Goal: Communication & Community: Answer question/provide support

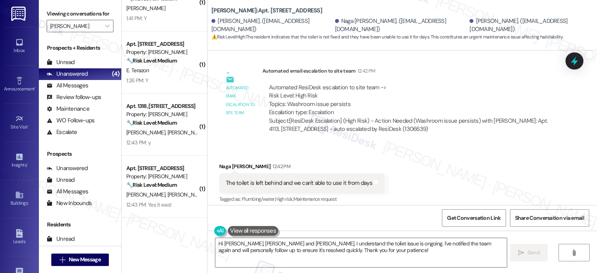
scroll to position [4812, 0]
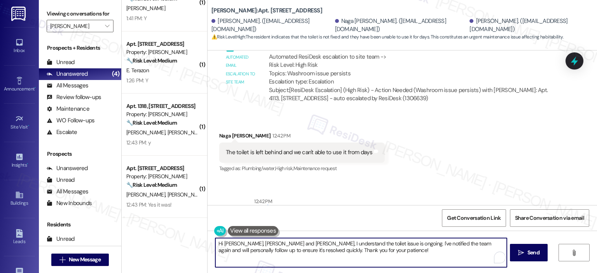
drag, startPoint x: 410, startPoint y: 250, endPoint x: 228, endPoint y: 248, distance: 181.8
click at [223, 253] on textarea "Hi Hema Priyanka, Naga Sai Sriram and Reshma, I understand the toilet issue is …" at bounding box center [360, 252] width 291 height 29
click at [398, 251] on textarea "Hi Hema Priyanka, Naga Sai Sriram and Reshma, I understand the toilet issue is …" at bounding box center [359, 252] width 291 height 29
drag, startPoint x: 399, startPoint y: 251, endPoint x: 160, endPoint y: 242, distance: 239.4
click at [160, 242] on div "( 1 ) Apt. 1512, 1113 Powers Ferry Place SE Property: Elme Marietta 🔧 Risk Leve…" at bounding box center [359, 136] width 475 height 273
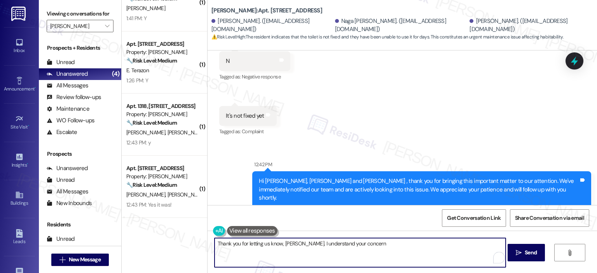
scroll to position [4915, 0]
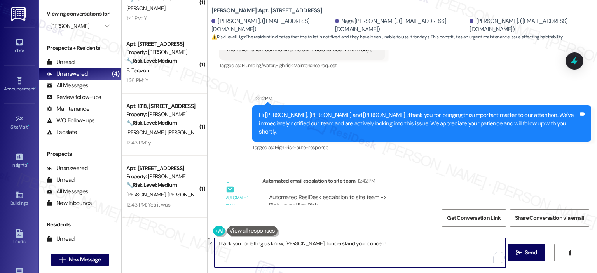
drag, startPoint x: 367, startPoint y: 249, endPoint x: 303, endPoint y: 246, distance: 63.8
click at [303, 246] on textarea "Thank you for letting us know, Naga Sai. I understand your concern" at bounding box center [359, 252] width 291 height 29
click at [350, 250] on textarea "Thank you for letting us know, Naga Sai. I understand" at bounding box center [359, 252] width 291 height 29
click at [458, 244] on textarea "Thank you for letting us know, Naga Sai. I understand the latest work order was…" at bounding box center [359, 252] width 291 height 29
click at [498, 242] on textarea "Thank you for letting us know, Naga Sai. I understand the latest work order was…" at bounding box center [359, 252] width 291 height 29
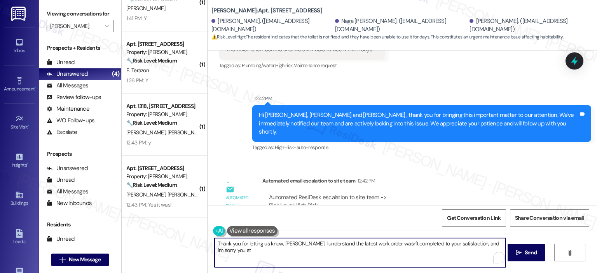
click at [249, 253] on textarea "Thank you for letting us know, Naga Sai. I understand the latest work order was…" at bounding box center [359, 252] width 291 height 29
click at [317, 247] on textarea "Thank you for letting us know, Naga Sai. I understand the latest work order was…" at bounding box center [359, 252] width 291 height 29
paste textarea "’t completed to your satisfaction, and I’m so sorry you’re still experiencing i…"
click at [489, 245] on textarea "Thank you for letting us know, Naga Sai. I understand the latest work order was…" at bounding box center [359, 252] width 291 height 29
click at [237, 250] on textarea "Thank you for letting us know, Naga Sai. I understand the latest work order was…" at bounding box center [359, 252] width 291 height 29
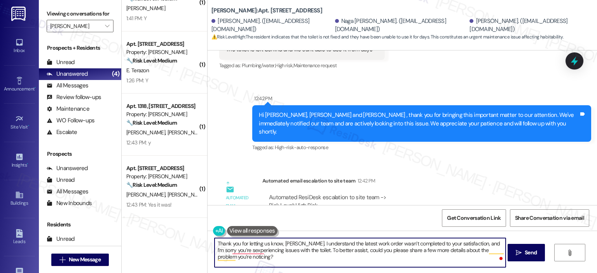
click at [465, 251] on textarea "Thank you for letting us know, Naga Sai. I understand the latest work order was…" at bounding box center [359, 252] width 291 height 29
type textarea "Thank you for letting us know, Naga Sai. I understand the latest work order was…"
click at [517, 254] on icon "" at bounding box center [518, 253] width 6 height 6
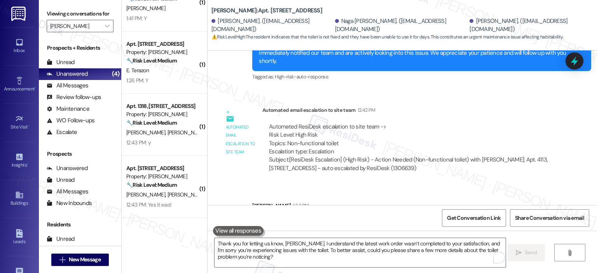
scroll to position [217, 0]
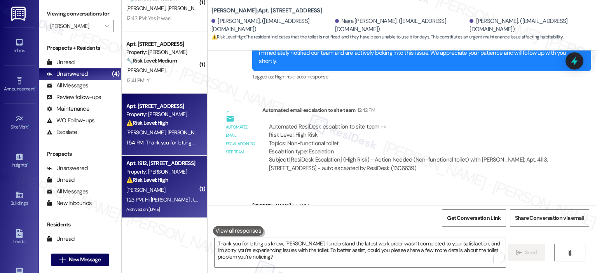
click at [144, 191] on span "[PERSON_NAME]" at bounding box center [145, 189] width 39 height 7
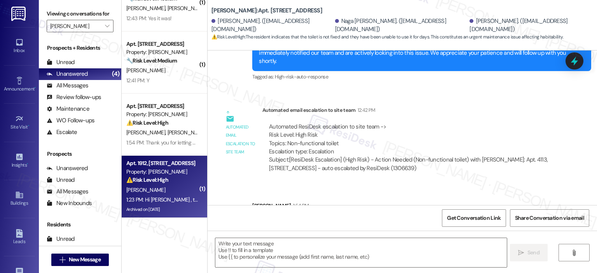
type textarea "Fetching suggested responses. Please feel free to read through the conversation…"
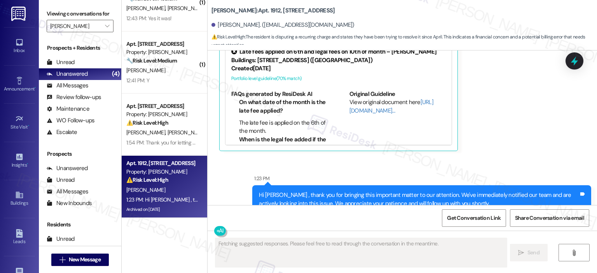
scroll to position [21958, 0]
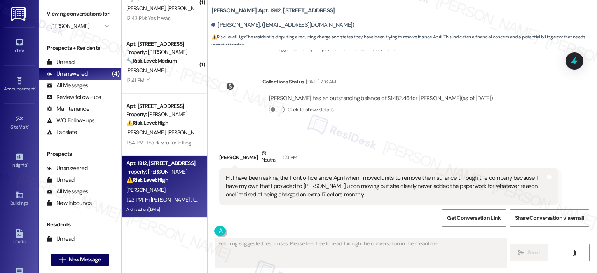
click at [395, 223] on button "Hide Suggestions" at bounding box center [403, 227] width 16 height 8
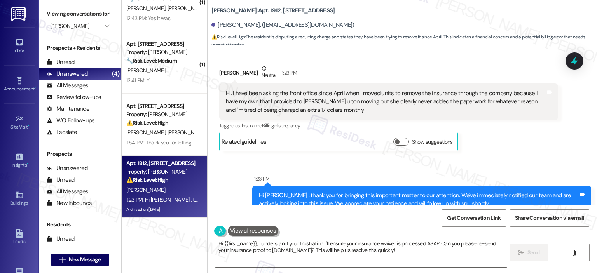
scroll to position [21904, 0]
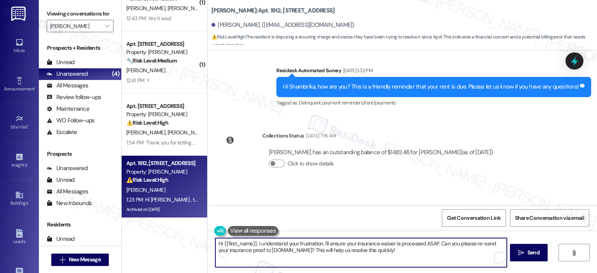
drag, startPoint x: 253, startPoint y: 244, endPoint x: 191, endPoint y: 245, distance: 62.6
click at [191, 245] on div "( 1 ) Apt. 1312, 1113 Powers Ferry Place SE Property: Elme Marietta 🔧 Risk Leve…" at bounding box center [359, 136] width 475 height 273
drag, startPoint x: 353, startPoint y: 242, endPoint x: 477, endPoint y: 253, distance: 124.0
click at [477, 253] on textarea "Hi Shambrika, thank you for letting us know. I understand your frustration. I'l…" at bounding box center [359, 252] width 291 height 29
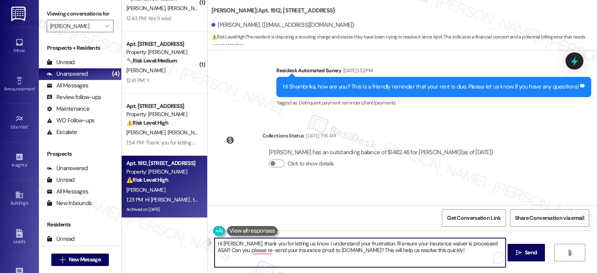
drag, startPoint x: 493, startPoint y: 244, endPoint x: 350, endPoint y: 245, distance: 142.6
click at [350, 245] on textarea "Hi Shambrika, thank you for letting us know. I understand your frustration. I'l…" at bounding box center [359, 252] width 291 height 29
drag, startPoint x: 428, startPoint y: 247, endPoint x: 438, endPoint y: 242, distance: 11.1
click at [438, 242] on textarea "Hi Shambrika, thank you for letting us know. I understand your concern about th…" at bounding box center [359, 252] width 291 height 29
click at [500, 245] on textarea "Hi Shambrika, thank you for letting us know. I understand your concern about th…" at bounding box center [359, 252] width 291 height 29
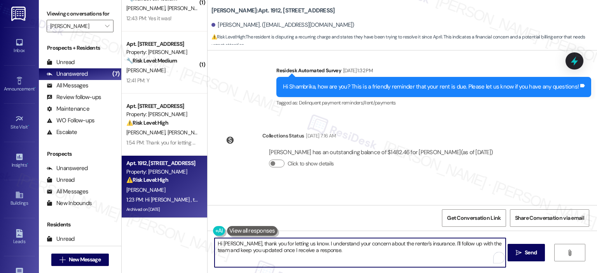
click at [334, 251] on textarea "Hi Shambrika, thank you for letting us know. I understand your concern about th…" at bounding box center [359, 252] width 291 height 29
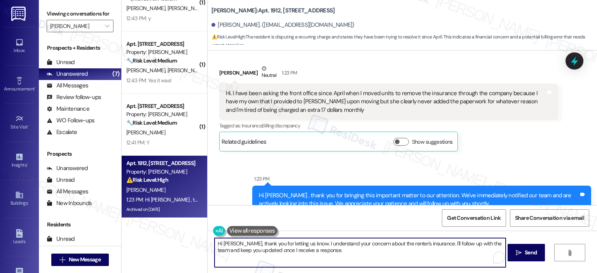
scroll to position [21848, 0]
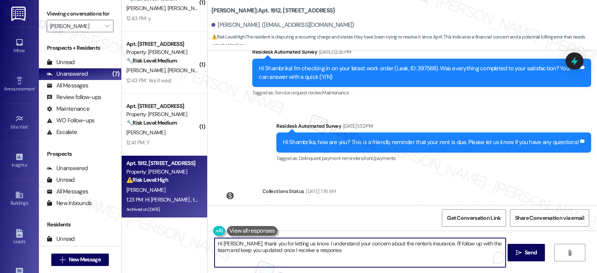
click at [437, 244] on textarea "Hi Shambrika, thank you for letting us know. I understand your concern about th…" at bounding box center [359, 252] width 291 height 29
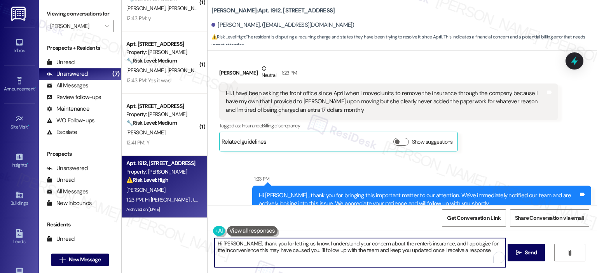
drag, startPoint x: 412, startPoint y: 244, endPoint x: 395, endPoint y: 241, distance: 17.6
click at [395, 241] on textarea "Hi Shambrika, thank you for letting us know. I understand your concern about th…" at bounding box center [359, 252] width 291 height 29
type textarea "Hi [PERSON_NAME], thank you for letting us know. I understand your concern abou…"
click at [531, 256] on span "Send" at bounding box center [530, 253] width 12 height 8
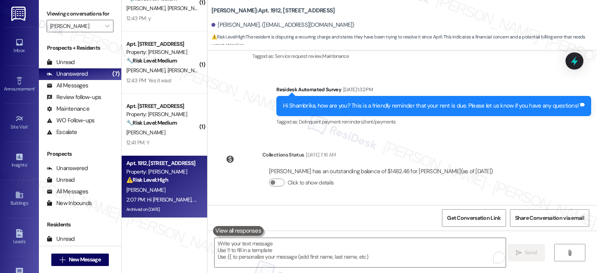
scroll to position [21873, 0]
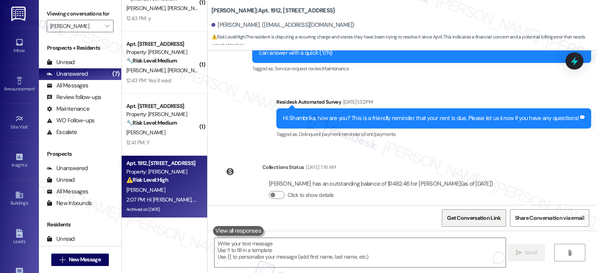
click at [458, 212] on span "Get Conversation Link" at bounding box center [473, 218] width 57 height 17
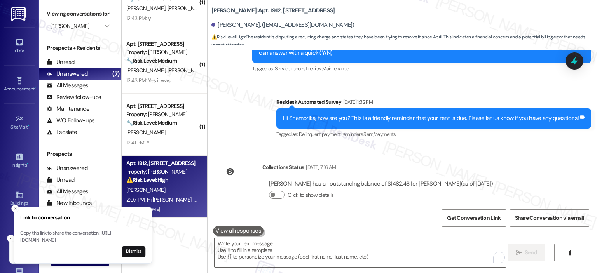
drag, startPoint x: 115, startPoint y: 242, endPoint x: 131, endPoint y: 242, distance: 15.9
click at [131, 242] on p "Copy this link to share the conversation: https://www.theresidesk.com/text/insi…" at bounding box center [82, 237] width 125 height 14
drag, startPoint x: 16, startPoint y: 234, endPoint x: 118, endPoint y: 237, distance: 102.2
click at [118, 237] on p "Copy this link to share the conversation: https://www.theresidesk.com/text/insi…" at bounding box center [78, 237] width 125 height 14
copy p "https://www.theresidesk.com/text/insights-conversations/1167601/share-conversat…"
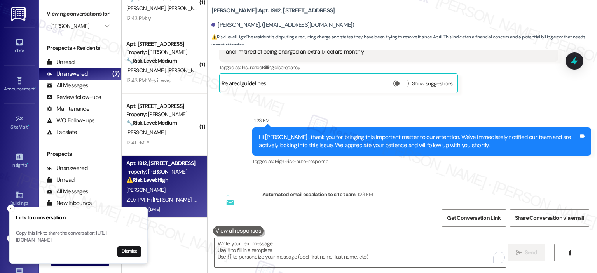
scroll to position [22105, 0]
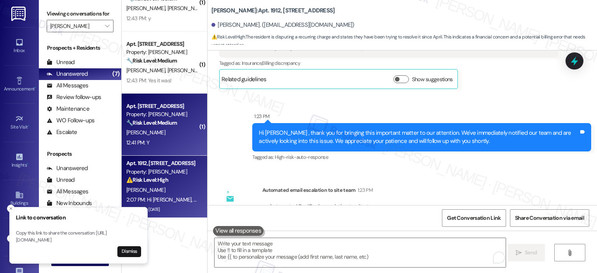
click at [144, 108] on div "Apt. 3712, 1113 Powers Ferry Place SE" at bounding box center [162, 106] width 72 height 8
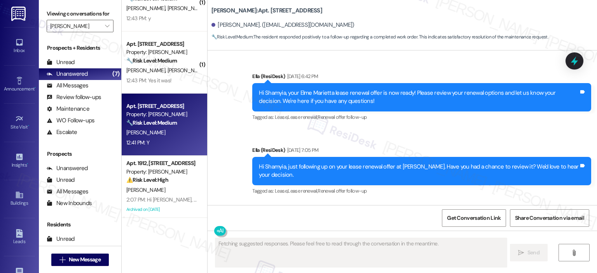
scroll to position [3504, 0]
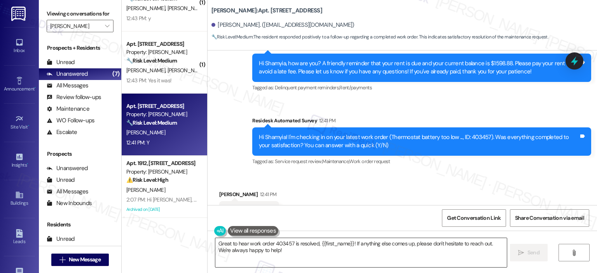
click at [273, 256] on textarea "Great to hear work order 403457 is resolved, {{first_name}}! If anything else c…" at bounding box center [360, 252] width 291 height 29
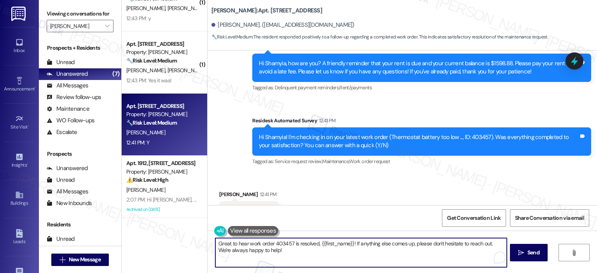
click at [272, 256] on textarea "Great to hear work order 403457 is resolved, {{first_name}}! If anything else c…" at bounding box center [360, 252] width 291 height 29
click at [282, 254] on textarea "Great to hear work order 403457 is resolved, {{first_name}}! If anything else c…" at bounding box center [359, 252] width 291 height 29
paste textarea "Thank you for your response! Great to know that the latest work order was compl…"
click at [277, 240] on textarea "Thank you for your response! Great to know that the latest work order was compl…" at bounding box center [359, 252] width 291 height 29
type textarea "Thank you for your response, Shamyia! Great to know that the latest work order …"
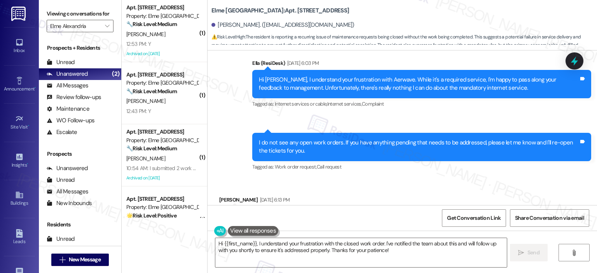
scroll to position [11040, 0]
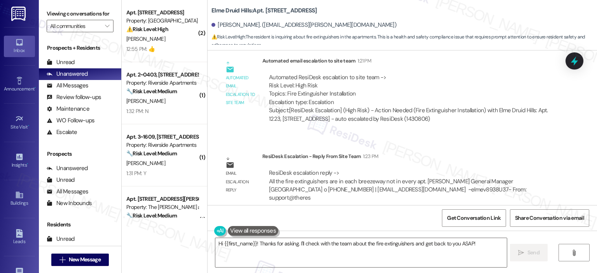
scroll to position [3946, 0]
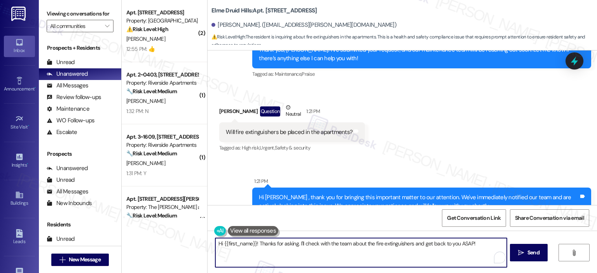
drag, startPoint x: 255, startPoint y: 243, endPoint x: 197, endPoint y: 247, distance: 57.6
click at [197, 247] on div "( 2 ) Apt. 9714, 10519 Lariat Lane Property: Elme Manassas ⚠️ Risk Level: High …" at bounding box center [359, 136] width 475 height 273
drag, startPoint x: 254, startPoint y: 243, endPoint x: 436, endPoint y: 242, distance: 181.8
click at [436, 242] on textarea "Thanks for asking. I'll check with the team about the fire extinguishers and ge…" at bounding box center [359, 252] width 291 height 29
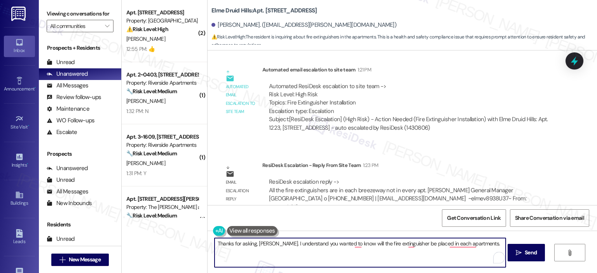
scroll to position [4141, 0]
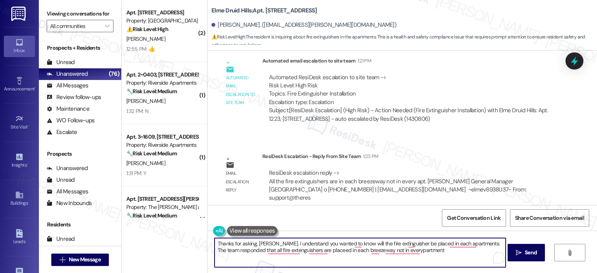
click at [239, 252] on textarea "Thanks for asking, Montisa. I understand you wanted to know will the fire extin…" at bounding box center [359, 252] width 291 height 29
click at [308, 267] on textarea "Thanks for asking, Montisa. I understand you wanted to know will the fire extin…" at bounding box center [359, 252] width 291 height 29
paste textarea "hether fire extinguishers will be placed in each apartment. The team clarified …"
drag, startPoint x: 405, startPoint y: 249, endPoint x: 392, endPoint y: 249, distance: 13.6
click at [392, 249] on textarea "Thanks for asking, Montisa. I understand you wanted to know whether fire exting…" at bounding box center [359, 252] width 291 height 29
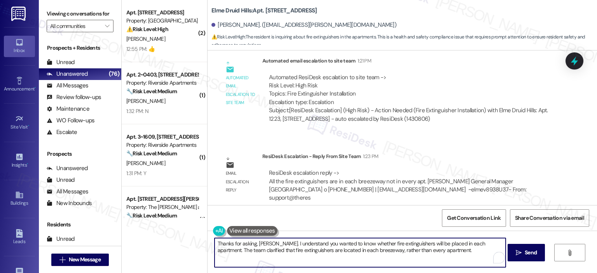
click at [435, 253] on textarea "Thanks for asking, Montisa. I understand you wanted to know whether fire exting…" at bounding box center [359, 252] width 291 height 29
type textarea "Thanks for asking, Montisa. I understand you wanted to know whether fire exting…"
click at [526, 252] on span "Send" at bounding box center [530, 253] width 12 height 8
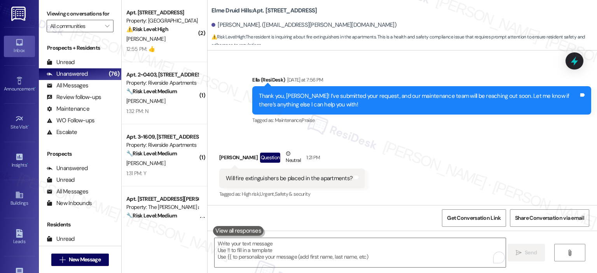
scroll to position [4203, 0]
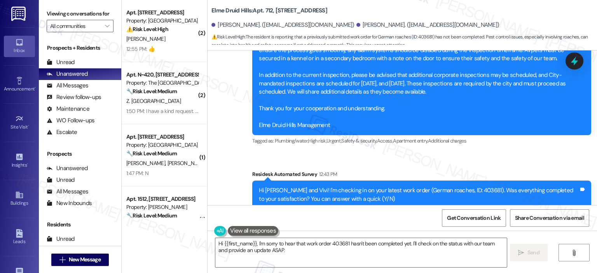
scroll to position [16888, 0]
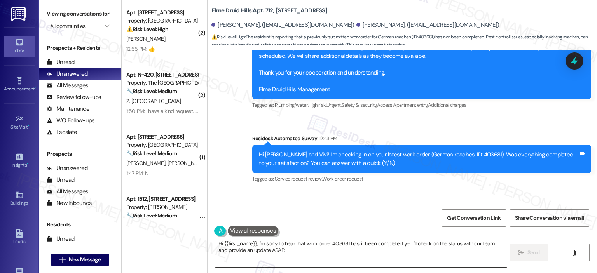
click at [294, 248] on textarea "Hi {{first_name}}, I'm sorry to hear that work order 403681 hasn't been complet…" at bounding box center [360, 252] width 291 height 29
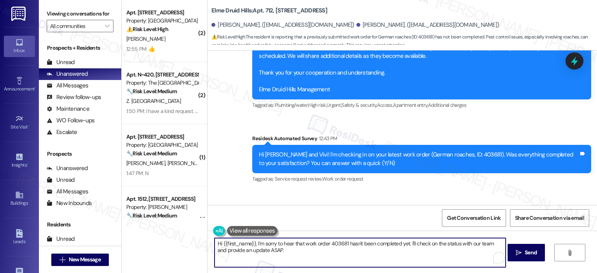
drag, startPoint x: 252, startPoint y: 244, endPoint x: 235, endPoint y: 244, distance: 17.1
click at [235, 244] on textarea "Hi {{first_name}}, I'm sorry to hear that work order 403681 hasn't been complet…" at bounding box center [359, 252] width 291 height 29
click at [247, 246] on textarea "Hi {{first_name}}, I'm sorry to hear that work order 403681 hasn't been complet…" at bounding box center [359, 252] width 291 height 29
drag, startPoint x: 254, startPoint y: 244, endPoint x: 200, endPoint y: 243, distance: 53.6
click at [200, 243] on div "( 2 ) Apt. 9714, 10519 Lariat Lane Property: Elme Manassas ⚠️ Risk Level: High …" at bounding box center [359, 136] width 475 height 273
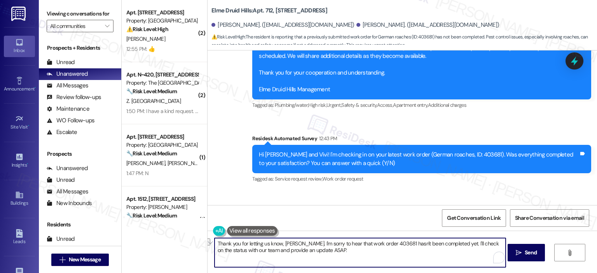
drag, startPoint x: 450, startPoint y: 242, endPoint x: 391, endPoint y: 242, distance: 59.0
click at [391, 242] on textarea "Thank you for letting us know, Melody. I'm sorry to hear that work order 403681…" at bounding box center [359, 252] width 291 height 29
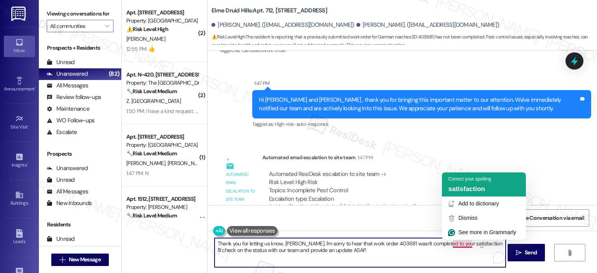
click at [465, 188] on span "satisfaction" at bounding box center [466, 188] width 37 height 7
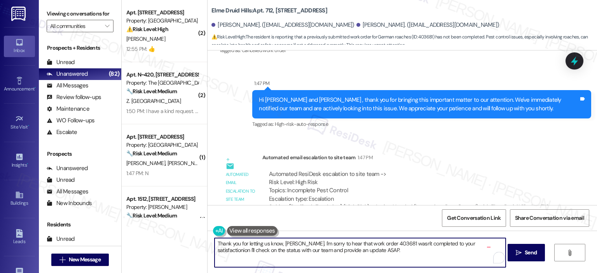
click at [481, 245] on textarea "Thank you for letting us know, Melody. I'm sorry to hear that work order 403681…" at bounding box center [359, 252] width 291 height 29
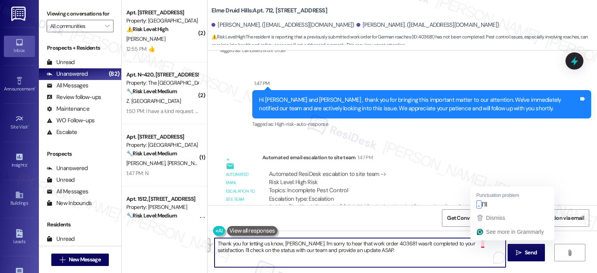
drag, startPoint x: 390, startPoint y: 258, endPoint x: 475, endPoint y: 242, distance: 86.6
click at [475, 242] on textarea "Thank you for letting us know, Melody. I'm sorry to hear that work order 403681…" at bounding box center [359, 252] width 291 height 29
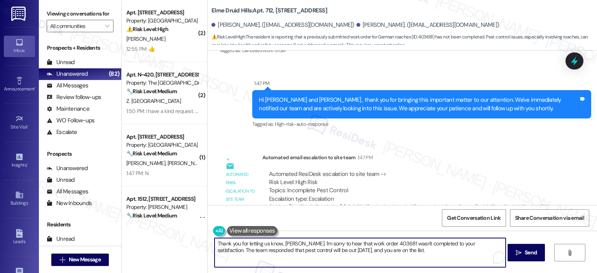
click at [374, 250] on textarea "Thank you for letting us know, Melody. I'm sorry to hear that work order 403681…" at bounding box center [359, 252] width 291 height 29
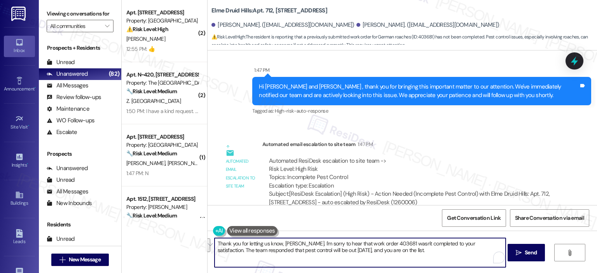
scroll to position [17103, 0]
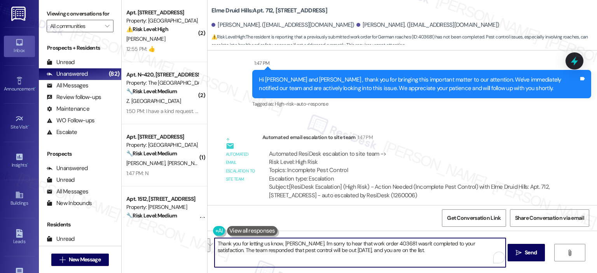
click at [372, 265] on textarea "Thank you for letting us know, Melody. I'm sorry to hear that work order 403681…" at bounding box center [359, 252] width 291 height 29
paste textarea "’m so sorry to hear that work order 403681 wasn’t completed to your satisfactio…"
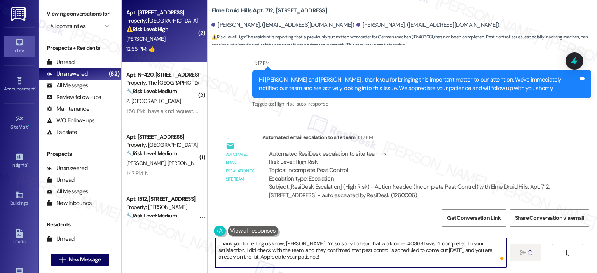
type textarea "Thank you for letting us know, Melody. I’m so sorry to hear that work order 403…"
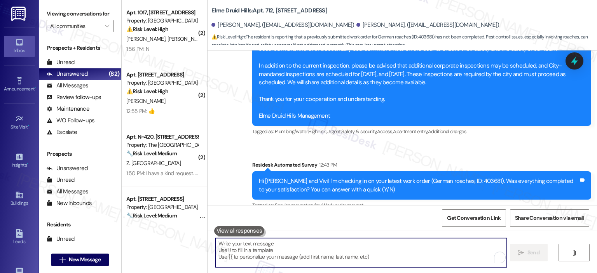
scroll to position [17173, 0]
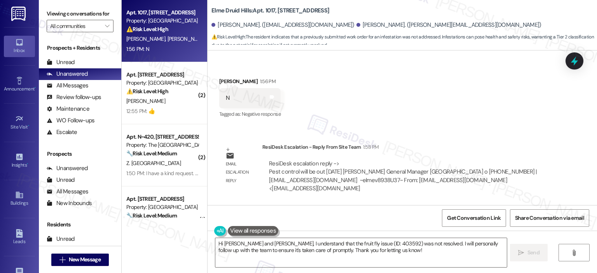
scroll to position [2220, 0]
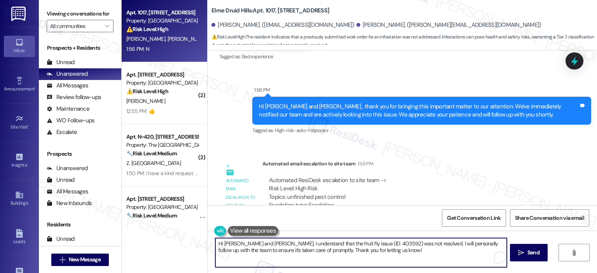
drag, startPoint x: 271, startPoint y: 242, endPoint x: 234, endPoint y: 244, distance: 37.0
click at [234, 244] on textarea "Hi Shilpa and Shreekrishna, I understand that the fruit fly issue (ID: 403592) …" at bounding box center [360, 252] width 291 height 29
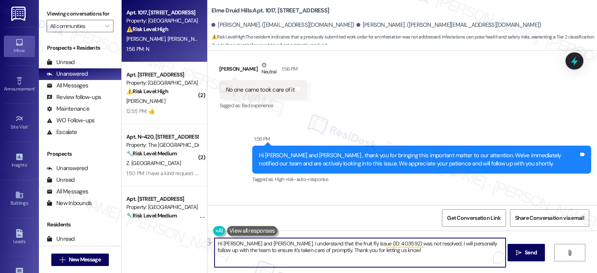
scroll to position [2078, 0]
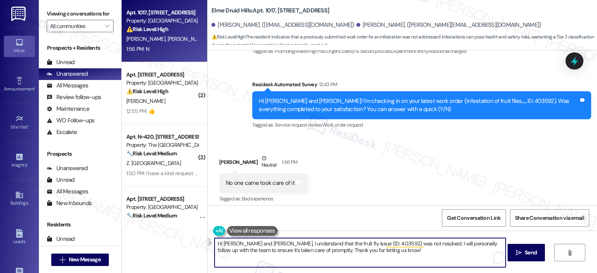
click at [394, 251] on textarea "Hi Shilpa and Shreekrishna, I understand that the fruit fly issue (ID: 403592) …" at bounding box center [359, 252] width 291 height 29
drag, startPoint x: 394, startPoint y: 253, endPoint x: 207, endPoint y: 239, distance: 187.8
click at [210, 239] on div "Hi Shilpa and Shreekrishna, I understand that the fruit fly issue (ID: 403592) …" at bounding box center [356, 253] width 292 height 30
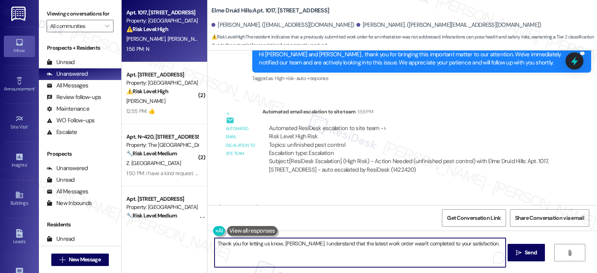
click at [489, 241] on textarea "Thank you for letting us know, Shreekrishna. I understand that the latest work …" at bounding box center [359, 252] width 291 height 29
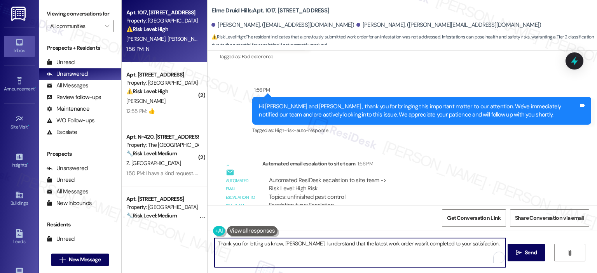
scroll to position [2414, 0]
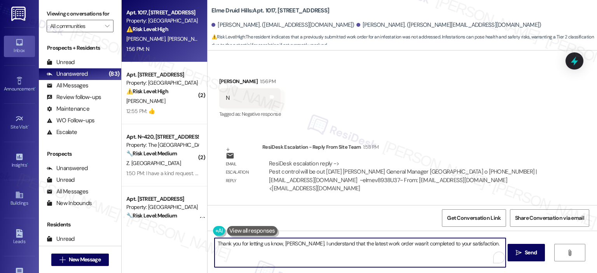
paste textarea "I did check with the team, and they confirmed that pest control is scheduled to…"
drag, startPoint x: 294, startPoint y: 259, endPoint x: 441, endPoint y: 251, distance: 146.6
click at [441, 251] on textarea "Thank you for letting us know, Shreekrishna. I understand that the latest work …" at bounding box center [359, 252] width 291 height 29
type textarea "Thank you for letting us know, Shreekrishna. I understand that the latest work …"
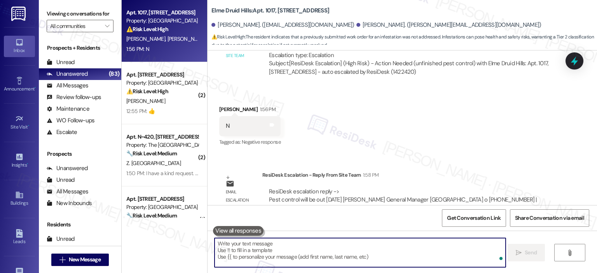
scroll to position [2477, 0]
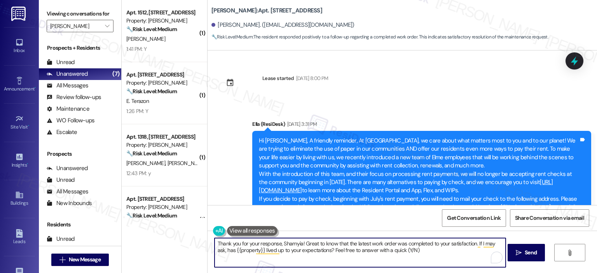
scroll to position [3504, 0]
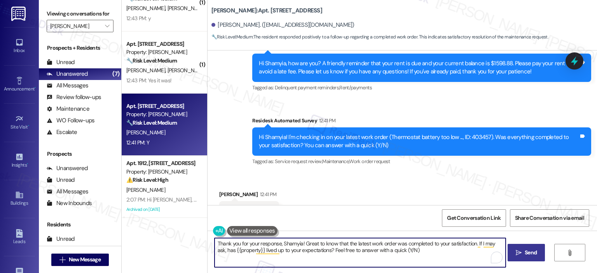
type textarea "Thank you for your response, Shamyia! Great to know that the latest work order …"
click at [529, 249] on span "Send" at bounding box center [530, 253] width 12 height 8
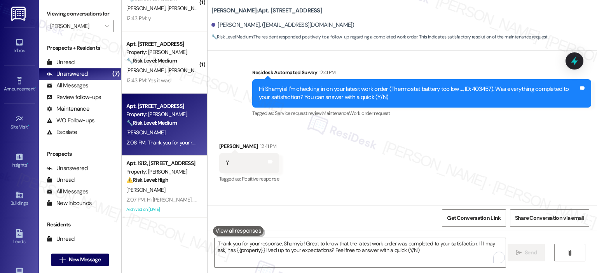
scroll to position [3566, 0]
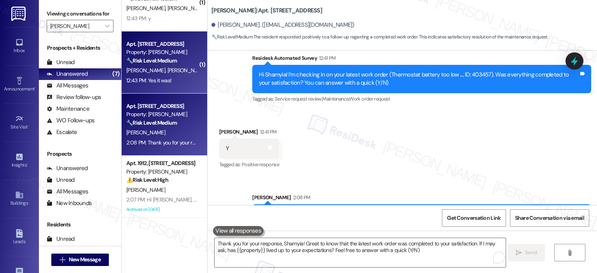
click at [170, 67] on div "[PERSON_NAME] [PERSON_NAME]" at bounding box center [161, 71] width 73 height 10
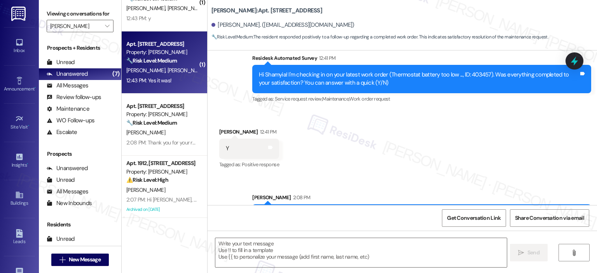
type textarea "Fetching suggested responses. Please feel free to read through the conversation…"
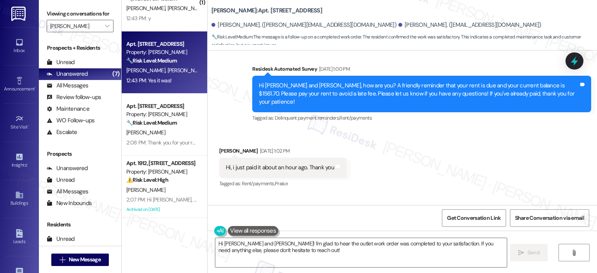
scroll to position [2405, 0]
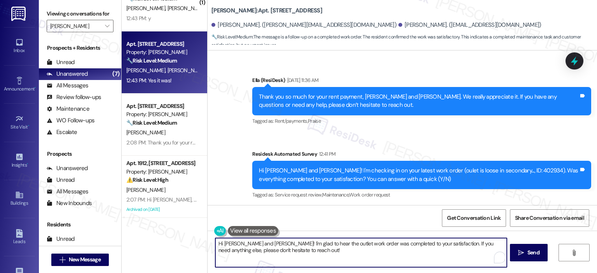
click at [284, 264] on textarea "Hi [PERSON_NAME] and [PERSON_NAME]! I'm glad to hear the outlet work order was …" at bounding box center [360, 252] width 291 height 29
paste textarea "Thank you for your response! Great to know that the latest work order was compl…"
click at [277, 243] on textarea "Thank you for your response! Great to know that the latest work order was compl…" at bounding box center [359, 252] width 291 height 29
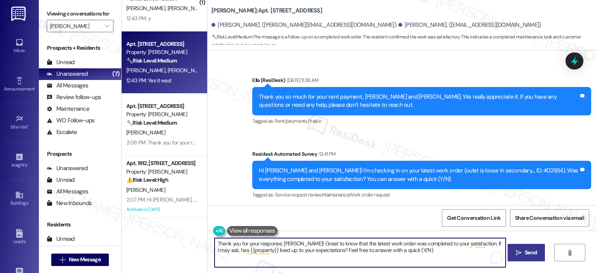
type textarea "Thank you for your response, [PERSON_NAME]! Great to know that the latest work …"
click at [535, 249] on span "Send" at bounding box center [530, 253] width 12 height 8
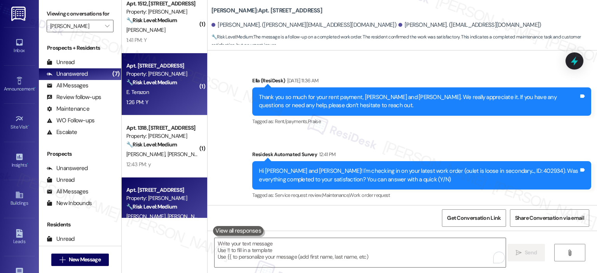
scroll to position [0, 0]
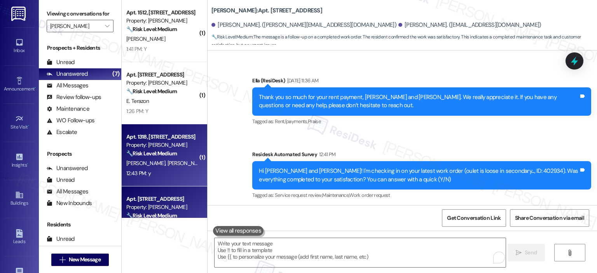
click at [167, 162] on span "[PERSON_NAME]" at bounding box center [186, 163] width 39 height 7
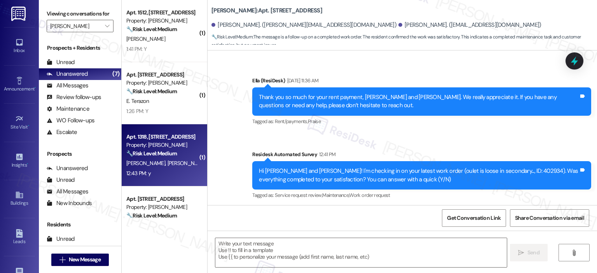
type textarea "Fetching suggested responses. Please feel free to read through the conversation…"
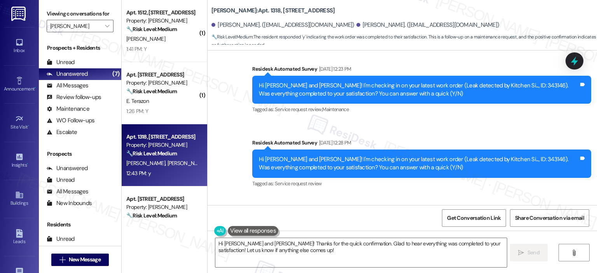
scroll to position [2968, 0]
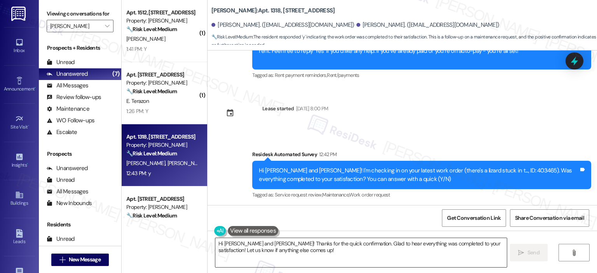
click at [336, 246] on textarea "Hi [PERSON_NAME] and [PERSON_NAME]! Thanks for the quick confirmation. Glad to …" at bounding box center [360, 252] width 291 height 29
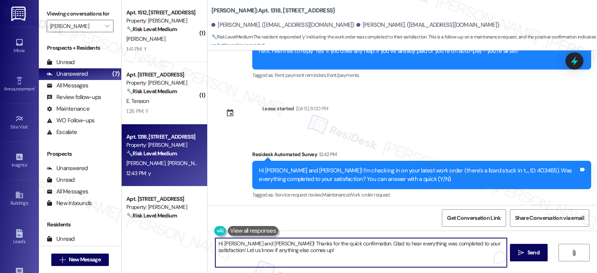
paste textarea "Thank you for your response! Great to know that the latest work order was compl…"
click at [276, 242] on textarea "Thank you for your response! Great to know that the latest work order was compl…" at bounding box center [359, 252] width 291 height 29
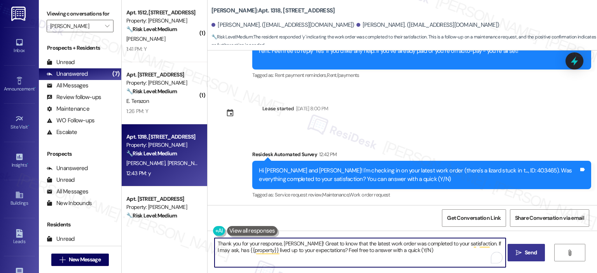
type textarea "Thank you for your response, [PERSON_NAME]! Great to know that the latest work …"
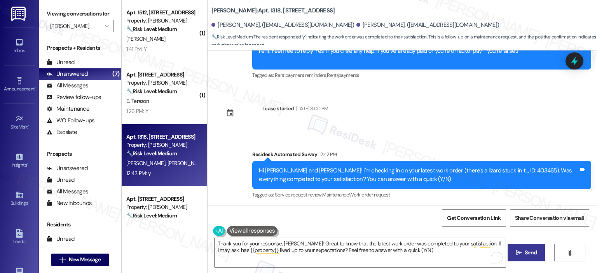
click at [523, 250] on span "Send" at bounding box center [530, 253] width 15 height 8
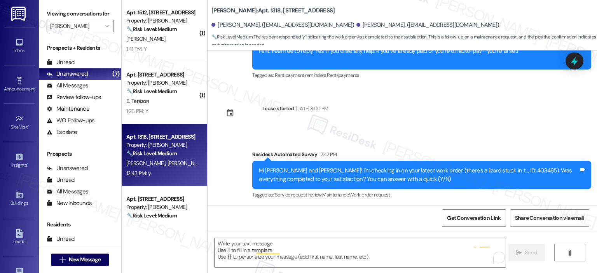
type textarea "Fetching suggested responses. Please feel free to read through the conversation…"
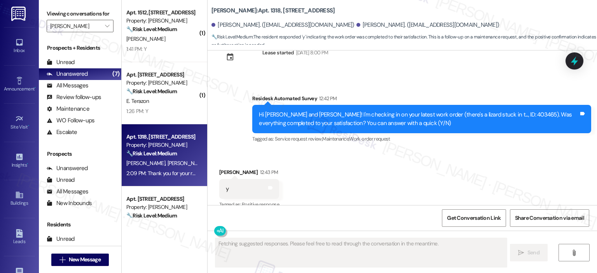
scroll to position [3031, 0]
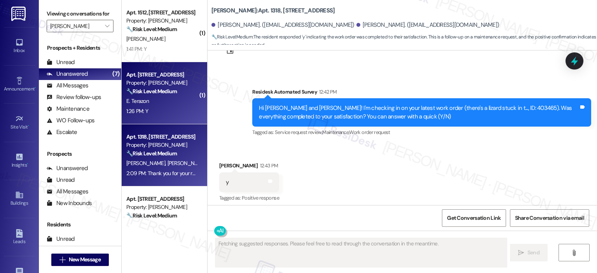
click at [149, 78] on div "Apt. [STREET_ADDRESS]" at bounding box center [162, 75] width 72 height 8
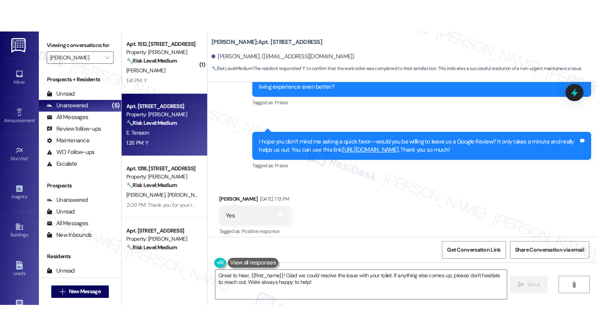
scroll to position [1269, 0]
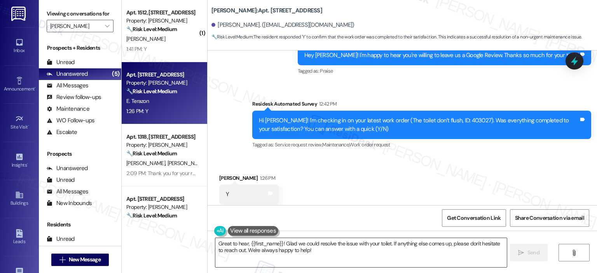
click at [306, 256] on textarea "Great to hear, {{first_name}}! Glad we could resolve the issue with your toilet…" at bounding box center [360, 252] width 291 height 29
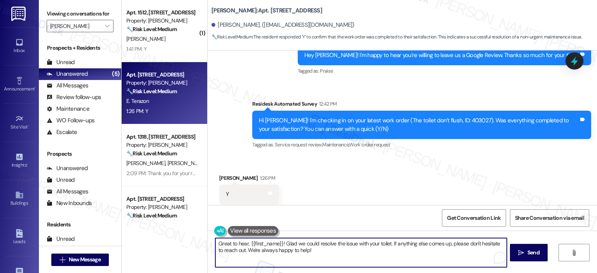
drag, startPoint x: 305, startPoint y: 254, endPoint x: 180, endPoint y: 240, distance: 125.8
click at [180, 240] on div "( 1 ) Apt. 1512, [STREET_ADDRESS] Property: [PERSON_NAME] 🔧 Risk Level: Medium …" at bounding box center [359, 136] width 475 height 273
paste textarea "Thank you for your response! Great to know that the latest work order was compl…"
click at [277, 244] on textarea "Thank you for your response! Great to know that the latest work order was compl…" at bounding box center [360, 252] width 291 height 29
type textarea "Thank you for your response, [PERSON_NAME]! Great to know that the latest work …"
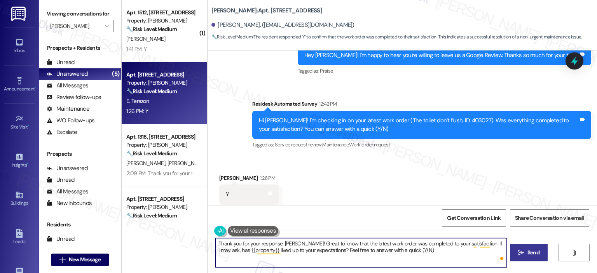
click at [532, 249] on span "Send" at bounding box center [533, 253] width 12 height 8
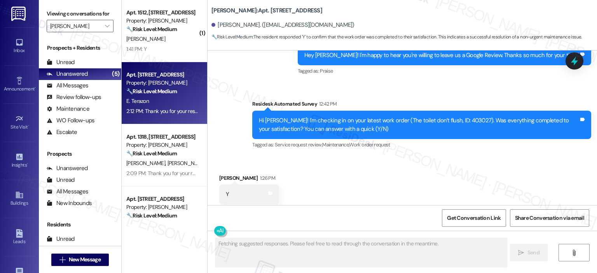
scroll to position [1332, 0]
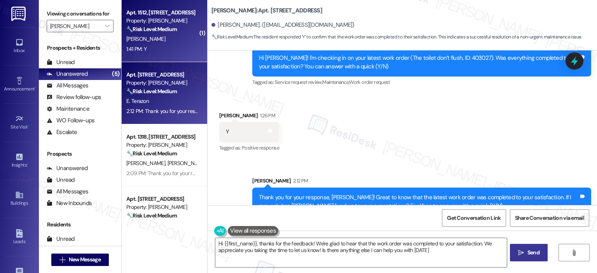
type textarea "Hi {{first_name}}, thanks for the feedback! We're glad to hear that the work or…"
click at [169, 37] on div "[PERSON_NAME]" at bounding box center [161, 39] width 73 height 10
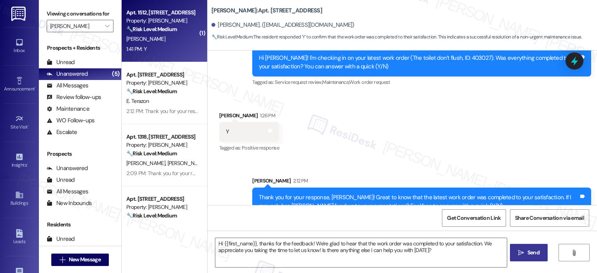
type textarea "Fetching suggested responses. Please feel free to read through the conversation…"
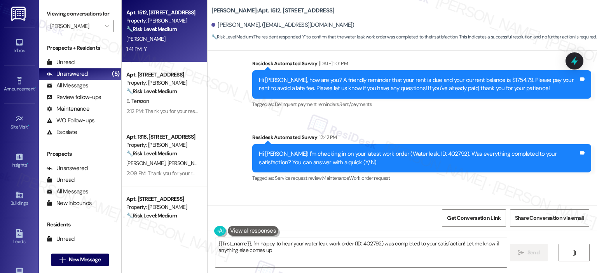
scroll to position [2860, 0]
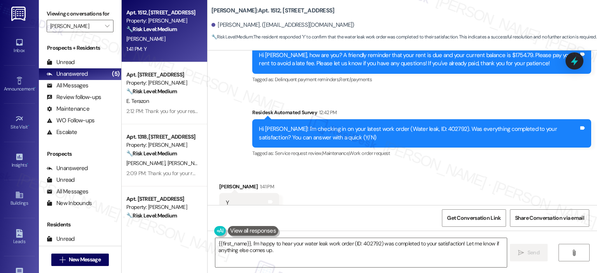
click at [312, 268] on div "{{first_name}}, I'm happy to hear your water leak work order (ID: 402792) was c…" at bounding box center [401, 260] width 389 height 58
click at [306, 257] on textarea "{{first_name}}, I'm happy to hear your water leak work order (ID: 402792) was c…" at bounding box center [360, 252] width 291 height 29
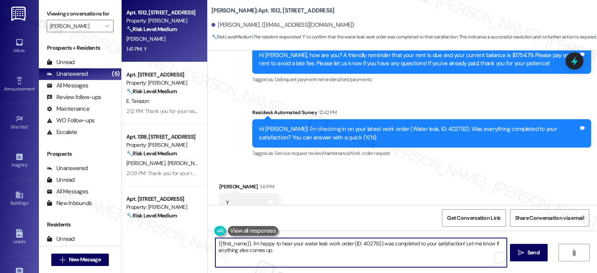
paste textarea "Thank you for your response! Great to know that the latest work order was compl…"
click at [277, 243] on textarea "Thank you for your response! Great to know that the latest work order was compl…" at bounding box center [359, 252] width 291 height 29
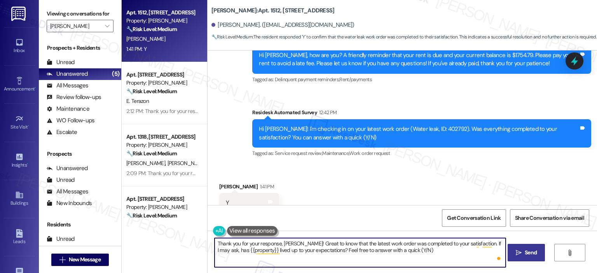
type textarea "Thank you for your response, [PERSON_NAME]! Great to know that the latest work …"
click at [524, 258] on button " Send" at bounding box center [526, 252] width 38 height 17
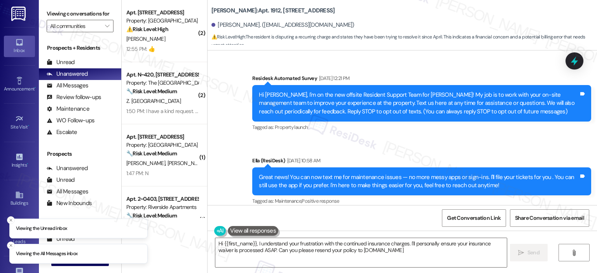
scroll to position [22297, 0]
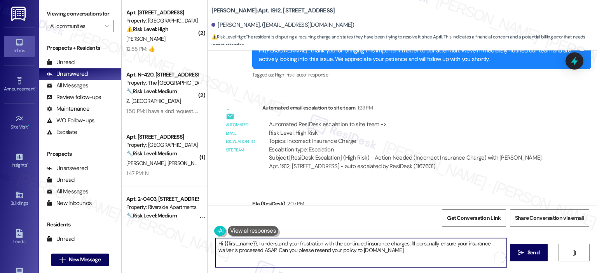
drag, startPoint x: 426, startPoint y: 250, endPoint x: 200, endPoint y: 223, distance: 227.3
click at [200, 223] on div "( 2 ) Apt. 9714, 10519 Lariat Lane Property: Elme Manassas ⚠️ Risk Level: High …" at bounding box center [359, 136] width 475 height 273
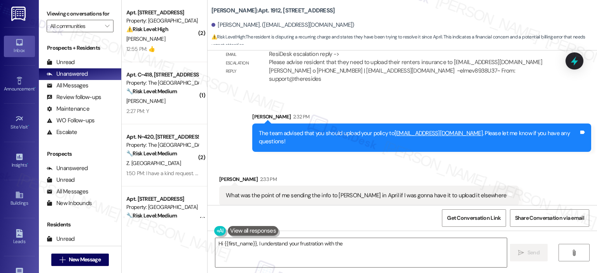
scroll to position [22489, 0]
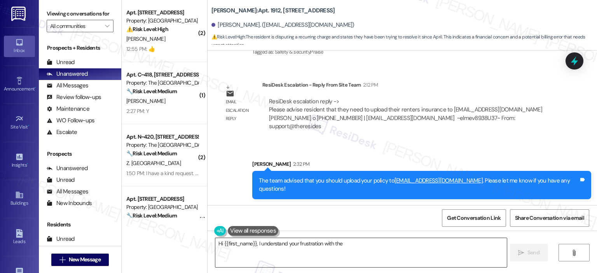
click at [282, 259] on textarea "Hi {{first_name}}, I understand your frustration with the continued insurance c…" at bounding box center [360, 252] width 291 height 29
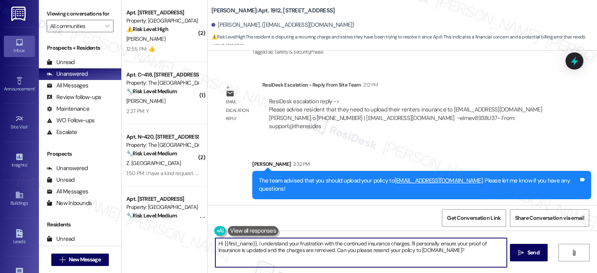
paste textarea "Thanks so much, {{first_name}}! It makes me really happy to hear you’re enjoyin…"
type textarea "Thanks so much, {{first_name}}! It makes me really happy to hear you’re enjoyin…"
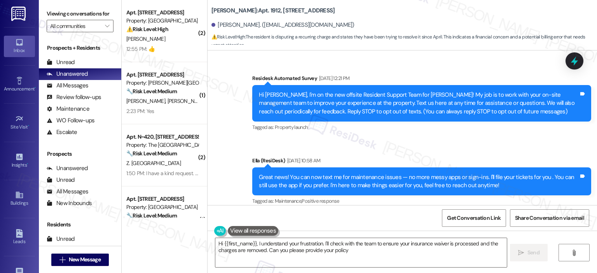
scroll to position [22297, 0]
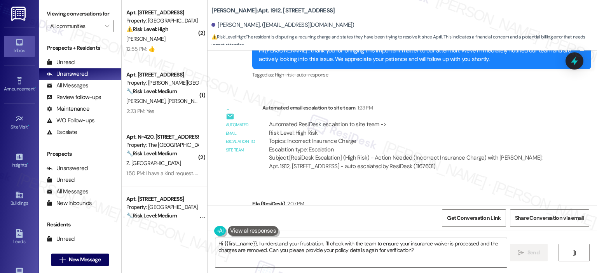
click at [360, 249] on textarea "Hi {{first_name}}, I understand your frustration. I'll check with the team to e…" at bounding box center [360, 252] width 291 height 29
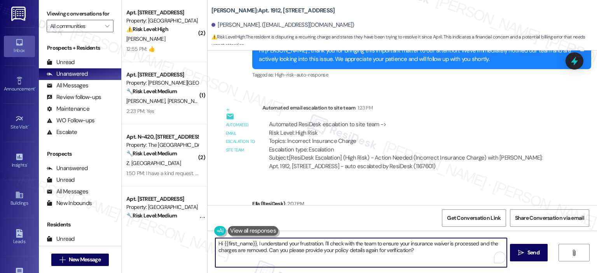
click at [398, 258] on textarea "Hi {{first_name}}, I understand your frustration. I'll check with the team to e…" at bounding box center [360, 252] width 291 height 29
drag, startPoint x: 423, startPoint y: 247, endPoint x: 231, endPoint y: 243, distance: 191.9
click at [231, 243] on textarea "Hi {{first_name}}, I understand your frustration. I'll check with the team to e…" at bounding box center [359, 252] width 291 height 29
click at [269, 243] on textarea "Hi {{first_name}}, I understand your frustration. I'll check with the team to e…" at bounding box center [359, 252] width 291 height 29
drag, startPoint x: 449, startPoint y: 258, endPoint x: 186, endPoint y: 231, distance: 264.3
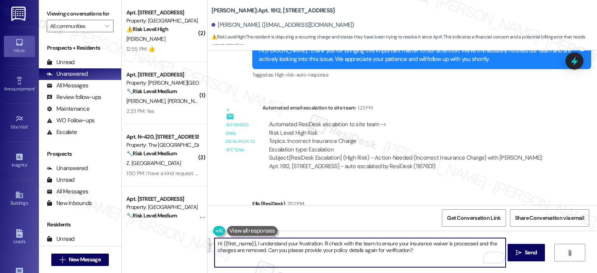
click at [186, 231] on div "( 2 ) Apt. 9714, 10519 Lariat Lane Property: Elme Manassas ⚠️ Risk Level: High …" at bounding box center [359, 136] width 475 height 273
click at [339, 251] on textarea "Hi {{first_name}}, I understand your frustration. I'll check with the team to e…" at bounding box center [359, 252] width 291 height 29
paste textarea "The team advised that you should upload your policy to elme@policyverify.io ."
drag, startPoint x: 255, startPoint y: 244, endPoint x: 233, endPoint y: 242, distance: 21.4
click at [233, 242] on textarea "The team advised that you should upload your policy to elme@policyverify.io." at bounding box center [359, 252] width 291 height 29
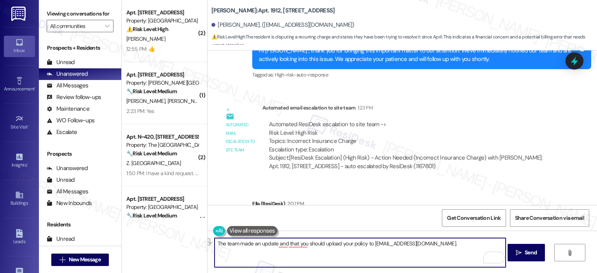
drag, startPoint x: 283, startPoint y: 243, endPoint x: 237, endPoint y: 240, distance: 45.9
click at [237, 241] on textarea "The team made an update and that you should upload your policy to elme@policyve…" at bounding box center [359, 252] width 291 height 29
click at [430, 250] on textarea "The team advised that you should upload your policy to elme@policyverify.io." at bounding box center [359, 252] width 291 height 29
type textarea "The team advised that you should upload your policy to elme@policyverify.io. Pl…"
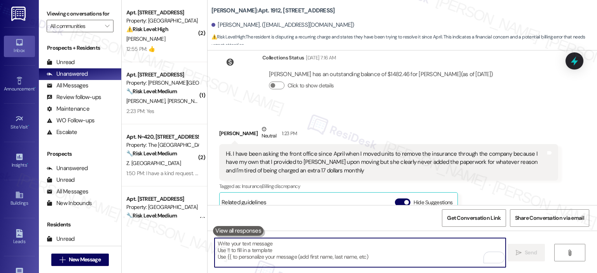
scroll to position [496, 0]
click at [106, 21] on span "" at bounding box center [106, 26] width 7 height 12
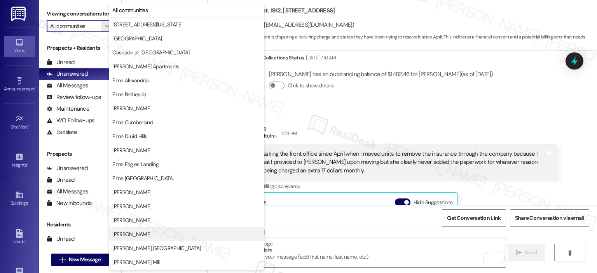
click at [157, 231] on span "Elme Marietta" at bounding box center [186, 234] width 148 height 8
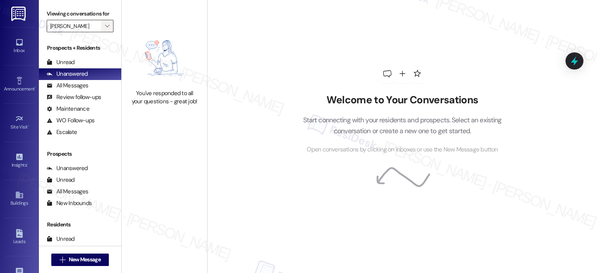
click at [107, 26] on button "" at bounding box center [107, 26] width 12 height 12
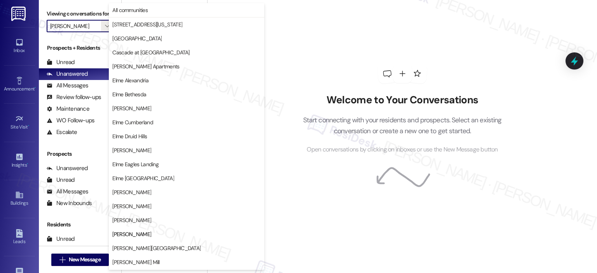
scroll to position [126, 0]
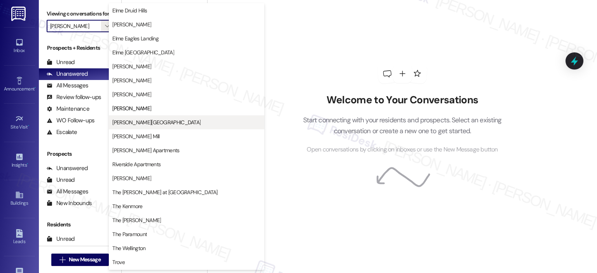
click at [157, 122] on span "Elme Sandy Springs" at bounding box center [156, 122] width 88 height 8
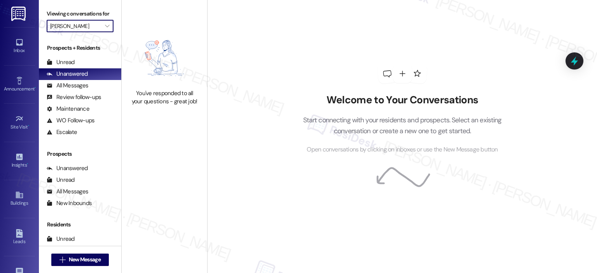
type input "Elme Sandy Springs"
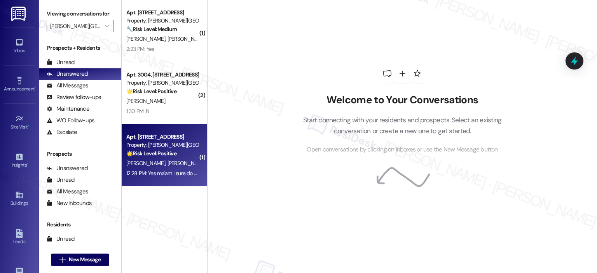
click at [166, 156] on strong "🌟 Risk Level: Positive" at bounding box center [151, 153] width 50 height 7
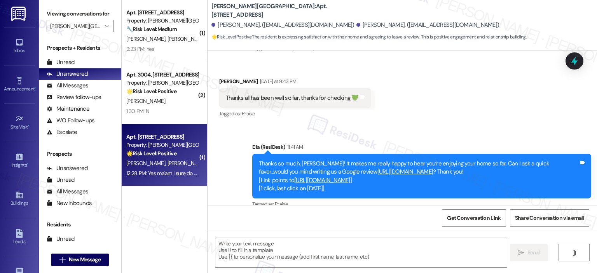
type textarea "Fetching suggested responses. Please feel free to read through the conversation…"
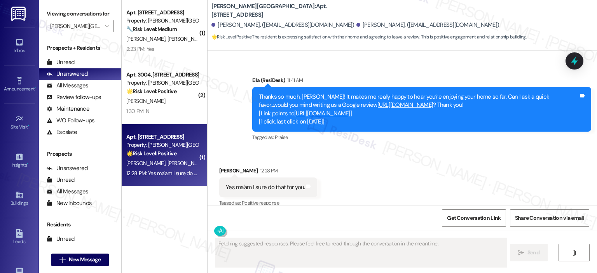
scroll to position [193, 0]
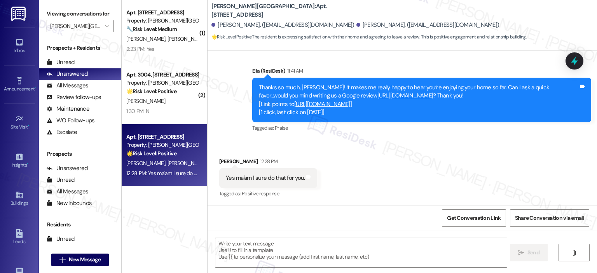
click at [305, 174] on div "Yes ma'am I sure do that for you. Tags and notes" at bounding box center [268, 178] width 98 height 20
click at [306, 176] on icon at bounding box center [308, 176] width 5 height 3
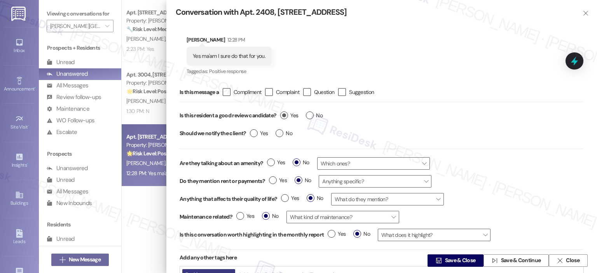
click at [289, 113] on span "Yes" at bounding box center [289, 115] width 18 height 8
click at [289, 113] on input "Yes" at bounding box center [289, 116] width 18 height 10
radio input "true"
click at [456, 258] on span "Save & Close" at bounding box center [460, 261] width 31 height 8
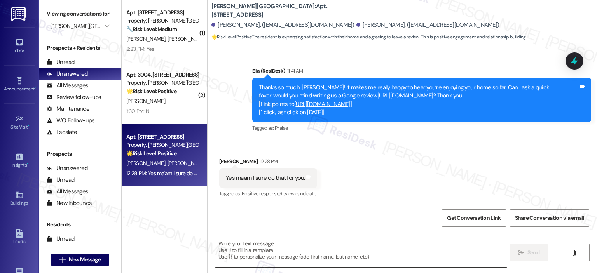
click at [311, 259] on textarea at bounding box center [360, 252] width 291 height 29
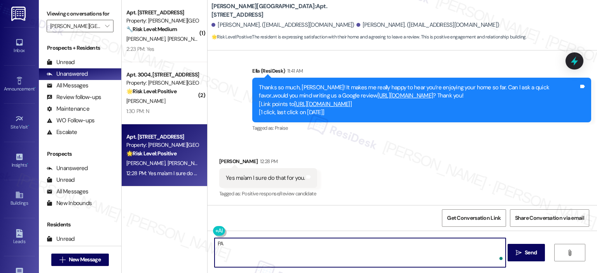
type textarea "P"
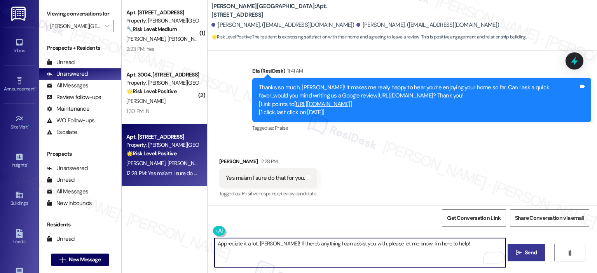
type textarea "Appreciate it a lot, Daryl! If there's anything I can assist you with, please l…"
click at [524, 251] on span "Send" at bounding box center [530, 253] width 12 height 8
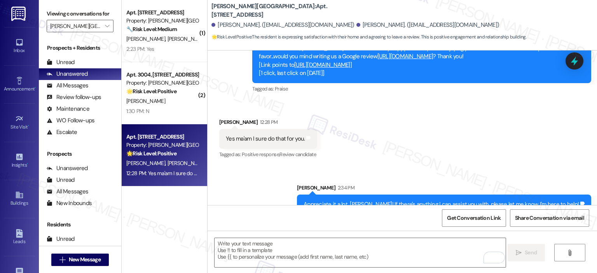
scroll to position [247, 0]
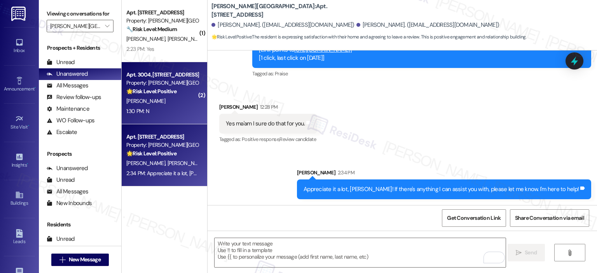
click at [147, 104] on div "T. Cherif" at bounding box center [161, 101] width 73 height 10
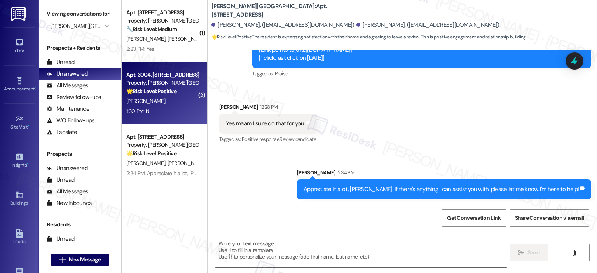
type textarea "Fetching suggested responses. Please feel free to read through the conversation…"
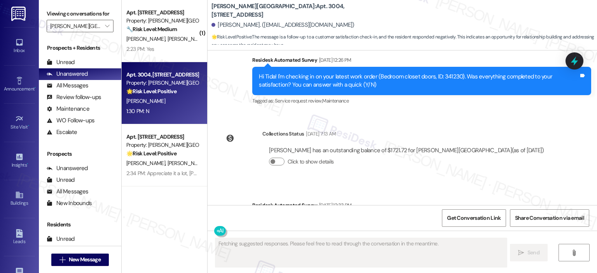
scroll to position [4976, 0]
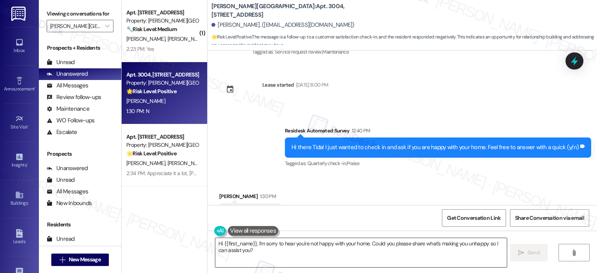
click at [247, 262] on textarea "Hi {{first_name}}, I'm sorry to hear you're not happy with your home. Could you…" at bounding box center [360, 252] width 291 height 29
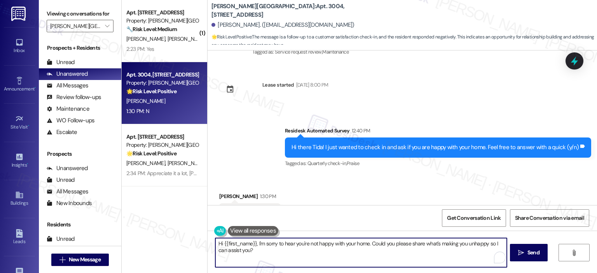
paste textarea "I’m really sorry to hear that you’re unhappy with your home. We’d like to under…"
click at [343, 242] on textarea "I’m really sorry to hear that you’re unhappy with your home. We’d like to under…" at bounding box center [359, 252] width 291 height 29
type textarea "I’m really sorry to hear that you’re unhappy with your home, Tida. We’d like to…"
click at [345, 204] on div "Received via SMS Tida Cherif 1:30 PM N Tags and notes Tagged as: Negative respo…" at bounding box center [401, 208] width 389 height 66
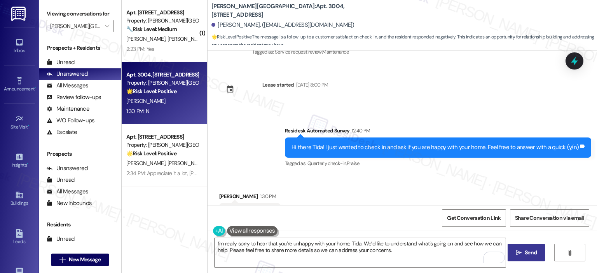
click at [526, 254] on span "Send" at bounding box center [530, 253] width 12 height 8
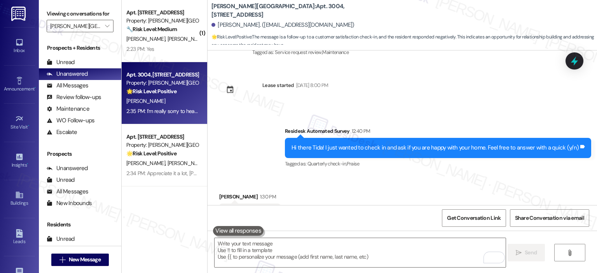
scroll to position [5039, 0]
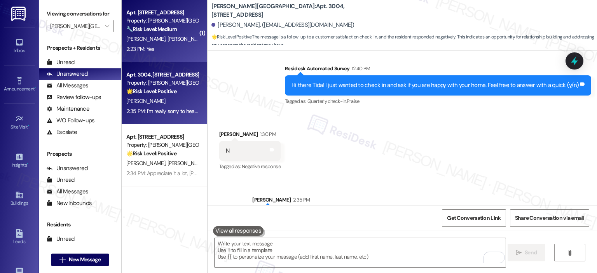
click at [170, 26] on strong "🔧 Risk Level: Medium" at bounding box center [151, 29] width 50 height 7
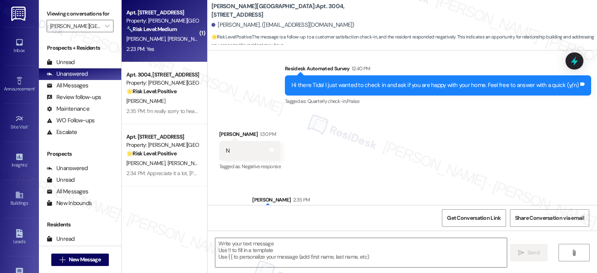
type textarea "Fetching suggested responses. Please feel free to read through the conversation…"
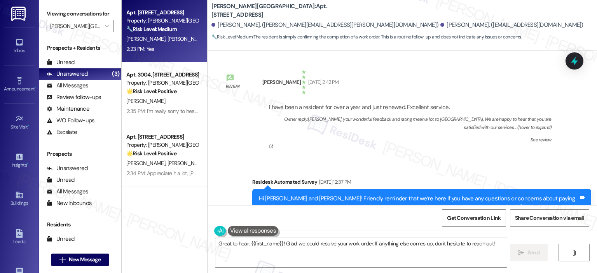
scroll to position [0, 0]
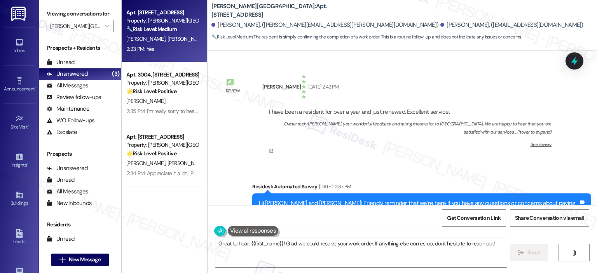
click at [540, 142] on link "See review" at bounding box center [410, 147] width 282 height 12
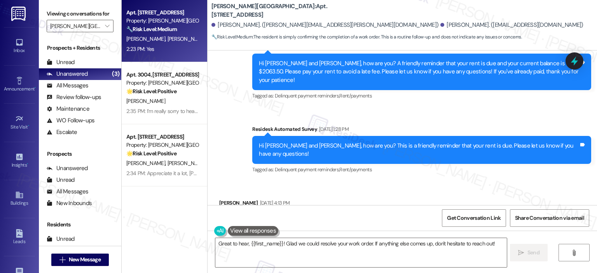
scroll to position [2734, 0]
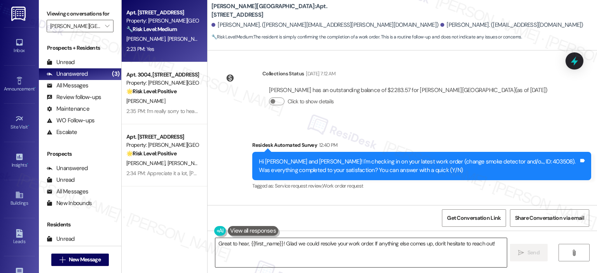
click at [249, 259] on textarea "Great to hear, {{first_name}}! Glad we could resolve your work order. If anythi…" at bounding box center [360, 252] width 291 height 29
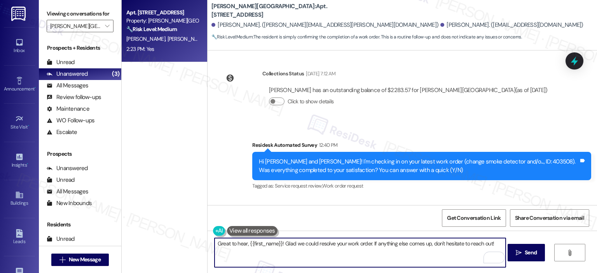
click at [276, 241] on textarea "Great to hear, {{first_name}}! Glad we could resolve your work order. If anythi…" at bounding box center [359, 252] width 291 height 29
type textarea "Great to hear, Edgar! Glad we could resolve your work order. If anything else c…"
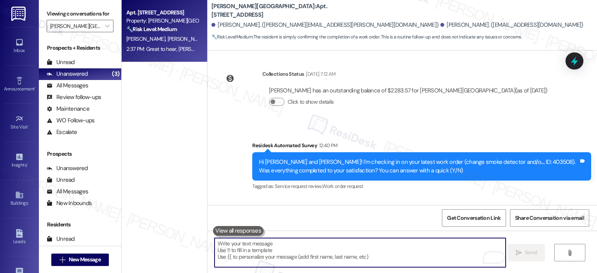
scroll to position [2788, 0]
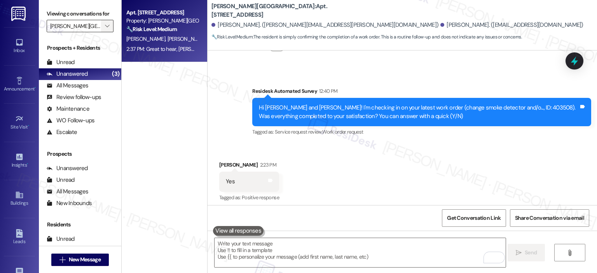
click at [106, 26] on span "" at bounding box center [106, 26] width 7 height 12
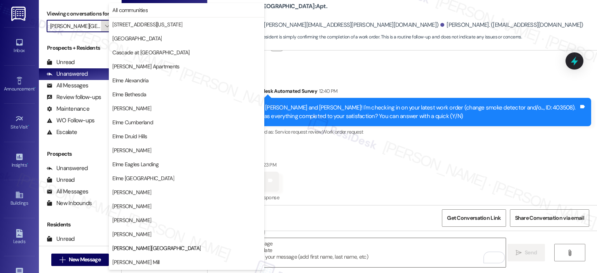
scroll to position [126, 0]
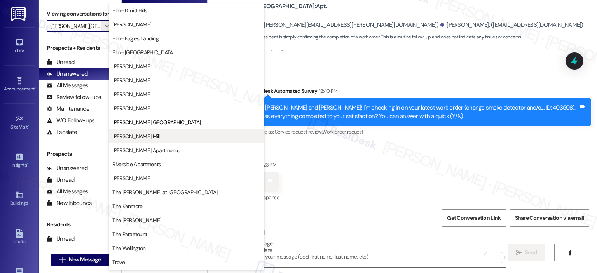
click at [136, 133] on span "Elme Watkins Mill" at bounding box center [135, 136] width 47 height 8
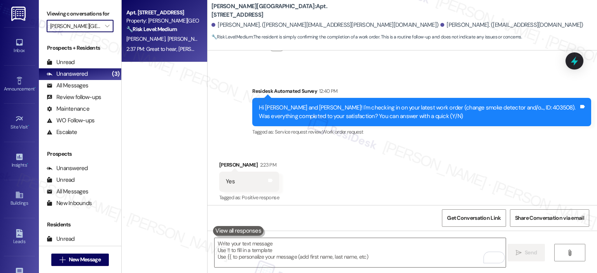
type input "Elme Watkins Mill"
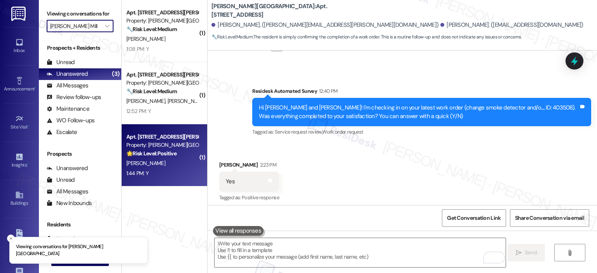
click at [152, 150] on strong "🌟 Risk Level: Positive" at bounding box center [151, 153] width 50 height 7
type textarea "Fetching suggested responses. Please feel free to read through the conversation…"
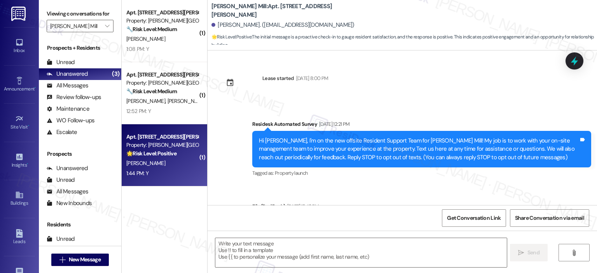
scroll to position [2874, 0]
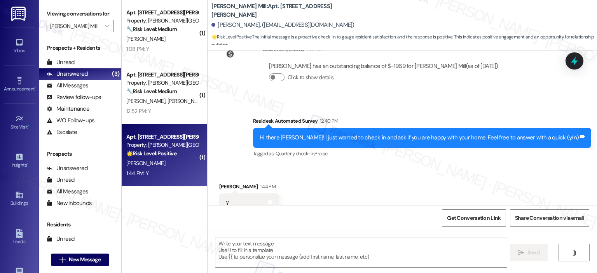
type textarea "Fetching suggested responses. Please feel free to read through the conversation…"
click at [319, 253] on textarea at bounding box center [360, 252] width 291 height 29
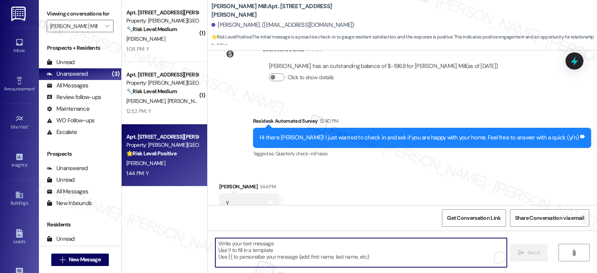
paste textarea "Thanks so much, {{first_name}}! It makes me really happy to hear you’re enjoyin…"
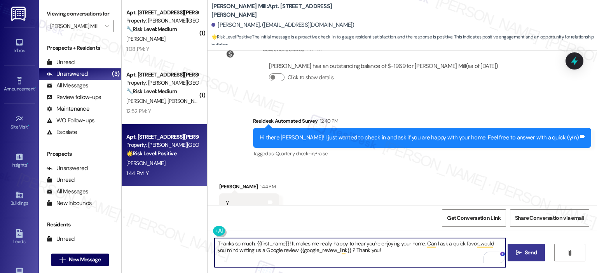
type textarea "Thanks so much, {{first_name}}! It makes me really happy to hear you’re enjoyin…"
click at [517, 252] on icon "" at bounding box center [518, 253] width 6 height 6
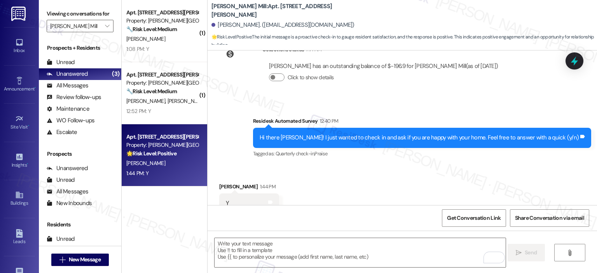
scroll to position [2874, 0]
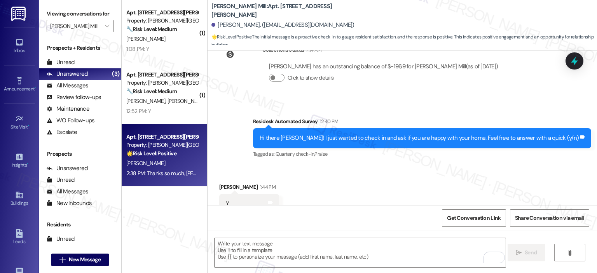
click at [151, 84] on div "Property: Elme Watkins Mill" at bounding box center [162, 83] width 72 height 8
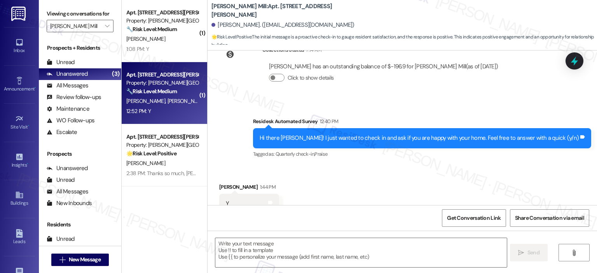
type textarea "Fetching suggested responses. Please feel free to read through the conversation…"
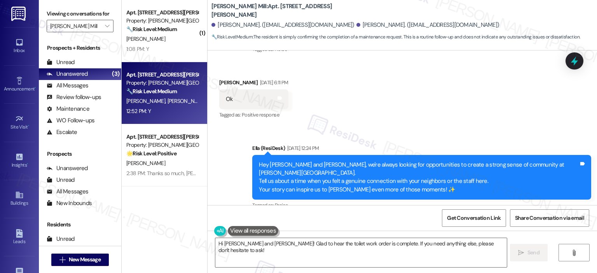
scroll to position [4052, 0]
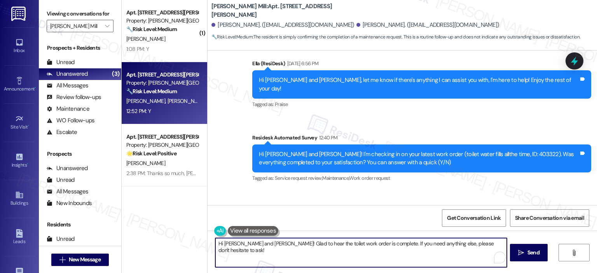
click at [280, 257] on textarea "Hi Mohammad and Azharuddin! Glad to hear the toilet work order is complete. If …" at bounding box center [360, 252] width 291 height 29
paste textarea "Thank you for your response! Great to know that the latest work order was compl…"
click at [277, 244] on textarea "Thank you for your response! Great to know that the latest work order was compl…" at bounding box center [359, 252] width 291 height 29
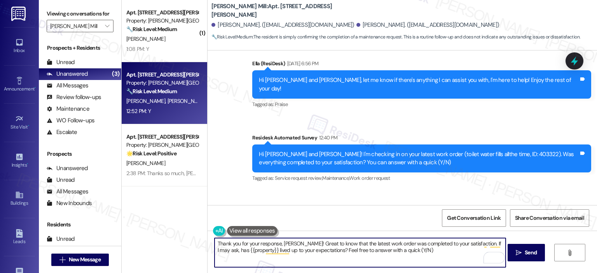
click at [403, 258] on textarea "Thank you for your response, Azharuddin! Great to know that the latest work ord…" at bounding box center [359, 252] width 291 height 29
type textarea "Thank you for your response, Azharuddin! Great to know that the latest work ord…"
click at [524, 262] on div "Thank you for your response, Azharuddin! Great to know that the latest work ord…" at bounding box center [401, 260] width 389 height 58
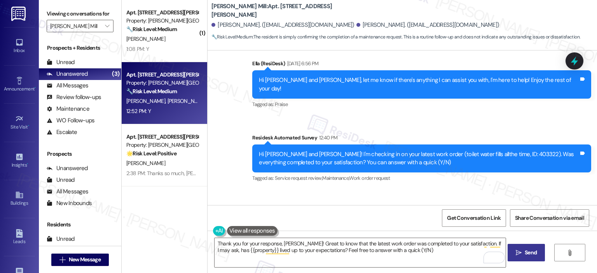
click at [527, 254] on span "Send" at bounding box center [530, 253] width 12 height 8
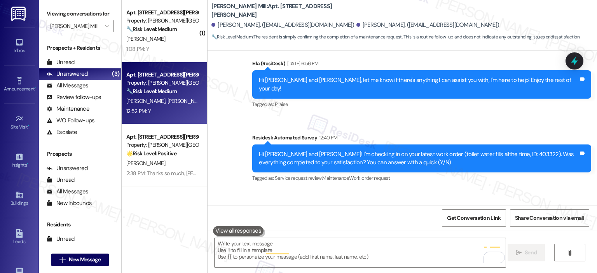
scroll to position [4051, 0]
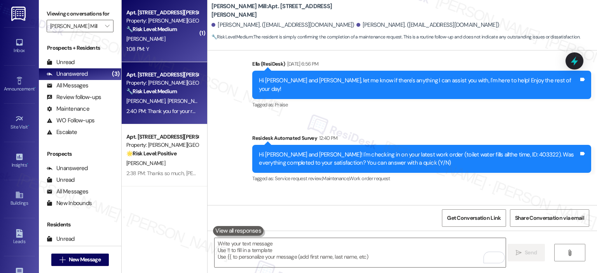
click at [171, 42] on div "V. Pandya" at bounding box center [161, 39] width 73 height 10
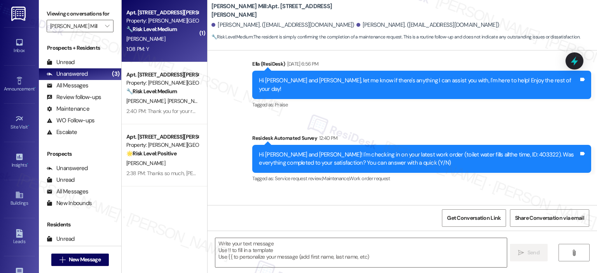
type textarea "Fetching suggested responses. Please feel free to read through the conversation…"
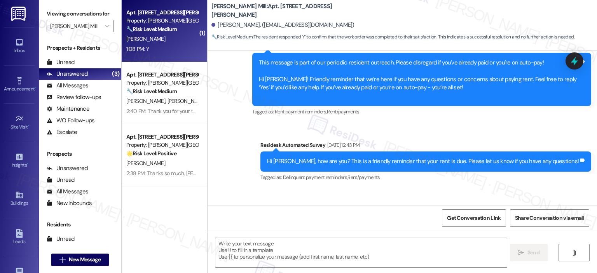
type textarea "Fetching suggested responses. Please feel free to read through the conversation…"
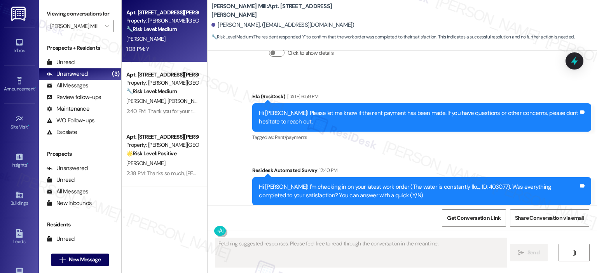
scroll to position [2057, 0]
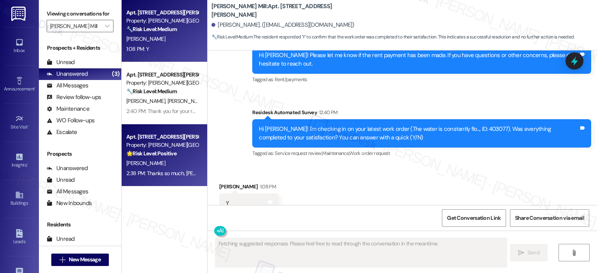
click at [173, 164] on div "C. Sharp" at bounding box center [161, 163] width 73 height 10
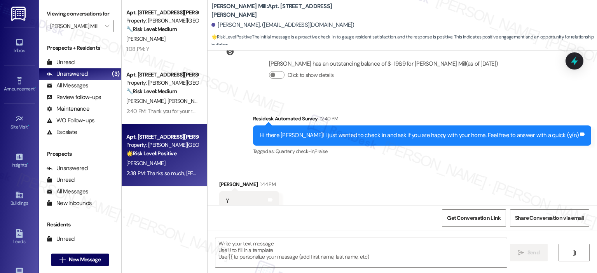
type textarea "Fetching suggested responses. Please feel free to read through the conversation…"
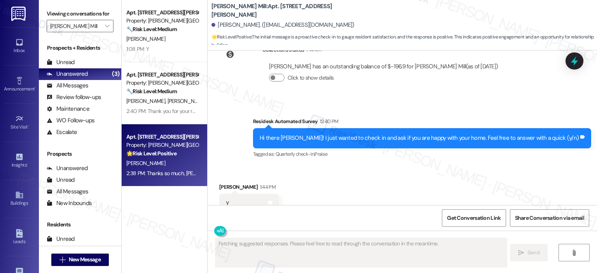
scroll to position [2964, 0]
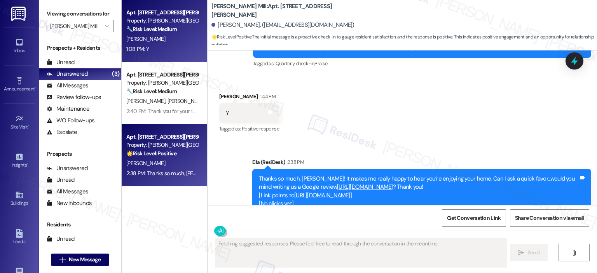
click at [148, 46] on div "1:08 PM: Y 1:08 PM: Y" at bounding box center [161, 49] width 73 height 10
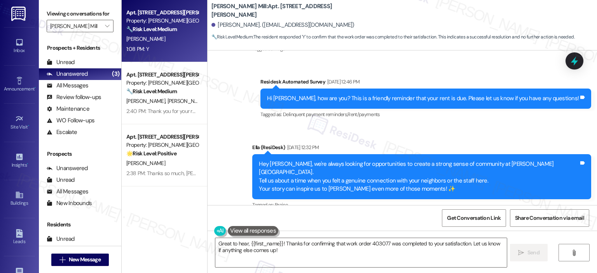
scroll to position [2058, 0]
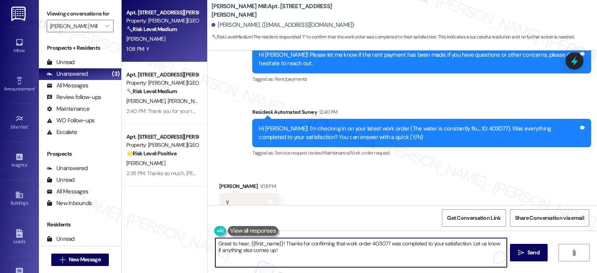
click at [304, 252] on textarea "Great to hear, {{first_name}}! Thanks for confirming that work order 403077 was…" at bounding box center [360, 252] width 291 height 29
paste textarea "Thank you for your response! Great to know that the latest work order was compl…"
type textarea "Thank you for your response! Great to know that the latest work order was compl…"
click at [275, 241] on textarea "Thank you for your response! Great to know that the latest work order was compl…" at bounding box center [359, 252] width 291 height 29
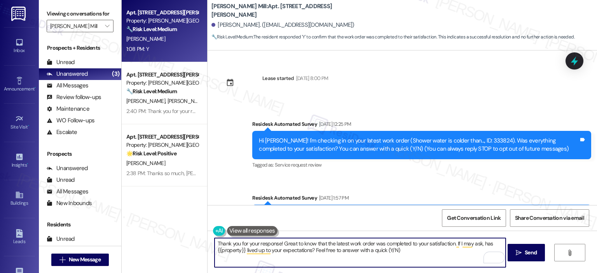
scroll to position [2058, 0]
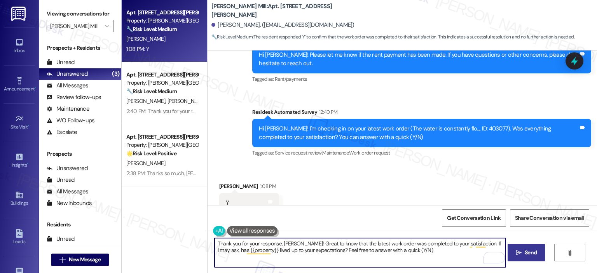
type textarea "Thank you for your response, [PERSON_NAME]! Great to know that the latest work …"
click at [527, 259] on button " Send" at bounding box center [526, 252] width 38 height 17
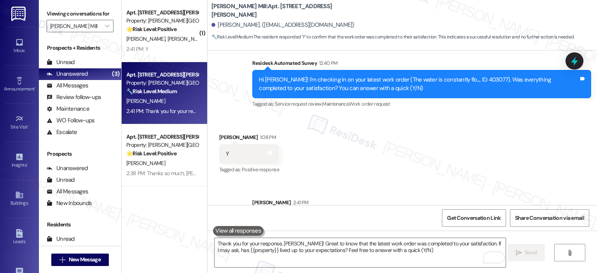
scroll to position [2120, 0]
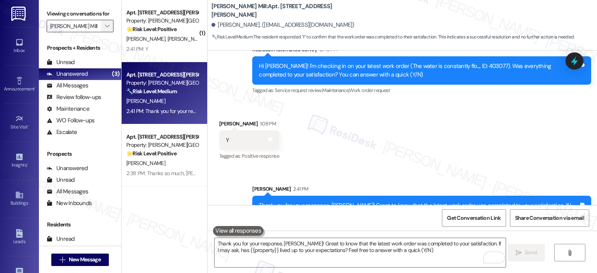
click at [103, 21] on span "" at bounding box center [106, 26] width 7 height 12
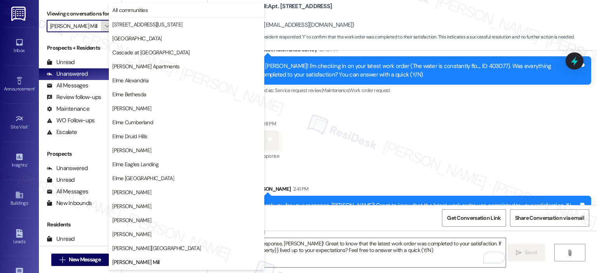
scroll to position [126, 0]
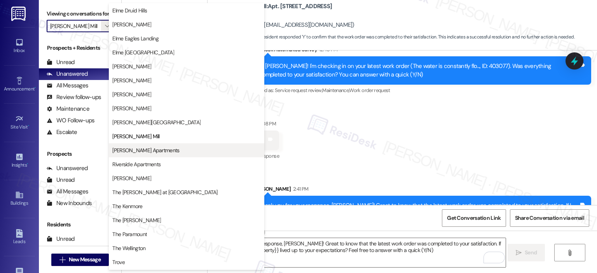
click at [124, 147] on span "[PERSON_NAME] Apartments" at bounding box center [145, 150] width 67 height 8
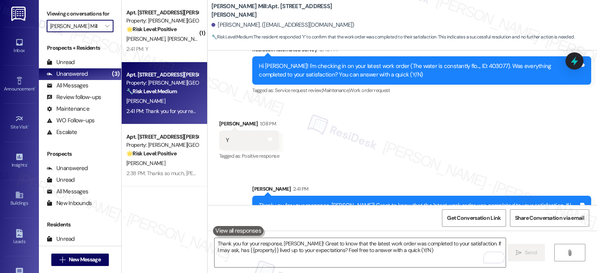
type input "[PERSON_NAME] Apartments"
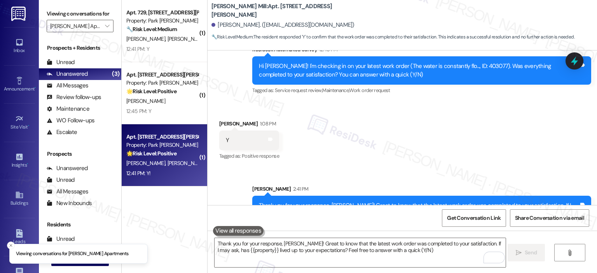
click at [145, 148] on div "Property: Park [PERSON_NAME] Apartments" at bounding box center [162, 145] width 72 height 8
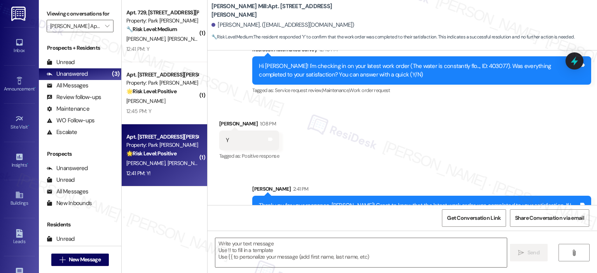
type textarea "Fetching suggested responses. Please feel free to read through the conversation…"
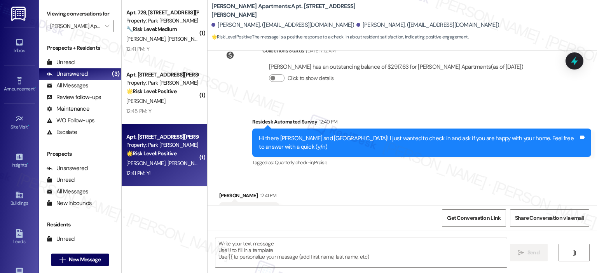
type textarea "Fetching suggested responses. Please feel free to read through the conversation…"
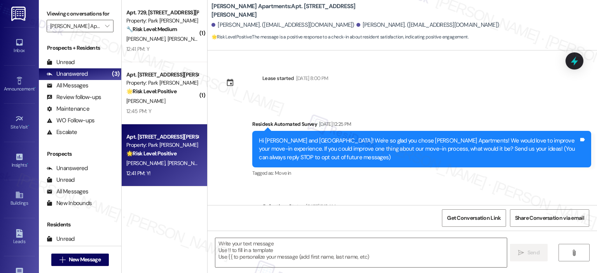
scroll to position [182, 0]
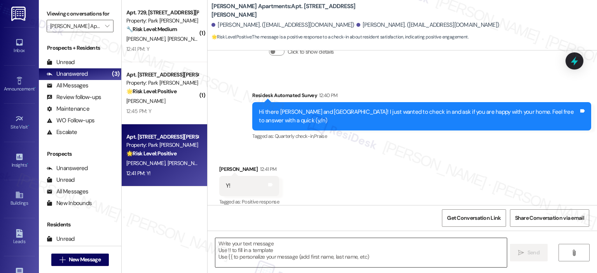
click at [268, 259] on textarea at bounding box center [360, 252] width 291 height 29
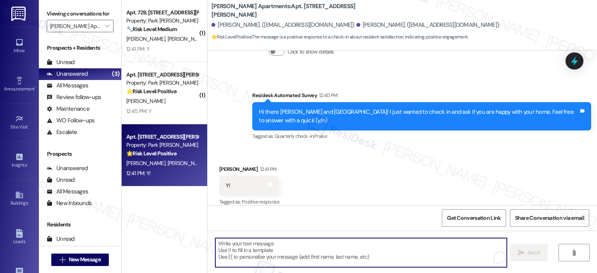
paste textarea "Thanks so much, {{first_name}}! It makes me really happy to hear you’re enjoyin…"
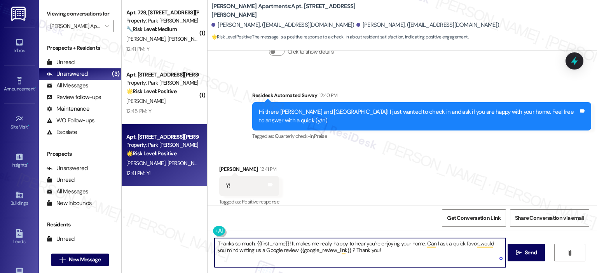
click at [284, 243] on textarea "Thanks so much, {{first_name}}! It makes me really happy to hear you’re enjoyin…" at bounding box center [359, 252] width 291 height 29
type textarea "Thanks so much, [GEOGRAPHIC_DATA]! It makes me really happy to hear you’re enjo…"
click at [528, 248] on button " Send" at bounding box center [526, 252] width 38 height 17
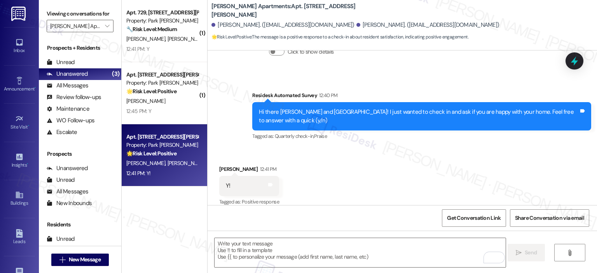
scroll to position [182, 0]
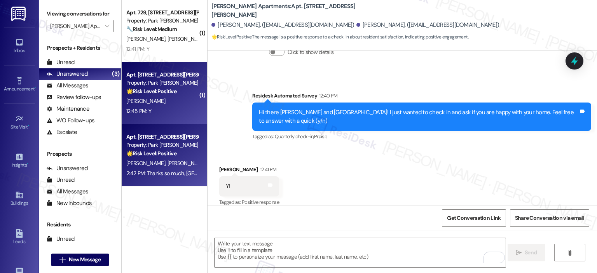
click at [137, 102] on span "[PERSON_NAME]" at bounding box center [145, 100] width 39 height 7
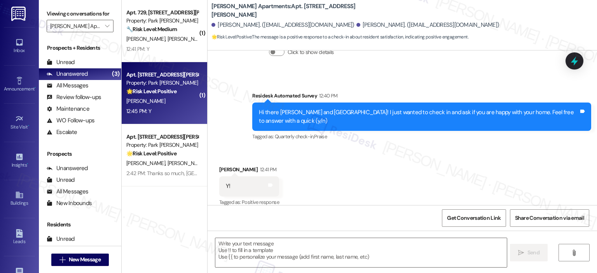
type textarea "Fetching suggested responses. Please feel free to read through the conversation…"
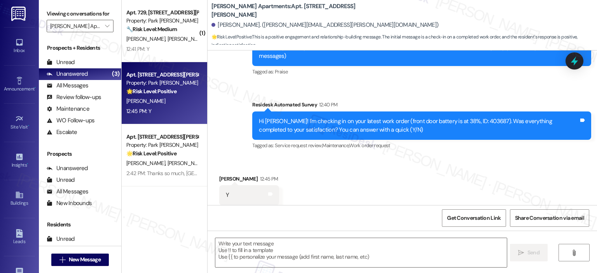
scroll to position [119, 0]
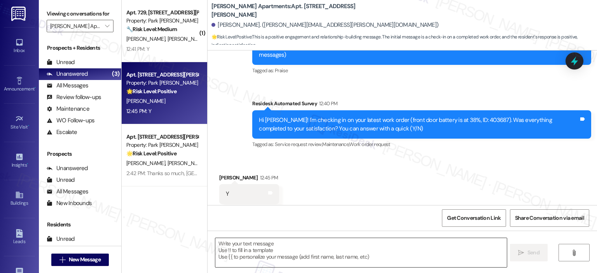
click at [254, 259] on textarea at bounding box center [360, 252] width 291 height 29
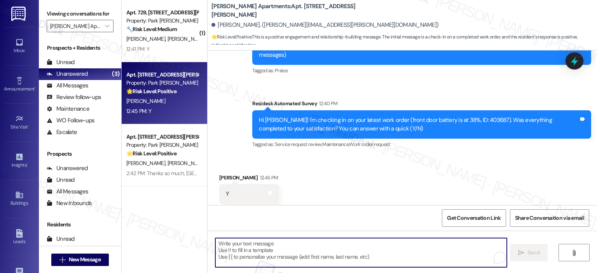
paste textarea "Thank you for your response! Great to know that the latest work order was compl…"
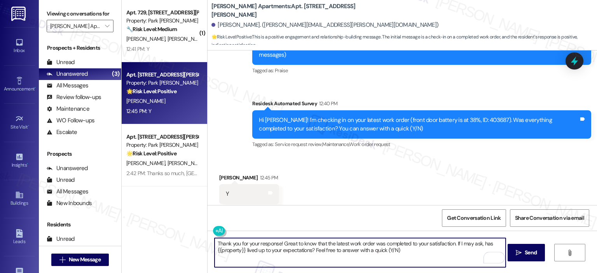
click at [274, 243] on textarea "Thank you for your response! Great to know that the latest work order was compl…" at bounding box center [359, 252] width 291 height 29
click at [371, 257] on textarea "Thank you for your response! Great to know that the latest work order was compl…" at bounding box center [359, 252] width 291 height 29
click at [372, 231] on div "Thank you for your response! Great to know that the latest work order was compl…" at bounding box center [401, 260] width 389 height 58
click at [277, 245] on textarea "Thank you for your response! Great to know that the latest work order was compl…" at bounding box center [359, 252] width 291 height 29
type textarea "Thank you for your response, [PERSON_NAME]! Great to know that the latest work …"
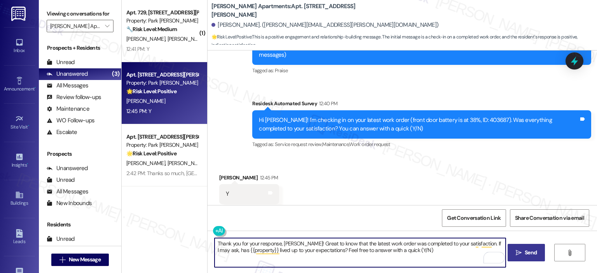
click at [519, 248] on button " Send" at bounding box center [526, 252] width 38 height 17
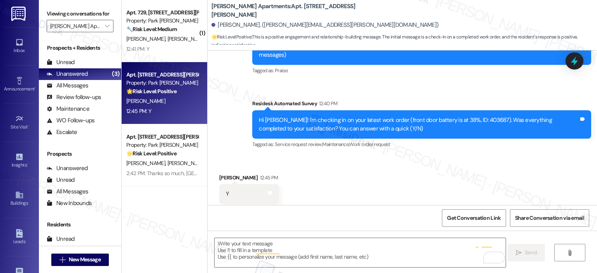
scroll to position [119, 0]
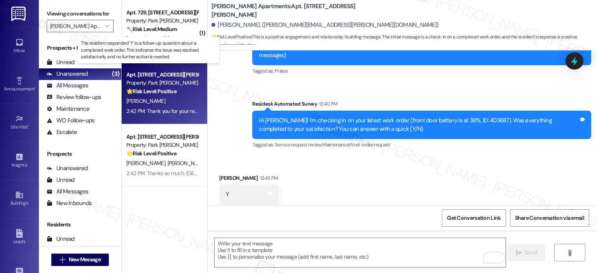
click at [162, 30] on strong "🔧 Risk Level: Medium" at bounding box center [151, 29] width 50 height 7
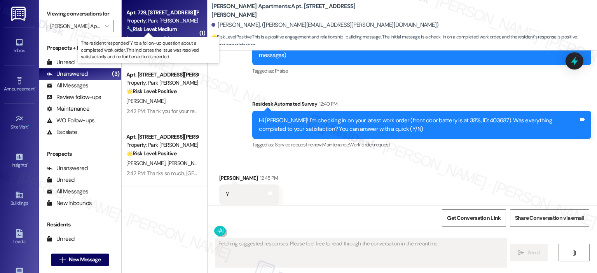
type textarea "Fetching suggested responses. Please feel free to read through the conversation…"
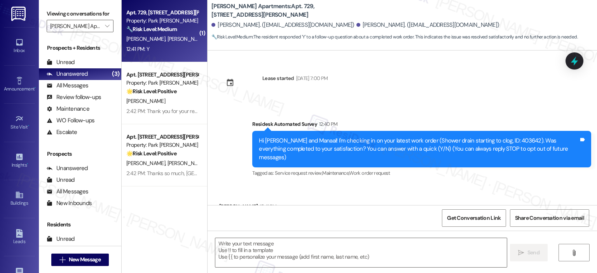
scroll to position [37, 0]
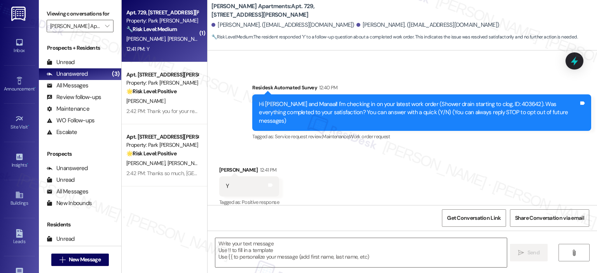
type textarea "Fetching suggested responses. Please feel free to read through the conversation…"
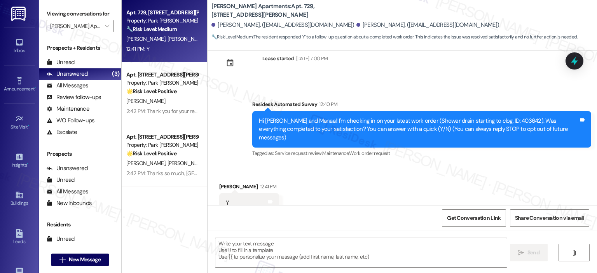
scroll to position [37, 0]
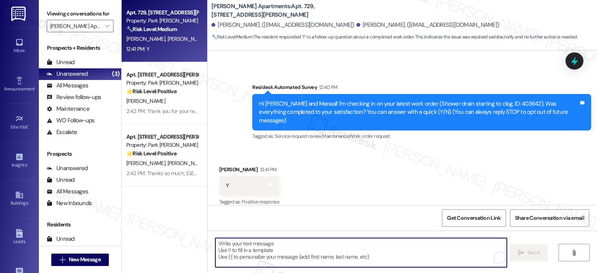
click at [268, 254] on textarea "To enrich screen reader interactions, please activate Accessibility in Grammarl…" at bounding box center [360, 252] width 291 height 29
paste textarea "Thank you for your response! Great to know that the latest work order was compl…"
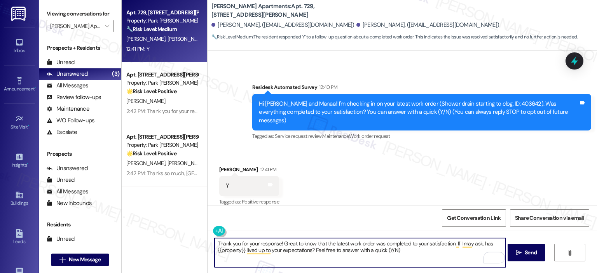
click at [278, 244] on textarea "Thank you for your response! Great to know that the latest work order was compl…" at bounding box center [359, 252] width 291 height 29
type textarea "Thank you for your response, Antara! Great to know that the latest work order w…"
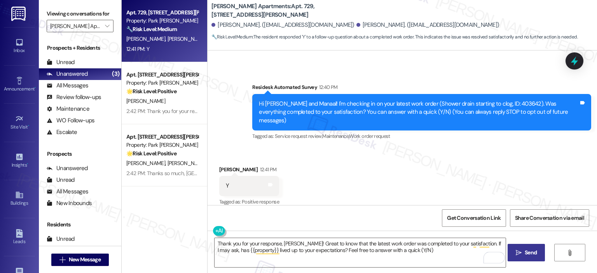
click at [520, 255] on span " Send" at bounding box center [526, 253] width 24 height 8
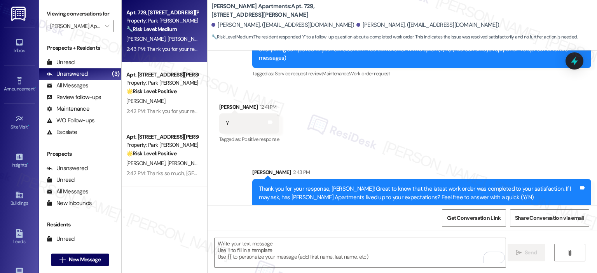
scroll to position [0, 0]
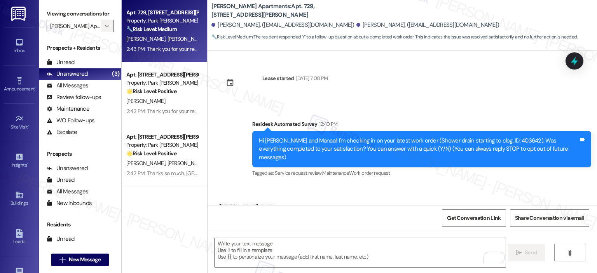
click at [105, 28] on icon "" at bounding box center [107, 26] width 4 height 6
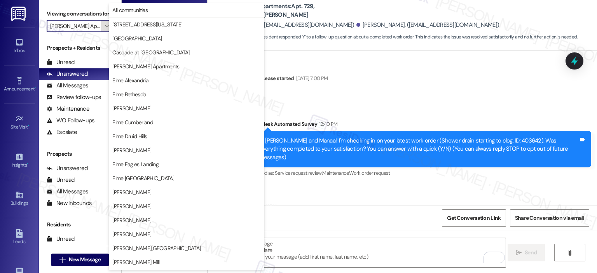
scroll to position [139, 0]
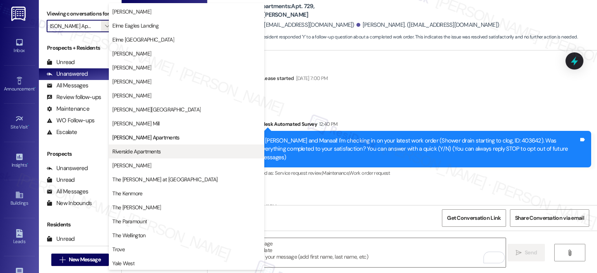
click at [134, 149] on span "Riverside Apartments" at bounding box center [136, 152] width 48 height 8
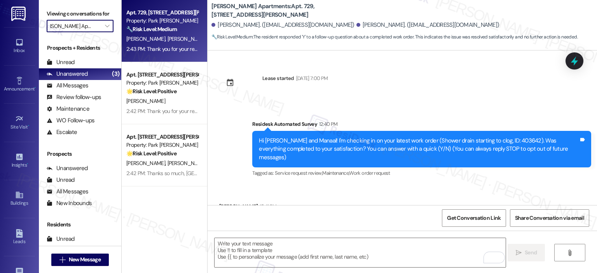
type input "Riverside Apartments"
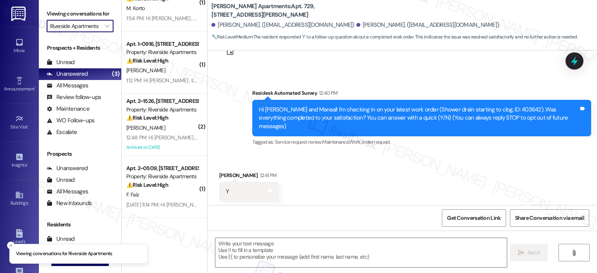
scroll to position [37, 0]
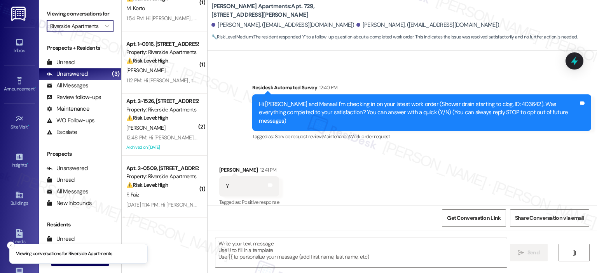
type textarea "Fetching suggested responses. Please feel free to read through the conversation…"
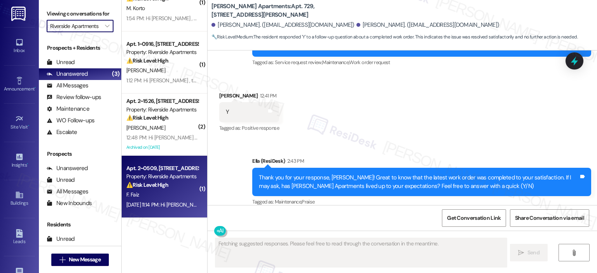
scroll to position [0, 0]
click at [171, 180] on div "Property: Riverside Apartments" at bounding box center [162, 176] width 72 height 8
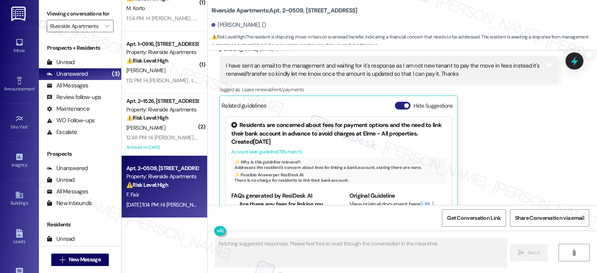
click at [395, 102] on button "Hide Suggestions" at bounding box center [403, 106] width 16 height 8
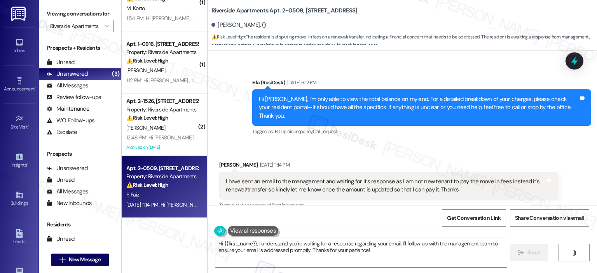
scroll to position [3585, 0]
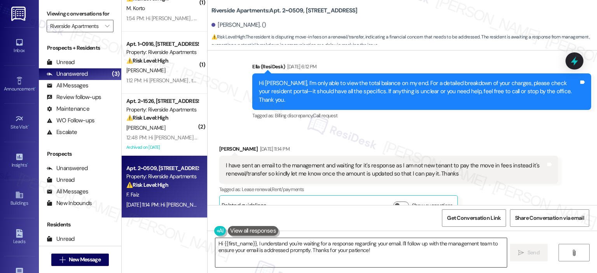
click at [343, 256] on textarea "Hi {{first_name}}, I understand you're waiting for a response regarding your em…" at bounding box center [360, 252] width 291 height 29
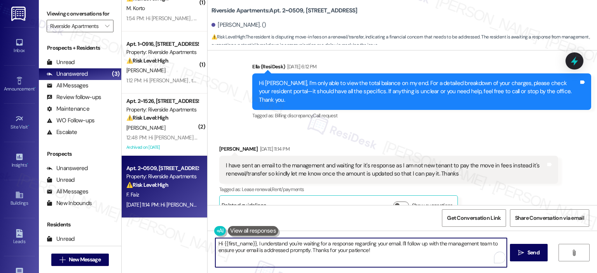
click at [254, 245] on textarea "Hi {{first_name}}, I understand you're waiting for a response regarding your em…" at bounding box center [360, 252] width 291 height 29
click at [368, 240] on textarea "Hi {{first_name}}, I apologize for the delayed response. I understand you're wa…" at bounding box center [359, 252] width 291 height 29
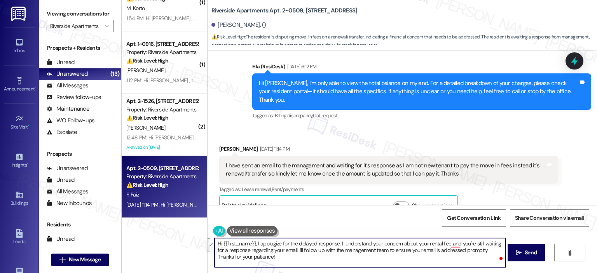
drag, startPoint x: 261, startPoint y: 259, endPoint x: 294, endPoint y: 251, distance: 33.6
click at [294, 251] on textarea "Hi {{first_name}}, I apologize for the delayed response. I understand your conc…" at bounding box center [359, 252] width 291 height 29
click at [339, 250] on textarea "Hi {{first_name}}, I apologize for the delayed response. I understand your conc…" at bounding box center [359, 252] width 291 height 29
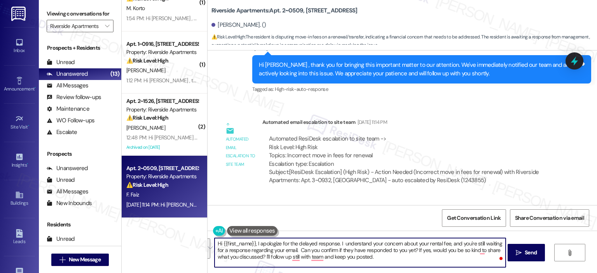
click at [272, 250] on textarea "Hi {{first_name}}, I apologize for the delayed response. I understand your conc…" at bounding box center [359, 252] width 291 height 29
paste textarea "completely understand your concern about your rental fee and that you’re still …"
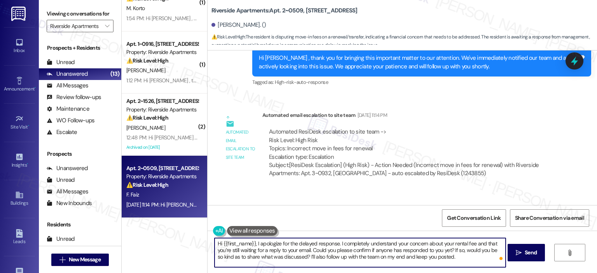
scroll to position [3791, 0]
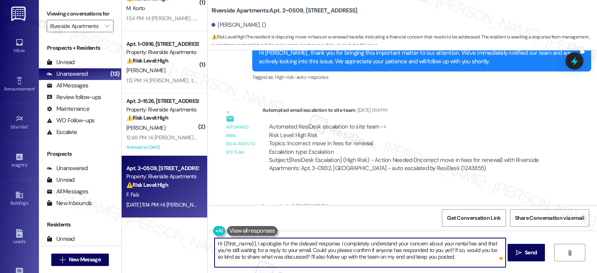
click at [471, 242] on textarea "Hi {{first_name}}, I apologize for the delayed response. I completely understan…" at bounding box center [359, 252] width 291 height 29
type textarea "Hi {{first_name}}, I apologize for the delayed response. I completely understan…"
click at [377, 248] on textarea "Hi {{first_name}}, I apologize for the delayed response. I completely understan…" at bounding box center [359, 252] width 291 height 29
click at [364, 252] on textarea "Hi {{first_name}}, I apologize for the delayed response. I completely understan…" at bounding box center [359, 252] width 291 height 29
click at [464, 245] on textarea "Hi {{first_name}}, I apologize for the delayed response. I completely understan…" at bounding box center [359, 252] width 291 height 29
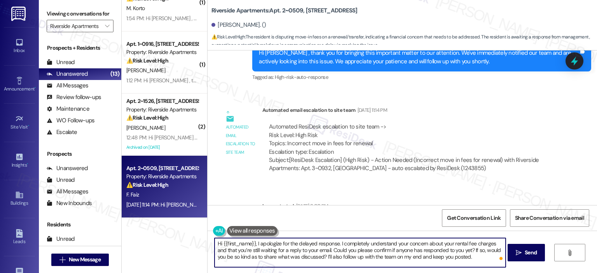
click at [339, 248] on textarea "Hi {{first_name}}, I apologize for the delayed response. I completely understan…" at bounding box center [359, 252] width 291 height 29
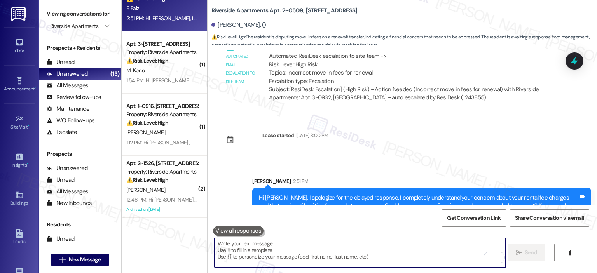
scroll to position [3862, 0]
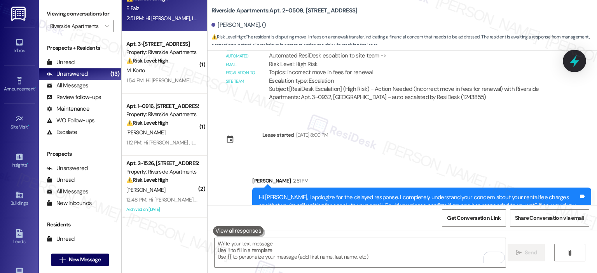
click at [579, 60] on icon at bounding box center [573, 60] width 13 height 13
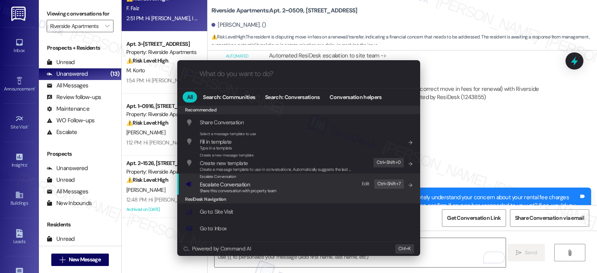
click at [299, 189] on div "Escalate Conversation Escalate Conversation Share this conversation with proper…" at bounding box center [299, 184] width 227 height 21
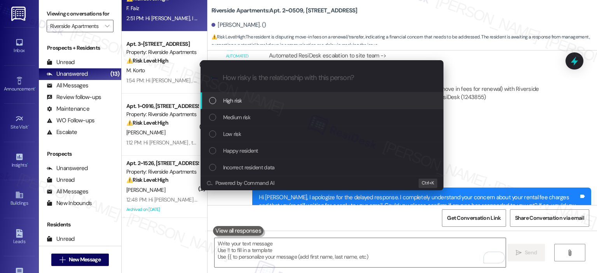
click at [257, 103] on div "High risk" at bounding box center [322, 100] width 227 height 9
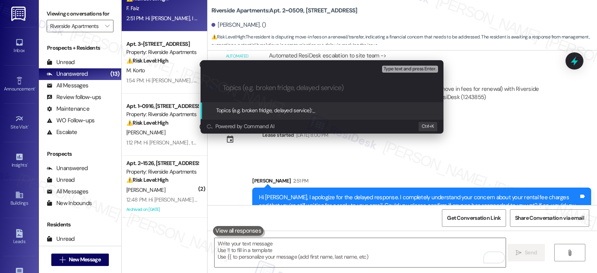
click at [280, 85] on input "Topics (e.g. broken fridge, delayed service)" at bounding box center [328, 88] width 211 height 8
type input "Rental Fee Charges Follow Up"
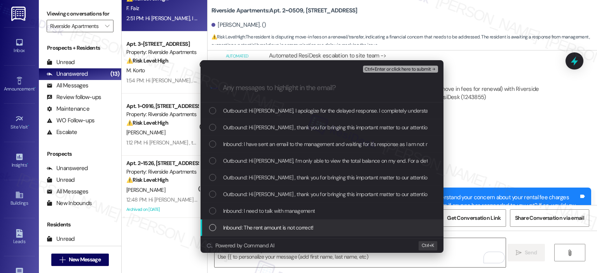
click at [302, 230] on span "Inbound: The rent amount is not correct!" at bounding box center [268, 227] width 91 height 9
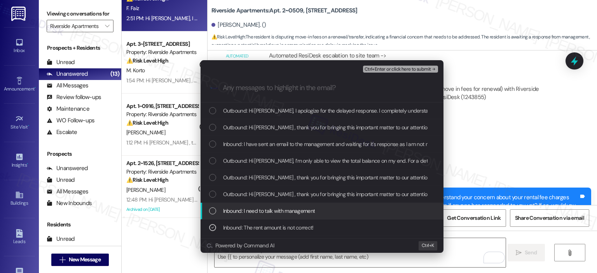
click at [299, 214] on span "Inbound: I need to talk with management" at bounding box center [269, 211] width 92 height 9
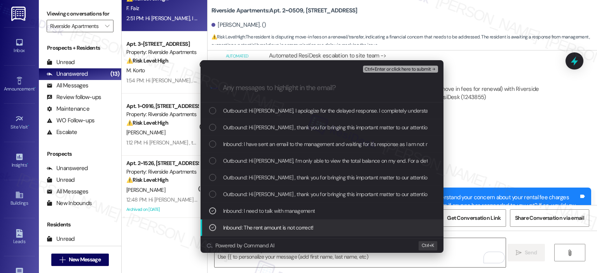
click at [301, 226] on span "Inbound: The rent amount is not correct!" at bounding box center [268, 227] width 91 height 9
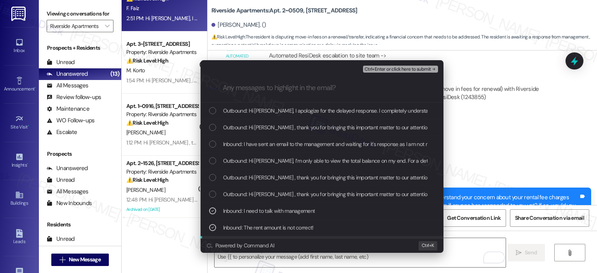
scroll to position [31, 0]
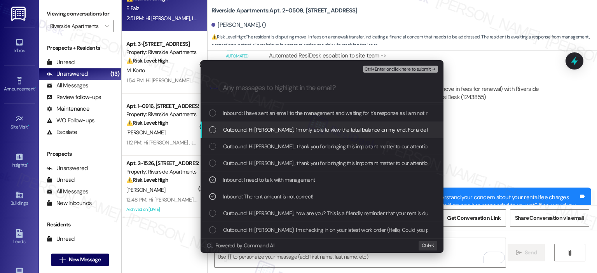
click at [285, 129] on span "Outbound: Hi Waheedullah, I’m only able to view the total balance on my end. Fo…" at bounding box center [534, 129] width 623 height 9
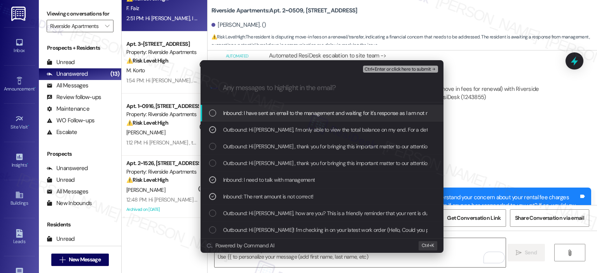
click at [287, 111] on span "Inbound: I have sent an email to the management and waiting for it's response a…" at bounding box center [484, 113] width 522 height 9
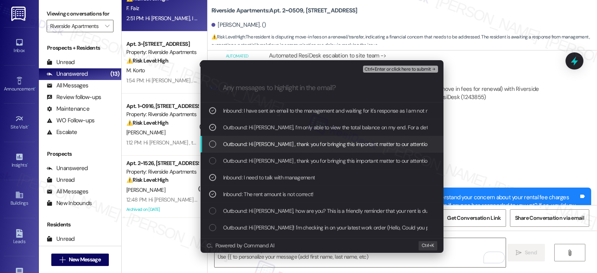
scroll to position [0, 0]
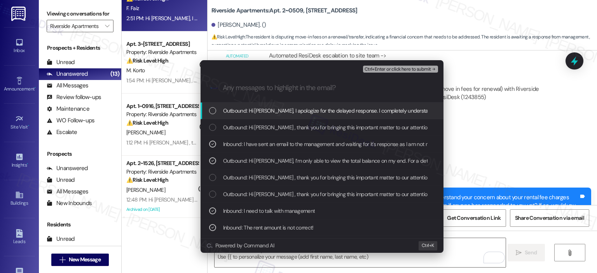
click at [387, 71] on span "Ctrl+Enter or click here to submit" at bounding box center [397, 69] width 66 height 5
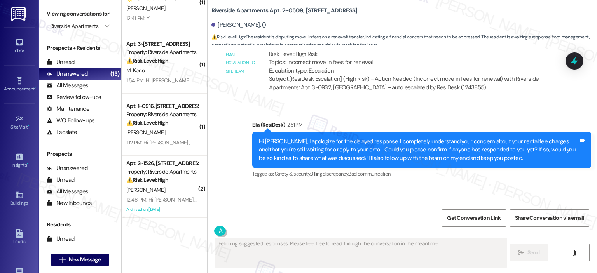
scroll to position [3982, 0]
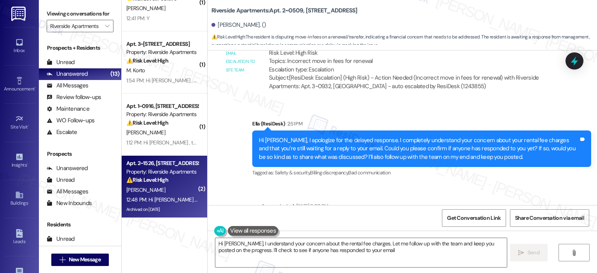
type textarea "Hi Waheedullah, I understand your concern about the rental fee charges. Let me …"
click at [127, 196] on div "12:48 PM: Hi Shannon , thank you for bringing this important matter to our atte…" at bounding box center [385, 199] width 518 height 7
type textarea "Fetching suggested responses. Please feel free to read through the conversation…"
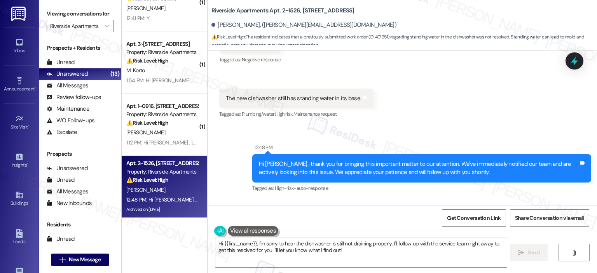
scroll to position [11976, 0]
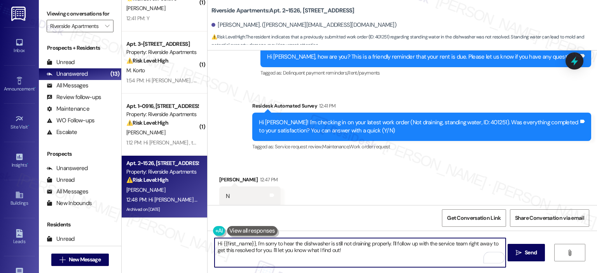
drag, startPoint x: 255, startPoint y: 242, endPoint x: 208, endPoint y: 242, distance: 46.6
click at [210, 242] on div "Hi {{first_name}}, I'm sorry to hear the dishwasher is still not draining prope…" at bounding box center [356, 253] width 292 height 30
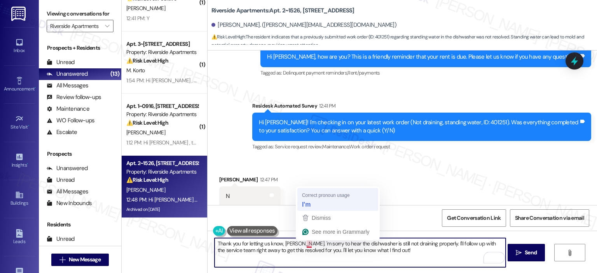
type textarea "Thank you for letting us know, Shannon. I'm sorry to hear the dishwasher is sti…"
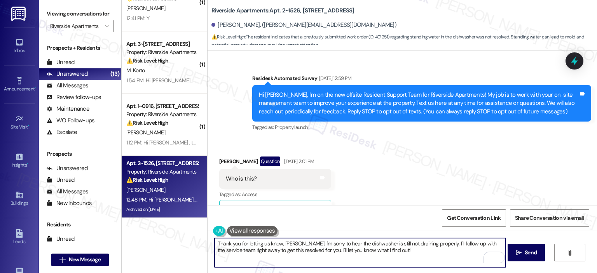
scroll to position [11976, 0]
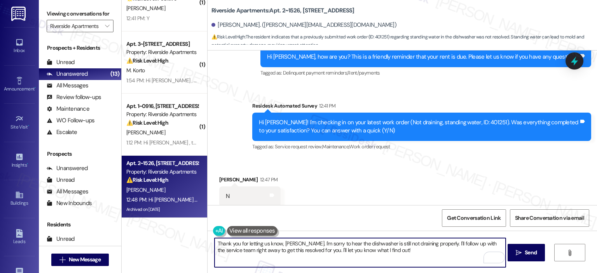
click at [349, 244] on textarea "Thank you for letting us know, [PERSON_NAME]. I'm sorry to hear the dishwasher …" at bounding box center [359, 252] width 291 height 29
drag, startPoint x: 392, startPoint y: 244, endPoint x: 452, endPoint y: 241, distance: 60.6
click at [452, 241] on textarea "Thank you for letting us know, [PERSON_NAME]. I'm sorry to hear the broken dish…" at bounding box center [359, 252] width 291 height 29
drag, startPoint x: 178, startPoint y: 244, endPoint x: 187, endPoint y: 244, distance: 9.7
click at [177, 244] on div "( 1 ) Apt. 1~0508, [STREET_ADDRESS] Property: Riverside Apartments 🌟 Risk Level…" at bounding box center [164, 136] width 85 height 273
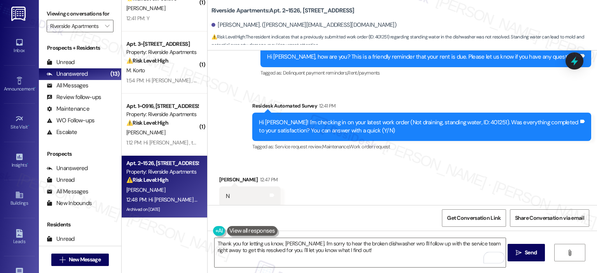
click at [191, 250] on div "( 1 ) Apt. 1~0508, [STREET_ADDRESS] Property: Riverside Apartments 🌟 Risk Level…" at bounding box center [164, 136] width 85 height 273
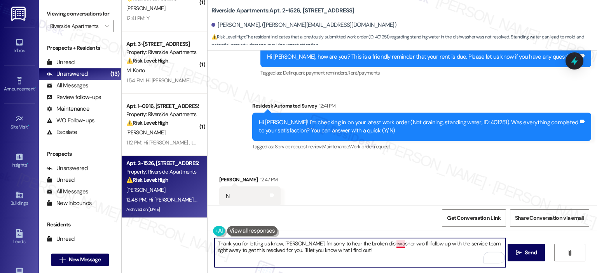
click at [398, 243] on textarea "Thank you for letting us know, [PERSON_NAME]. I'm sorry to hear the broken dish…" at bounding box center [359, 252] width 291 height 29
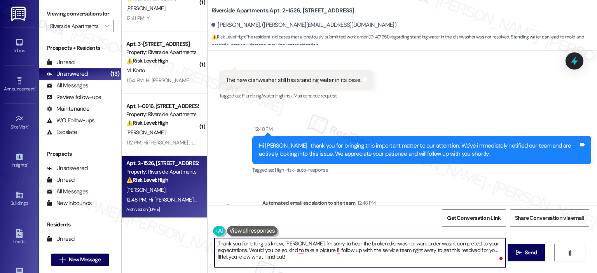
scroll to position [12154, 0]
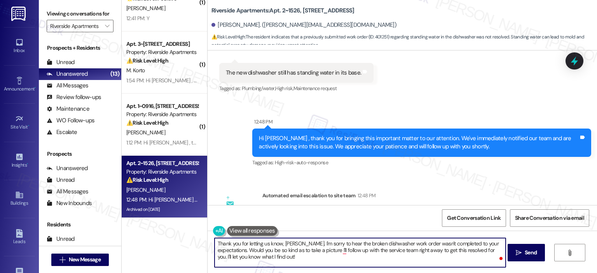
click at [336, 249] on textarea "Thank you for letting us know, [PERSON_NAME]. I'm sorry to hear the broken dish…" at bounding box center [359, 252] width 291 height 29
drag, startPoint x: 323, startPoint y: 259, endPoint x: 368, endPoint y: 250, distance: 46.0
click at [368, 250] on textarea "Thank you for letting us know, [PERSON_NAME]. I'm sorry to hear the broken dish…" at bounding box center [359, 252] width 291 height 29
click at [252, 255] on textarea "Thank you for letting us know, [PERSON_NAME]. I'm sorry to hear the broken dish…" at bounding box center [359, 252] width 291 height 29
paste textarea "’m so sorry to hear that the broken dishwasher work order wasn’t completed to y…"
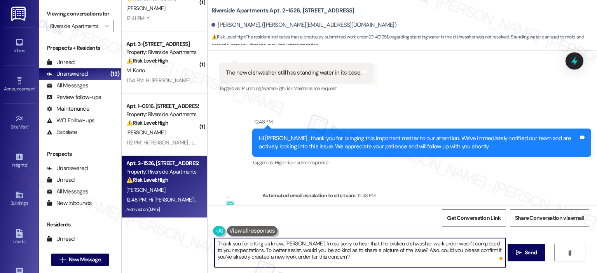
click at [317, 243] on textarea "Thank you for letting us know, [PERSON_NAME]. I’m so sorry to hear that the bro…" at bounding box center [359, 252] width 291 height 29
type textarea "Thank you for letting us know, [PERSON_NAME]. I’m sorry to hear that the broken…"
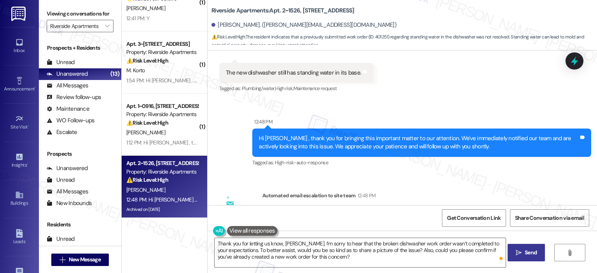
click at [524, 248] on button " Send" at bounding box center [526, 252] width 38 height 17
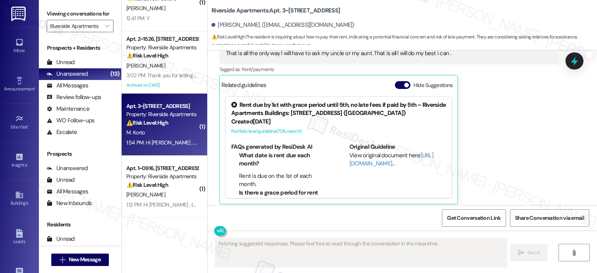
scroll to position [176, 0]
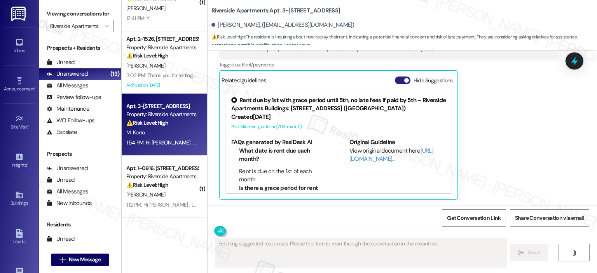
click at [404, 80] on span "button" at bounding box center [406, 80] width 5 height 5
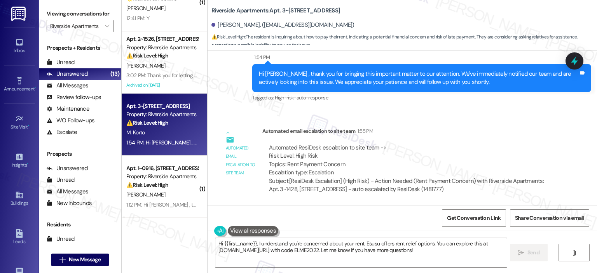
scroll to position [42, 0]
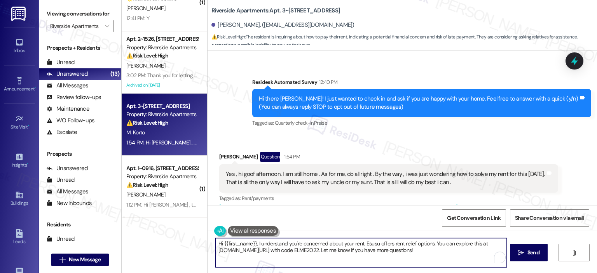
drag, startPoint x: 254, startPoint y: 244, endPoint x: 207, endPoint y: 243, distance: 46.6
click at [211, 243] on div "Hi {{first_name}}, I understand you're concerned about your rent. Esusu offers …" at bounding box center [357, 253] width 292 height 30
paste textarea "Thanks so much, {{first_name}}! It makes me really happy to hear you’re enjoyin…"
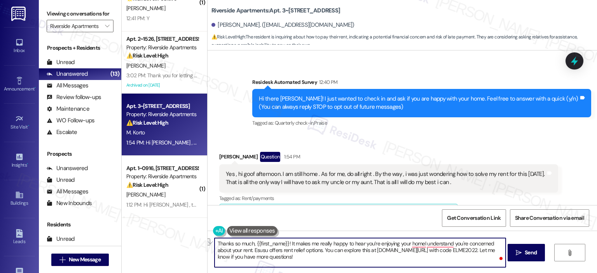
drag, startPoint x: 285, startPoint y: 242, endPoint x: 211, endPoint y: 239, distance: 74.3
click at [214, 239] on textarea "Thanks so much, {{first_name}}! It makes me really happy to hear you’re enjoyin…" at bounding box center [359, 252] width 291 height 29
drag, startPoint x: 433, startPoint y: 245, endPoint x: 437, endPoint y: 259, distance: 14.9
click at [437, 259] on textarea "Thank you for your response, [PERSON_NAME]. It makes me really happy to hear yo…" at bounding box center [359, 252] width 291 height 29
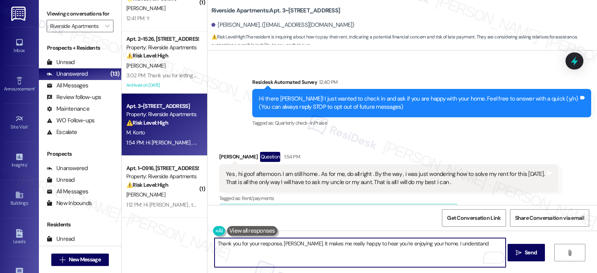
click at [479, 244] on textarea "Thank you for your response, [PERSON_NAME]. It makes me really happy to hear yo…" at bounding box center [359, 252] width 291 height 29
click at [308, 261] on textarea "Thank you for your response, [PERSON_NAME]. It makes me really happy to hear yo…" at bounding box center [359, 252] width 291 height 29
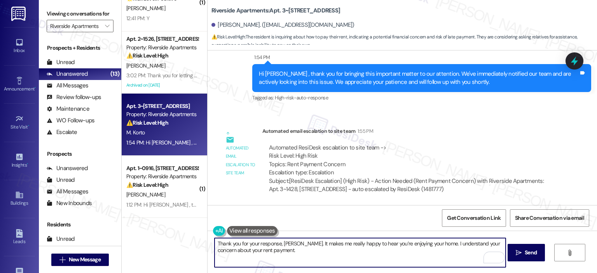
click at [281, 252] on textarea "Thank you for your response, [PERSON_NAME]. It makes me really happy to hear yo…" at bounding box center [359, 252] width 291 height 29
paste textarea "You may visit [URL][DOMAIN_NAME] to learn more about making payment through the…"
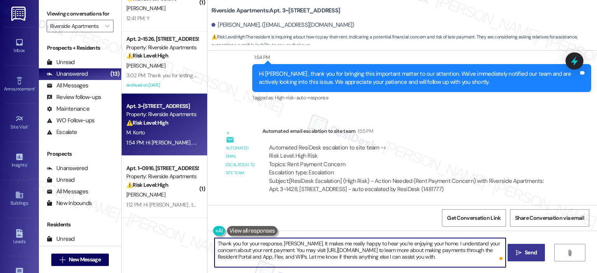
type textarea "Thank you for your response, [PERSON_NAME]. It makes me really happy to hear yo…"
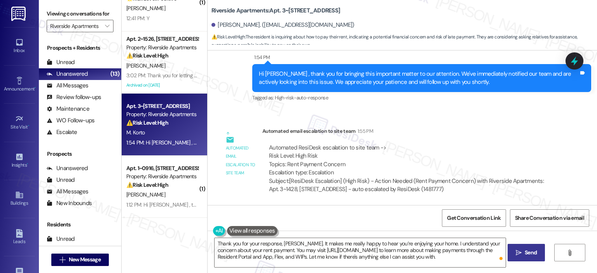
click at [531, 258] on button " Send" at bounding box center [526, 252] width 38 height 17
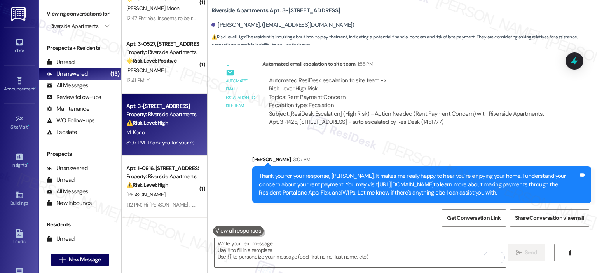
scroll to position [307, 0]
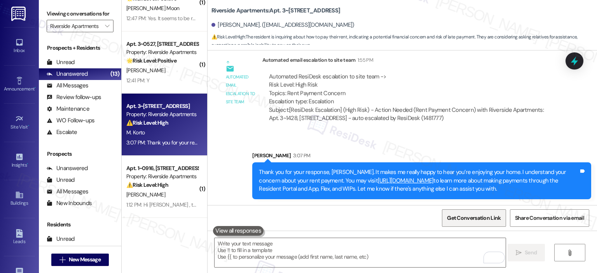
click at [476, 219] on span "Get Conversation Link" at bounding box center [474, 218] width 54 height 8
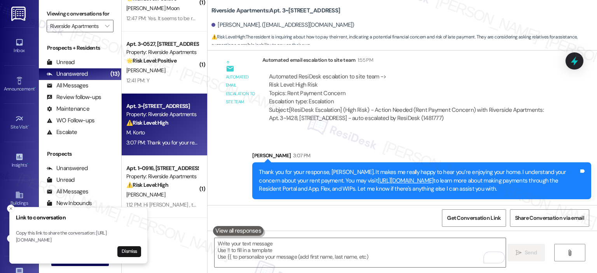
click at [18, 231] on p "Copy this link to share the conversation: [URL][DOMAIN_NAME]" at bounding box center [78, 237] width 125 height 14
copy p "[URL][DOMAIN_NAME]"
drag, startPoint x: 17, startPoint y: 233, endPoint x: 110, endPoint y: 239, distance: 93.8
click at [110, 239] on p "Copy this link to share the conversation: [URL][DOMAIN_NAME]" at bounding box center [78, 237] width 125 height 14
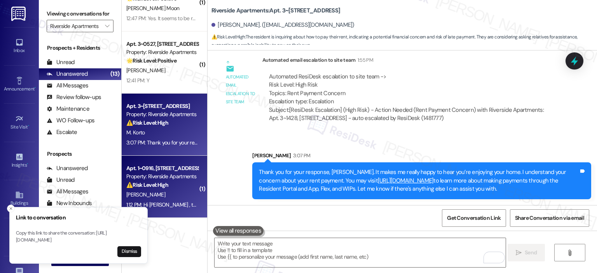
click at [181, 192] on div "[PERSON_NAME]" at bounding box center [161, 195] width 73 height 10
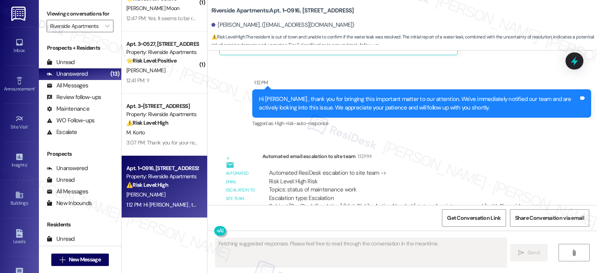
scroll to position [3176, 0]
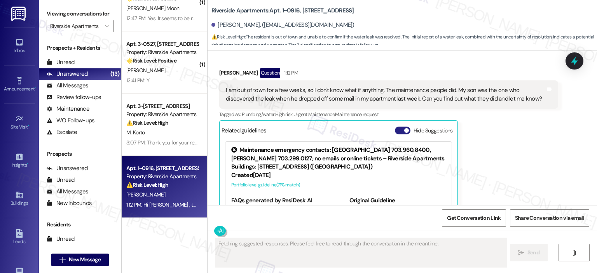
click at [400, 127] on button "Hide Suggestions" at bounding box center [403, 131] width 16 height 8
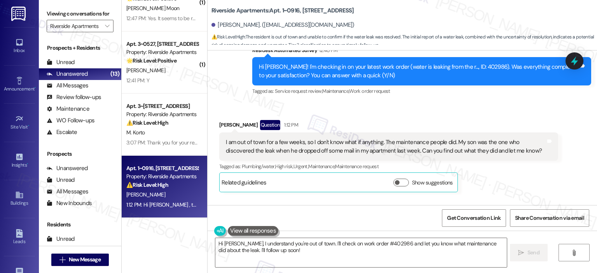
scroll to position [3062, 0]
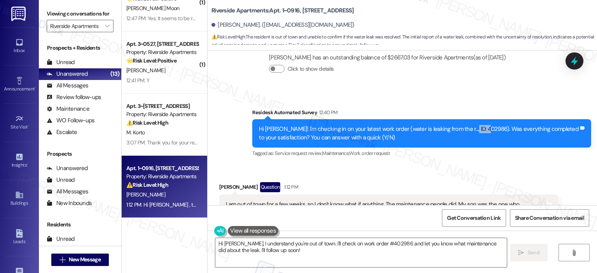
copy div "402986"
drag, startPoint x: 458, startPoint y: 104, endPoint x: 479, endPoint y: 105, distance: 20.6
click at [479, 125] on div "Hi [PERSON_NAME]! I'm checking in on your latest work order (water is leaking f…" at bounding box center [419, 133] width 320 height 17
click at [298, 241] on textarea "Hi [PERSON_NAME], I understand you're out of town. I'll check on work order #40…" at bounding box center [360, 252] width 291 height 29
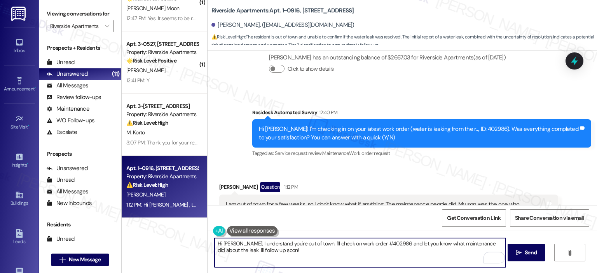
drag, startPoint x: 282, startPoint y: 252, endPoint x: 241, endPoint y: 244, distance: 42.3
click at [241, 244] on textarea "Hi [PERSON_NAME], I understand you're out of town. I'll check on work order #40…" at bounding box center [359, 252] width 291 height 29
type textarea "Hi [PERSON_NAME], thank you for letting us kn"
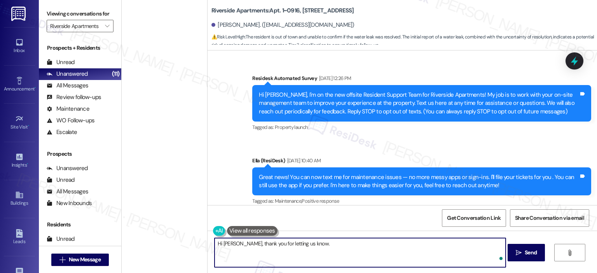
scroll to position [3062, 0]
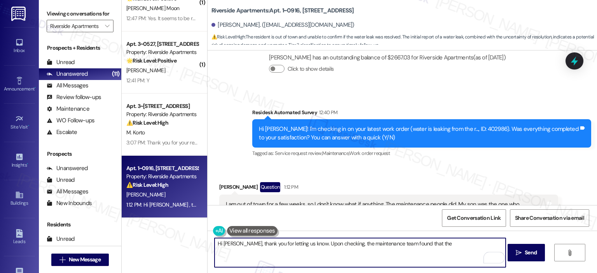
click at [428, 242] on textarea "Hi [PERSON_NAME], thank you for letting us know. Upon checking, the maintenance…" at bounding box center [359, 252] width 291 height 29
click at [462, 245] on textarea "Hi [PERSON_NAME], thank you for letting us know. Upon checking, the maintenance…" at bounding box center [359, 252] width 291 height 29
click at [285, 246] on textarea "Hi [PERSON_NAME], thank you for letting us know. Upon checking, the maintenance…" at bounding box center [359, 252] width 291 height 29
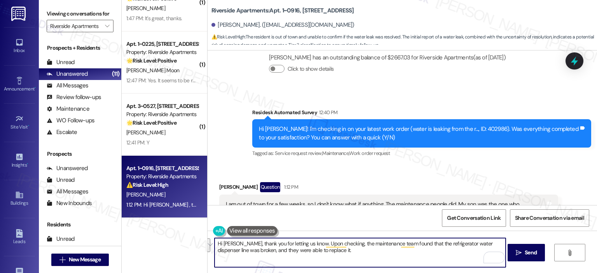
scroll to position [466, 0]
click at [302, 248] on textarea "Hi [PERSON_NAME], thank you for letting us know. Upon checking, the maintenance…" at bounding box center [359, 252] width 291 height 29
click at [313, 248] on textarea "Hi [PERSON_NAME], thank you for letting us know. Upon checking, the maintenance…" at bounding box center [359, 252] width 291 height 29
click at [316, 250] on textarea "Hi [PERSON_NAME], thank you for letting us know. Upon checking, the maintenance…" at bounding box center [359, 252] width 291 height 29
paste textarea "I checked with the maintenance team, and they found that the refrigerator water…"
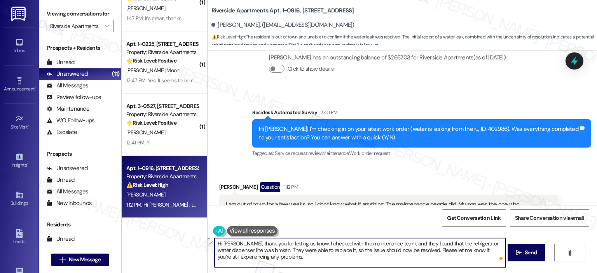
drag, startPoint x: 339, startPoint y: 243, endPoint x: 308, endPoint y: 238, distance: 31.5
click at [308, 238] on textarea "Hi Jonathan, thank you for letting us know. I checked with the maintenance team…" at bounding box center [359, 252] width 291 height 29
type textarea "Hi Jonathan, thank you for letting us know. Upon checking, the maintenance team…"
click at [518, 253] on icon "" at bounding box center [518, 253] width 6 height 6
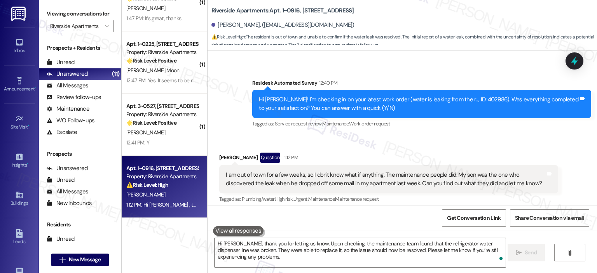
scroll to position [3323, 0]
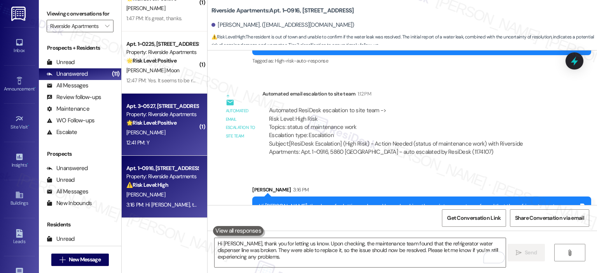
click at [174, 126] on div "🌟 Risk Level: Positive This is a positive engagement and relationship-building …" at bounding box center [162, 123] width 72 height 8
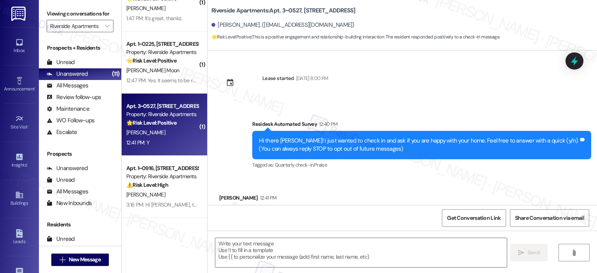
type textarea "Fetching suggested responses. Please feel free to read through the conversation…"
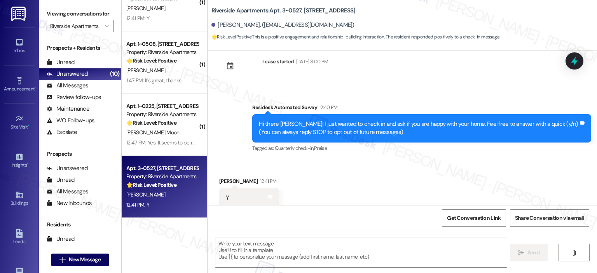
scroll to position [0, 0]
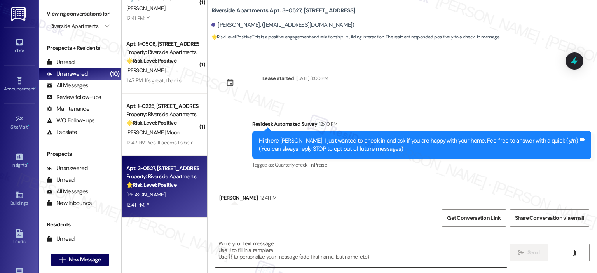
click at [286, 247] on textarea at bounding box center [360, 252] width 291 height 29
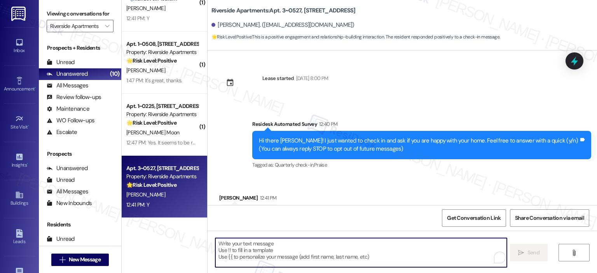
paste textarea "Thank you for your response! Great to know that the latest work order was compl…"
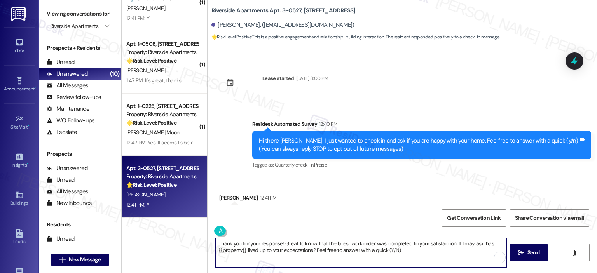
scroll to position [37, 0]
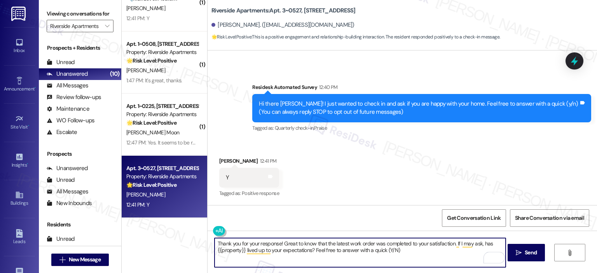
click at [275, 241] on textarea "Thank you for your response! Great to know that the latest work order was compl…" at bounding box center [359, 252] width 291 height 29
click at [267, 256] on textarea "Thank you for your response, ! Great to know that the latest work order was com…" at bounding box center [359, 252] width 291 height 29
paste textarea "s so much, {{first_name}}! It makes me really happy to hear you’re enjoying you…"
type textarea "Thanks so much, {{first_name}}! It makes me really happy to hear you’re enjoyin…"
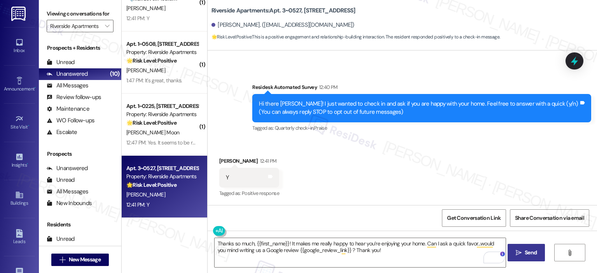
click at [520, 257] on button " Send" at bounding box center [526, 252] width 38 height 17
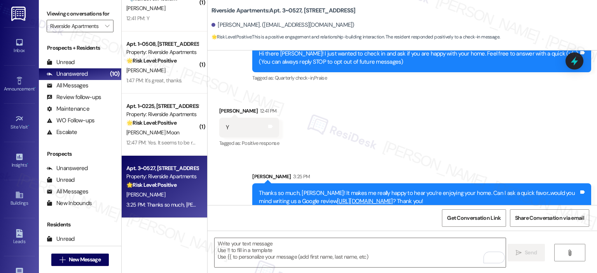
scroll to position [99, 0]
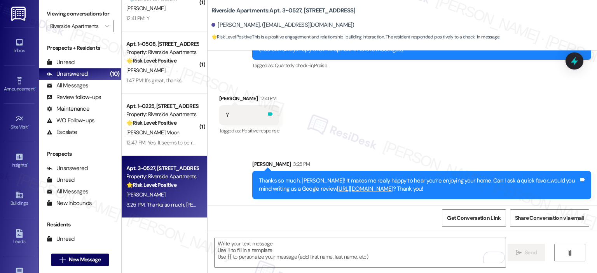
click at [268, 115] on icon at bounding box center [270, 113] width 5 height 3
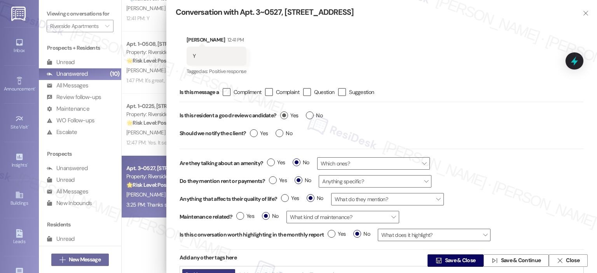
click at [285, 115] on label "Yes" at bounding box center [289, 115] width 18 height 8
click at [285, 115] on input "Yes" at bounding box center [289, 116] width 18 height 10
radio input "true"
click at [451, 260] on span "Save & Close" at bounding box center [460, 261] width 31 height 8
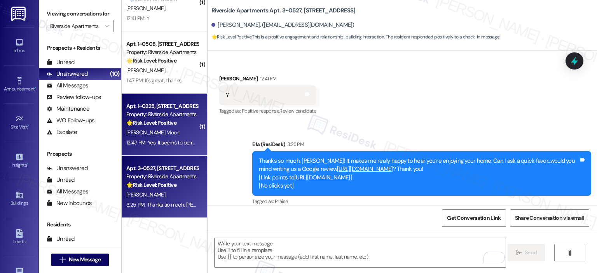
scroll to position [127, 0]
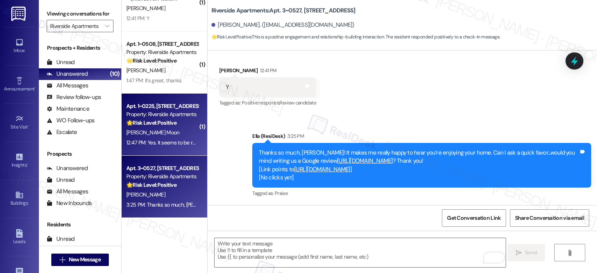
click at [158, 114] on div "Property: Riverside Apartments" at bounding box center [162, 114] width 72 height 8
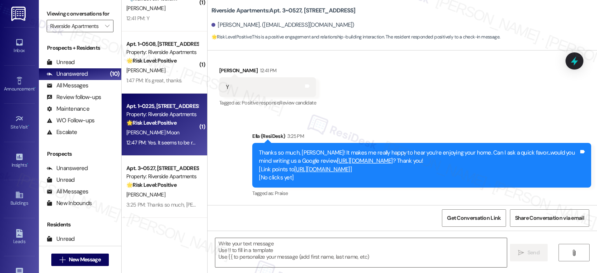
type textarea "Fetching suggested responses. Please feel free to read through the conversation…"
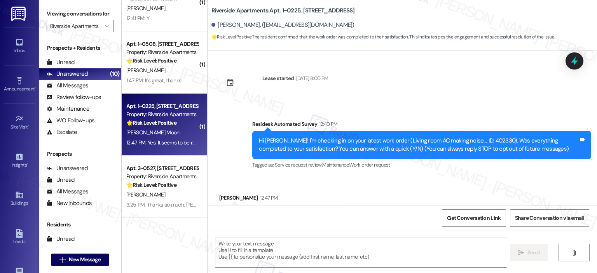
scroll to position [37, 0]
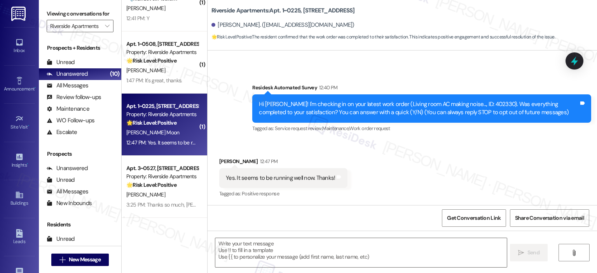
type textarea "Fetching suggested responses. Please feel free to read through the conversation…"
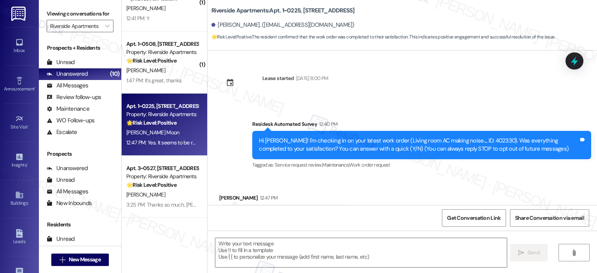
scroll to position [37, 0]
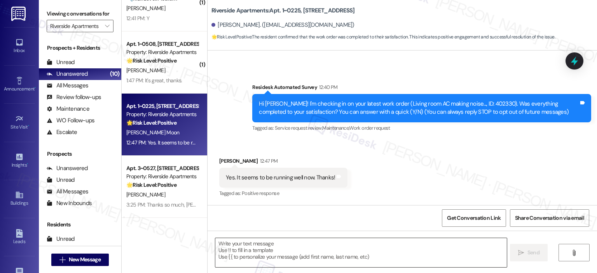
click at [273, 250] on textarea at bounding box center [360, 252] width 291 height 29
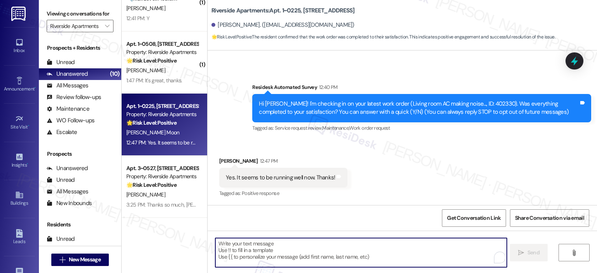
paste textarea "Thank you for your response! Great to know that the latest work order was compl…"
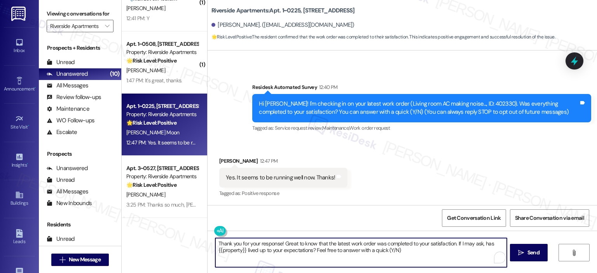
click at [276, 243] on textarea "Thank you for your response! Great to know that the latest work order was compl…" at bounding box center [360, 252] width 291 height 29
click at [463, 243] on textarea "Thank you for your response, Lilian! Great to know that the latest work order w…" at bounding box center [359, 252] width 291 height 29
click at [150, 237] on div "( 1 ) Apt. 3~1522, 5860 Cameron Run Terrace Property: Riverside Apartments 🔧 Ri…" at bounding box center [164, 136] width 85 height 273
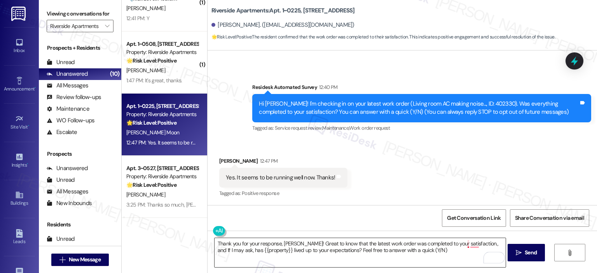
click at [463, 244] on textarea "Thank you for your response, Lilian! Great to know that the latest work order w…" at bounding box center [359, 252] width 291 height 29
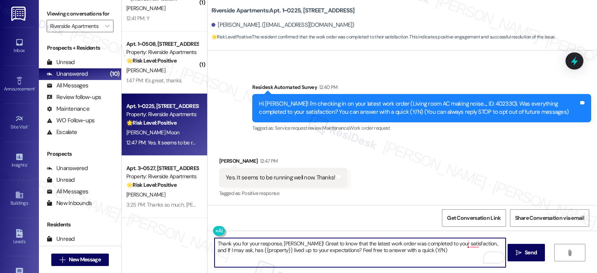
click at [463, 246] on textarea "Thank you for your response, Lilian! Great to know that the latest work order w…" at bounding box center [359, 252] width 291 height 29
click at [445, 253] on textarea "Thank you for your response, Lilian! Great to know that the latest work order w…" at bounding box center [359, 252] width 291 height 29
type textarea "Thank you for your response, Lilian! Great to know that the latest work order w…"
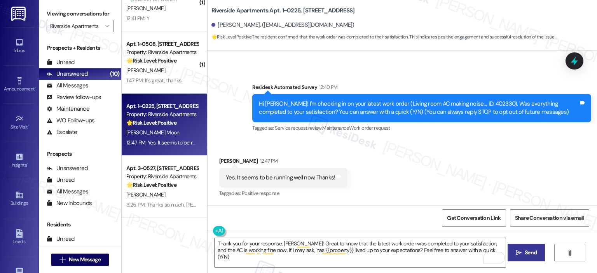
click at [527, 251] on span "Send" at bounding box center [530, 253] width 12 height 8
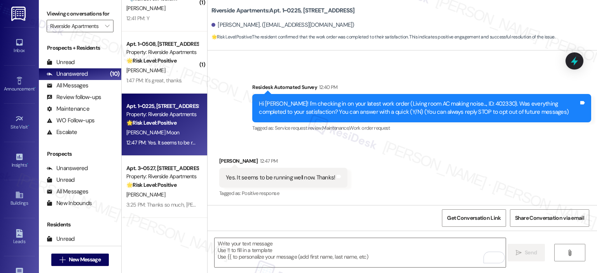
scroll to position [37, 0]
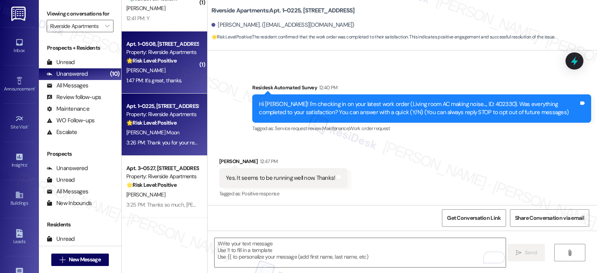
click at [171, 65] on div "Apt. 1~0508, 5860 Cameron Run Terrace Property: Riverside Apartments 🌟 Risk Lev…" at bounding box center [161, 52] width 73 height 26
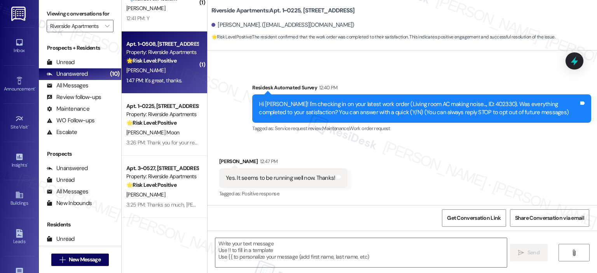
type textarea "Fetching suggested responses. Please feel free to read through the conversation…"
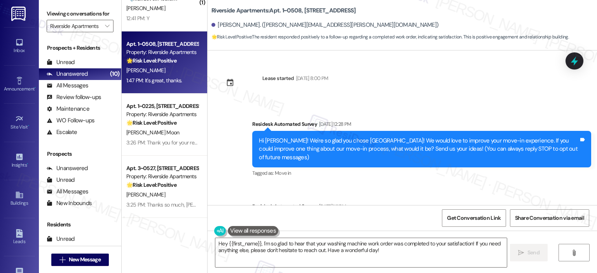
scroll to position [458, 0]
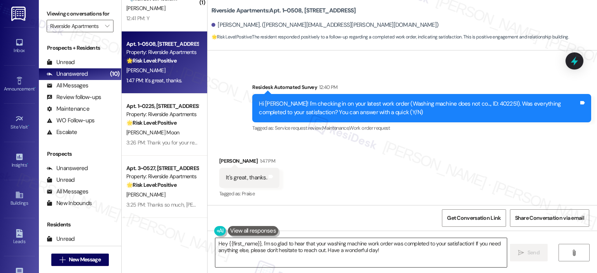
click at [281, 247] on textarea "Hey {{first_name}}, I'm so glad to hear that your washing machine work order wa…" at bounding box center [360, 252] width 291 height 29
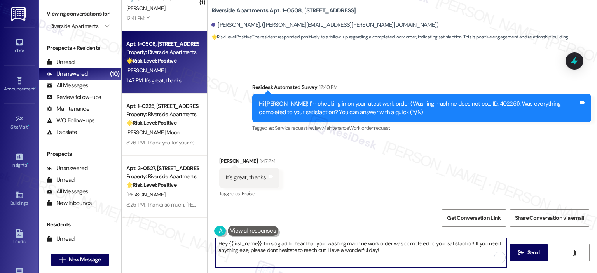
paste textarea "Thank you for your response! Great to know that the latest work order was compl…"
click at [275, 244] on textarea "Thank you for your response! Great to know that the latest work order was compl…" at bounding box center [359, 252] width 291 height 29
type textarea "Thank you for your response, Cameron! Great to know that the latest work order …"
click at [524, 255] on span "Send" at bounding box center [530, 253] width 12 height 8
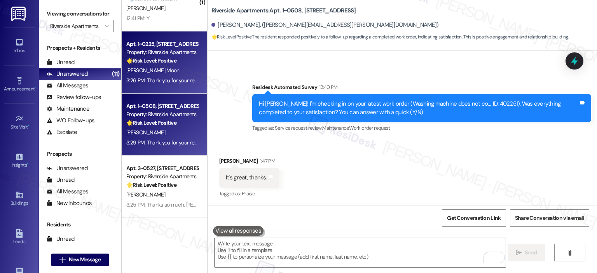
click at [155, 78] on div "3:26 PM: Thank you for your response, Lilian! Great to know that the latest wor…" at bounding box center [432, 80] width 612 height 7
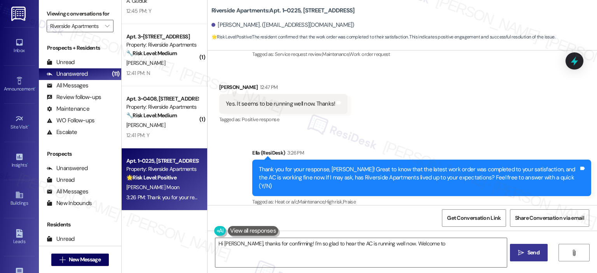
scroll to position [353, 0]
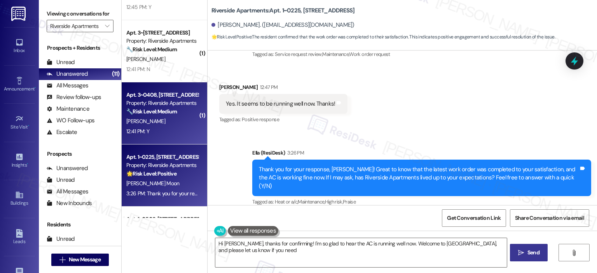
type textarea "Hi Lillian, thanks for confirming! I'm so glad to hear the AC is running well n…"
click at [168, 127] on div "12:41 PM: Y 12:41 PM: Y" at bounding box center [161, 132] width 73 height 10
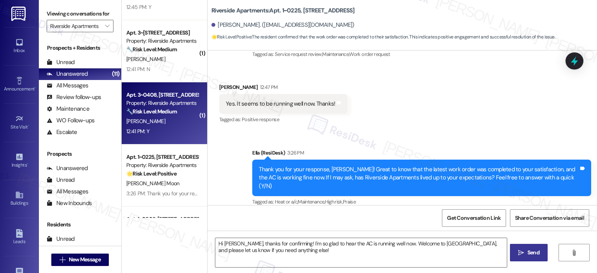
type textarea "Fetching suggested responses. Please feel free to read through the conversation…"
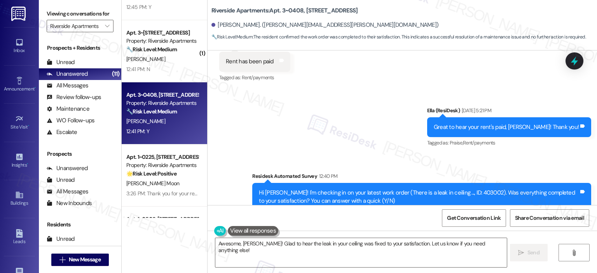
scroll to position [3011, 0]
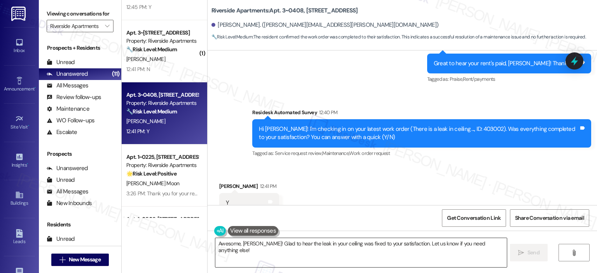
click at [235, 247] on textarea "Awesome, Peter! Glad to hear the leak in your ceiling was fixed to your satisfa…" at bounding box center [360, 252] width 291 height 29
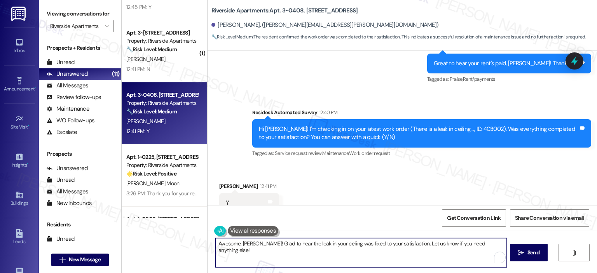
paste textarea "Thank you for your response! Great to know that the latest work order was compl…"
click at [275, 242] on textarea "Thank you for your response! Great to know that the latest work order was compl…" at bounding box center [359, 252] width 291 height 29
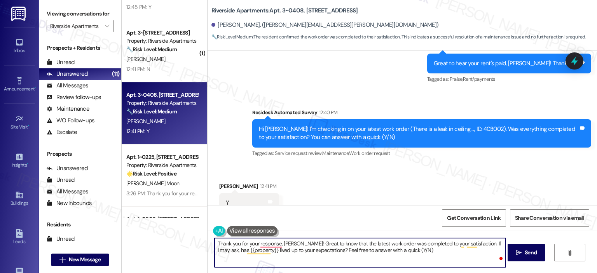
type textarea "Thank you for your response, Peter! Great to know that the latest work order wa…"
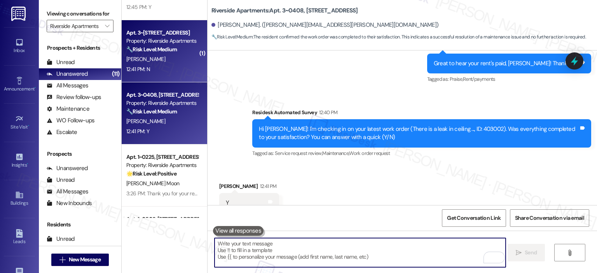
click at [154, 70] on div "12:41 PM: N 12:41 PM: N" at bounding box center [161, 69] width 73 height 10
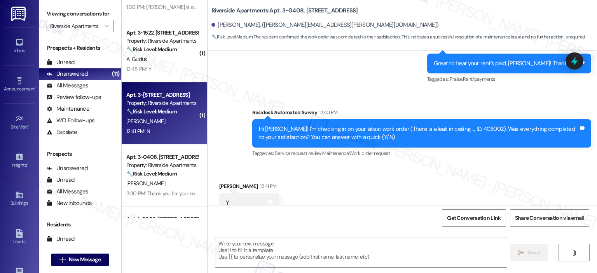
type textarea "Fetching suggested responses. Please feel free to read through the conversation…"
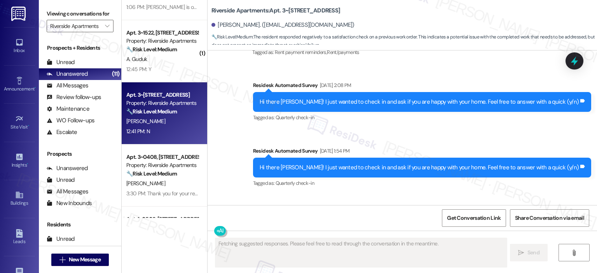
scroll to position [2740, 0]
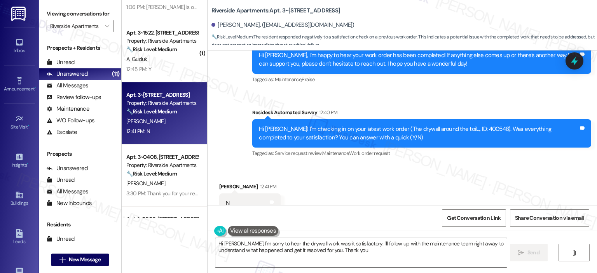
click at [296, 251] on textarea "Hi Brittany, I'm sorry to hear the drywall work wasn't satisfactory. I'll follo…" at bounding box center [360, 252] width 291 height 29
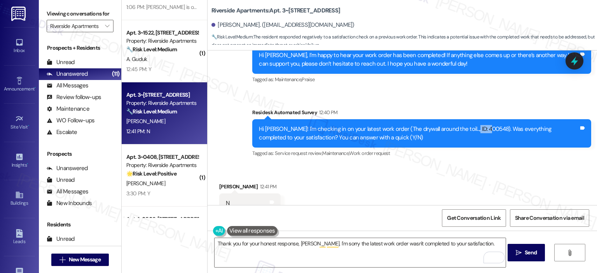
copy div "400548"
drag, startPoint x: 458, startPoint y: 102, endPoint x: 477, endPoint y: 100, distance: 18.7
click at [477, 125] on div "Hi Brittany! I'm checking in on your latest work order (The drywall around the …" at bounding box center [419, 133] width 320 height 17
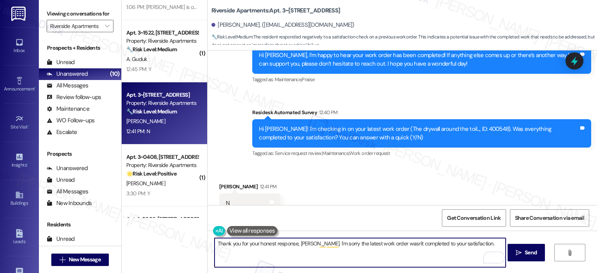
click at [482, 241] on textarea "Thank you for your honest response, Brittany. I'm sorry the latest work order w…" at bounding box center [359, 252] width 291 height 29
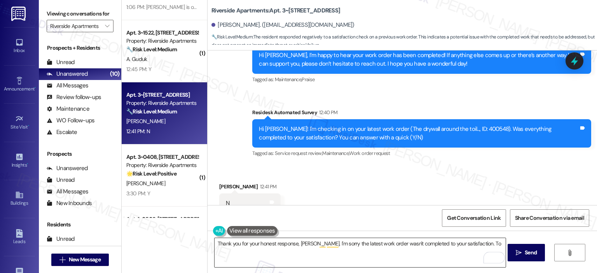
click at [477, 246] on textarea "Thank you for your honest response, Brittany. I'm sorry the latest work order w…" at bounding box center [359, 252] width 291 height 29
click at [301, 263] on textarea "Thank you for your honest response, Brittany. I'm sorry the latest work order w…" at bounding box center [359, 252] width 291 height 29
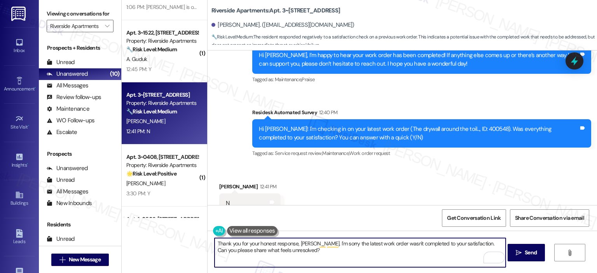
click at [301, 255] on textarea "Thank you for your honest response, Brittany. I'm sorry the latest work order w…" at bounding box center [359, 252] width 291 height 29
paste textarea "’m so sorry to hear the latest work order wasn’t completed to your satisfaction…"
type textarea "Thank you for your honest response, Brittany. I’m so sorry to hear the latest w…"
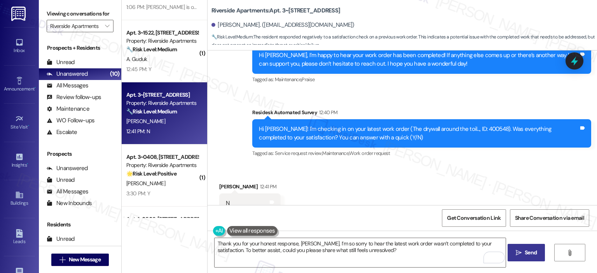
click at [524, 252] on span "Send" at bounding box center [530, 253] width 12 height 8
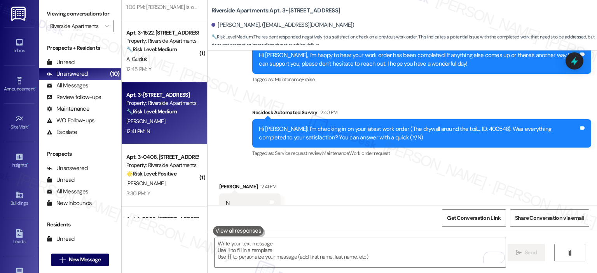
scroll to position [2739, 0]
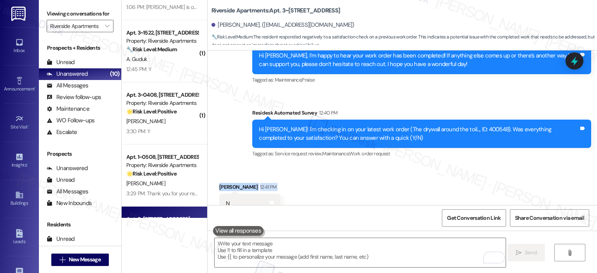
drag, startPoint x: 202, startPoint y: 145, endPoint x: 202, endPoint y: 181, distance: 35.3
click at [207, 181] on div "Riverside Apartments: Apt. 3~0819, 5860 Cameron Run Terrace Brittany Brown. (br…" at bounding box center [402, 136] width 390 height 273
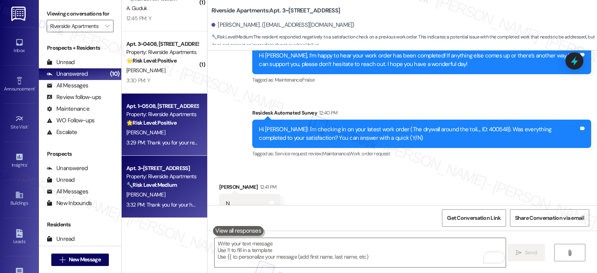
click at [172, 129] on div "[PERSON_NAME]" at bounding box center [161, 133] width 73 height 10
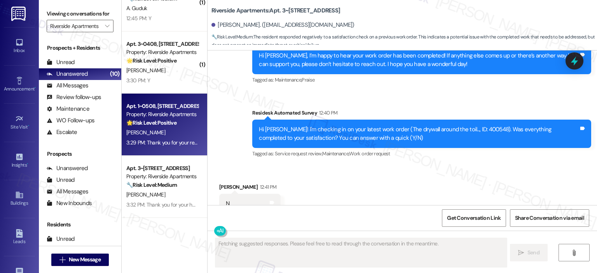
scroll to position [533, 0]
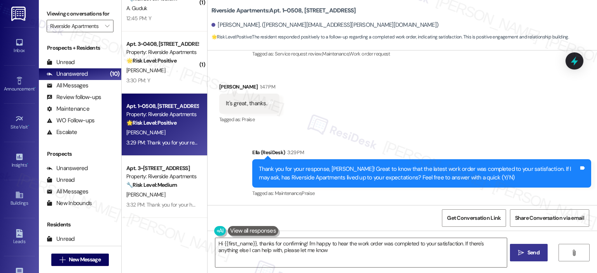
type textarea "Hi {{first_name}}, thanks for confirming! I'm happy to hear the work order was …"
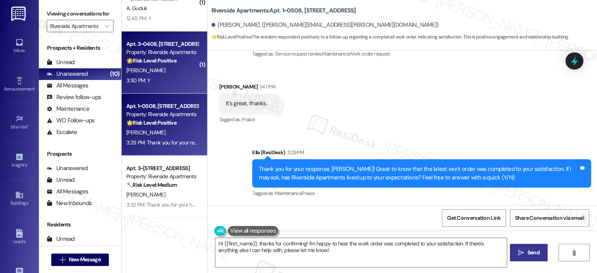
click at [166, 79] on div "3:30 PM: Y 3:30 PM: Y" at bounding box center [161, 81] width 73 height 10
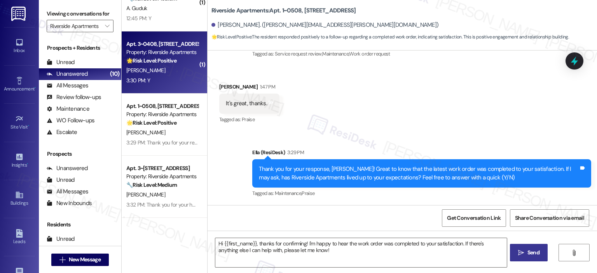
type textarea "Fetching suggested responses. Please feel free to read through the conversation…"
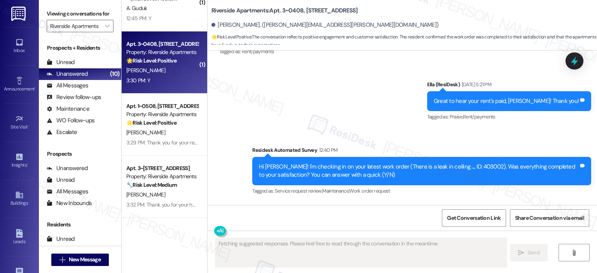
scroll to position [3150, 0]
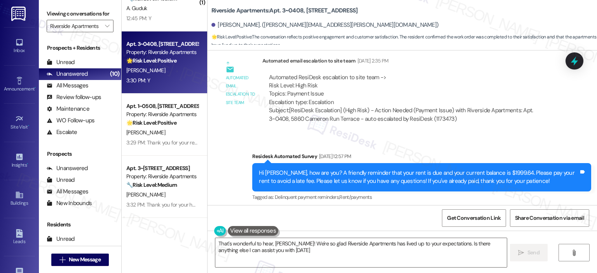
type textarea "That's wonderful to hear, Peter! We're so glad Riverside Apartments has lived u…"
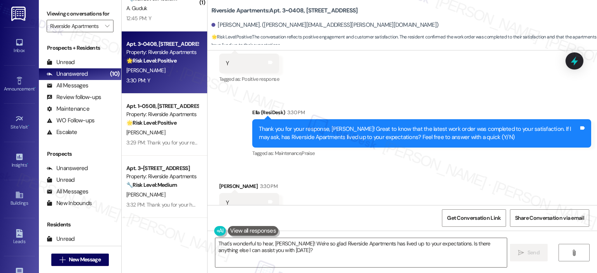
scroll to position [3151, 0]
click at [268, 200] on icon at bounding box center [270, 201] width 5 height 3
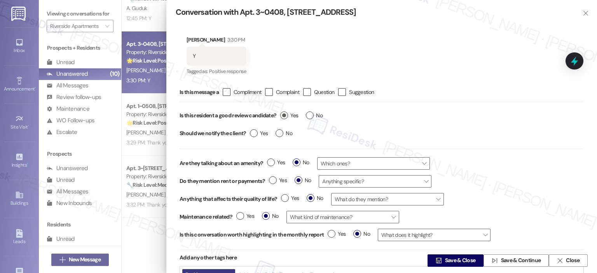
click at [285, 115] on label "Yes" at bounding box center [289, 115] width 18 height 8
click at [285, 115] on input "Yes" at bounding box center [289, 116] width 18 height 10
radio input "true"
click at [449, 264] on span "Save & Close" at bounding box center [460, 261] width 31 height 8
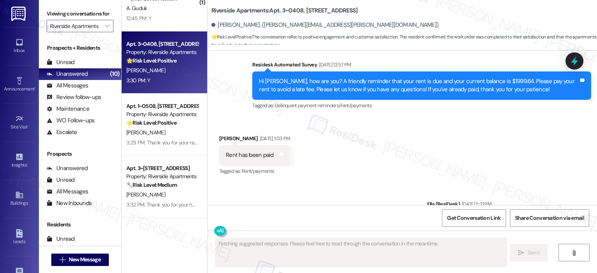
scroll to position [3150, 0]
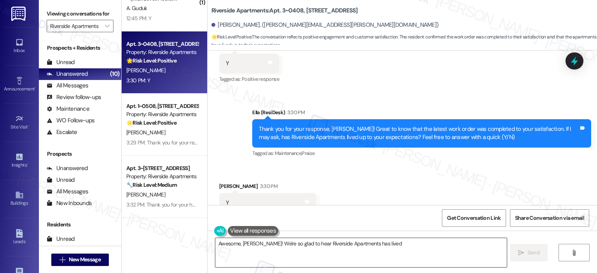
click at [273, 240] on textarea "Awesome, Peter! We're so glad to" at bounding box center [360, 252] width 291 height 29
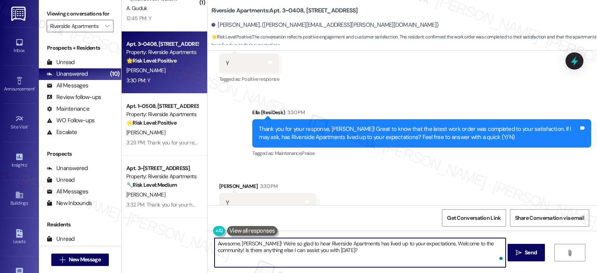
paste textarea "Thanks so much, {{first_name}}! It makes me really happy to hear you’re enjoyin…"
type textarea "Thanks so much, {{first_name}}! It makes me really happy to hear you’re enjoyin…"
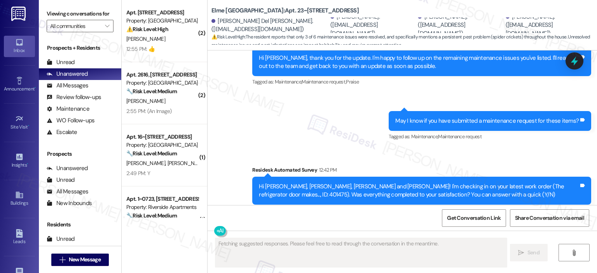
scroll to position [2033, 0]
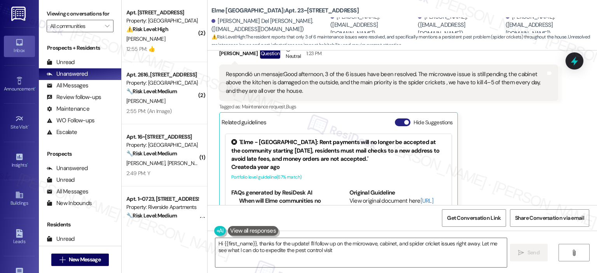
click at [397, 118] on button "Hide Suggestions" at bounding box center [403, 122] width 16 height 8
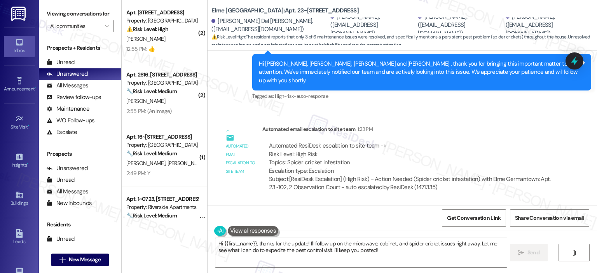
scroll to position [2165, 0]
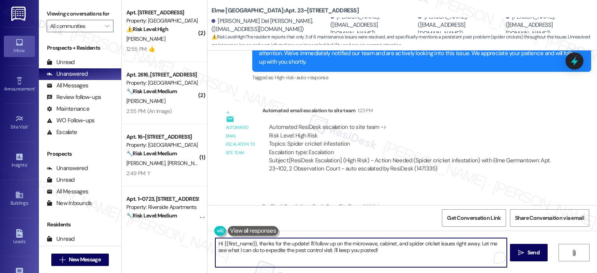
drag, startPoint x: 255, startPoint y: 243, endPoint x: 221, endPoint y: 245, distance: 33.9
click at [221, 245] on textarea "Hi {{first_name}}, thanks for the update! I'll follow up on the microwave, cabi…" at bounding box center [360, 252] width 291 height 29
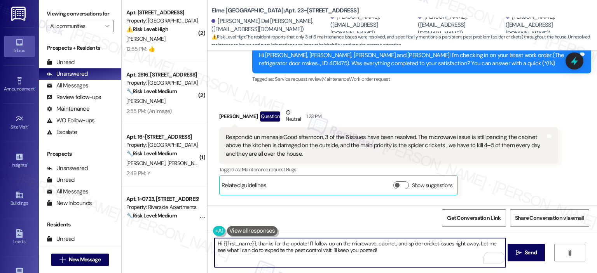
click at [270, 253] on textarea "Hi {{first_name}}, thanks for the update! I'll follow up on the microwave, cabi…" at bounding box center [359, 252] width 291 height 29
drag, startPoint x: 256, startPoint y: 243, endPoint x: 209, endPoint y: 245, distance: 47.1
click at [209, 245] on div "Hi {{first_name}}, thanks for the update! I'll follow up on the microwave, cabi…" at bounding box center [401, 260] width 389 height 58
click at [263, 244] on textarea "Thanks for the update! I'll follow up on the microwave, cabinet, and spider cri…" at bounding box center [359, 252] width 291 height 29
click at [280, 244] on textarea "Thanks for the update, [PERSON_NAME]! I'll follow up on the microwave, cabinet,…" at bounding box center [359, 252] width 291 height 29
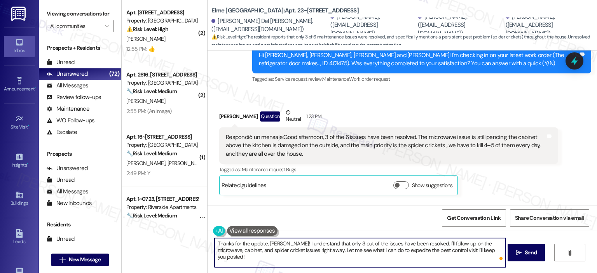
click at [427, 250] on textarea "Thanks for the update, Daniel! I understand that only 3 out of the issues have …" at bounding box center [359, 252] width 291 height 29
drag, startPoint x: 419, startPoint y: 244, endPoint x: 486, endPoint y: 248, distance: 66.9
click at [486, 248] on textarea "Thanks for the update, Daniel! I understand that only 3 out of the issues have …" at bounding box center [359, 252] width 291 height 29
click at [487, 248] on textarea "Thanks for the update, Daniel! I understand that only 3 out of the issues have …" at bounding box center [359, 252] width 291 height 29
drag, startPoint x: 495, startPoint y: 253, endPoint x: 421, endPoint y: 240, distance: 74.8
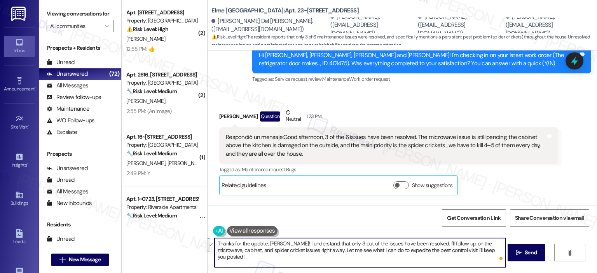
click at [421, 240] on textarea "Thanks for the update, Daniel! I understand that only 3 out of the issues have …" at bounding box center [359, 252] width 291 height 29
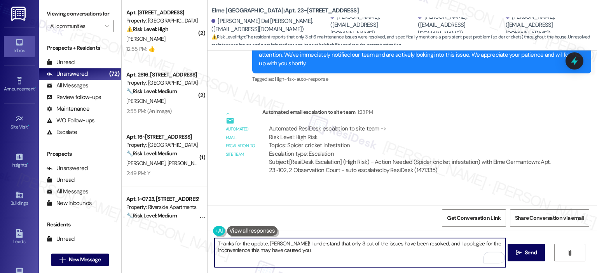
scroll to position [2165, 0]
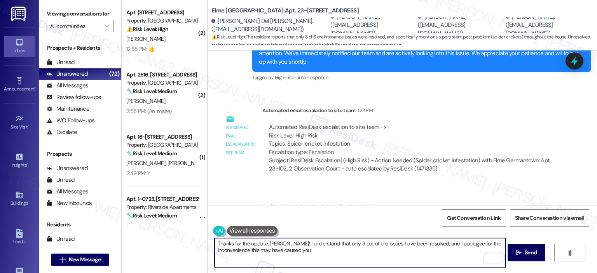
click at [332, 255] on textarea "Thanks for the update, Daniel! I understand that only 3 out of the issues have …" at bounding box center [359, 252] width 291 height 29
click at [320, 242] on textarea "Thanks for the update, Daniel! I understand that only 3 out of the issues have …" at bounding box center [359, 252] width 291 height 29
paste textarea "three of the issues have been resolved, and I’m sorry for the inconvenience thi…"
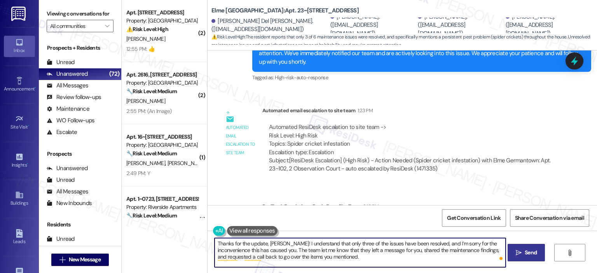
type textarea "Thanks for the update, Daniel! I understand that only three of the issues have …"
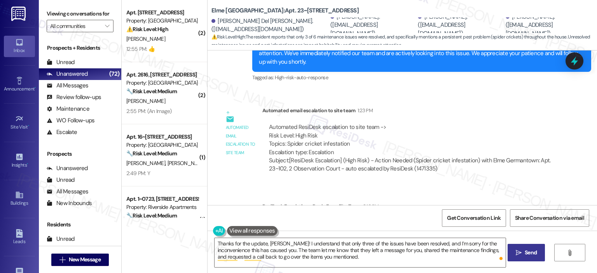
click at [534, 258] on button " Send" at bounding box center [526, 252] width 38 height 17
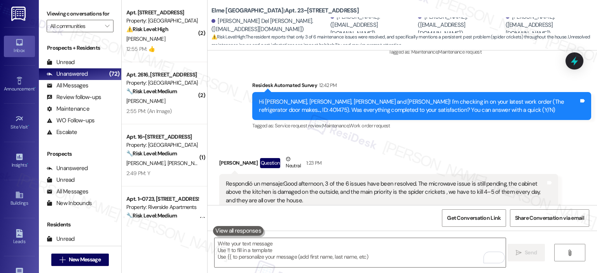
scroll to position [2236, 0]
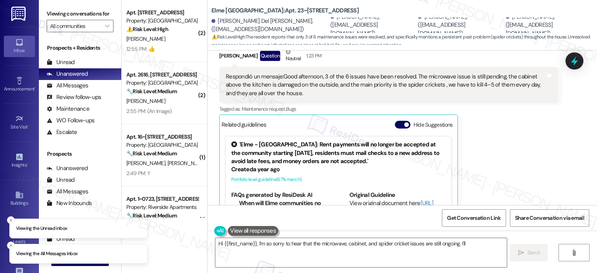
scroll to position [2033, 0]
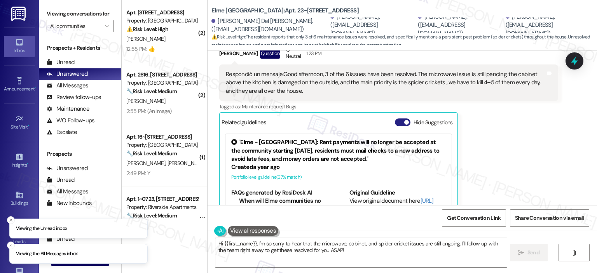
click at [395, 118] on button "Hide Suggestions" at bounding box center [403, 122] width 16 height 8
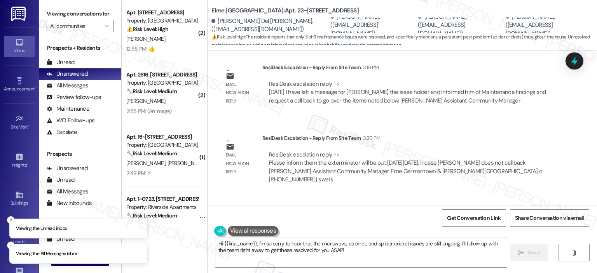
scroll to position [2318, 0]
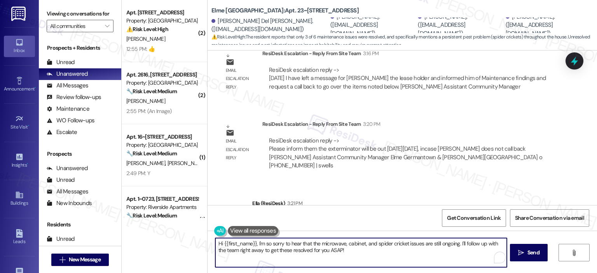
drag, startPoint x: 289, startPoint y: 247, endPoint x: 197, endPoint y: 245, distance: 91.3
click at [197, 245] on div "( 2 ) Apt. [STREET_ADDRESS] Property: [GEOGRAPHIC_DATA] ⚠️ Risk Level: High The…" at bounding box center [359, 136] width 475 height 273
type textarea "A"
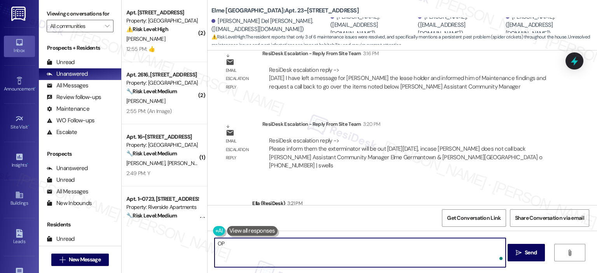
type textarea "O"
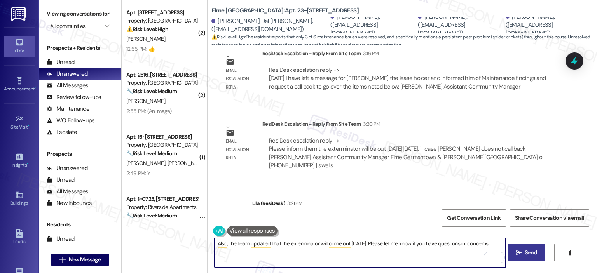
type textarea "Also, the team updated that the exterminator will come out [DATE]. Please let m…"
click at [516, 251] on icon "" at bounding box center [518, 253] width 6 height 6
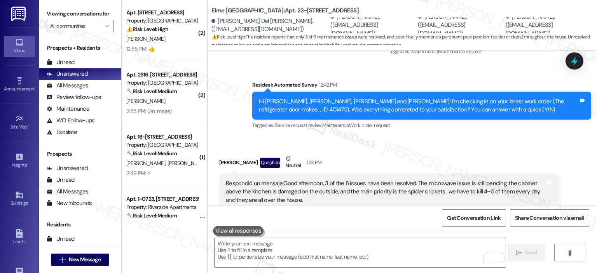
scroll to position [2372, 0]
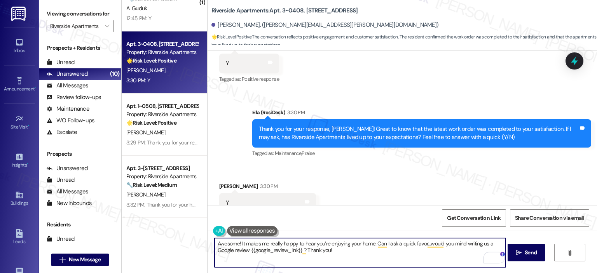
scroll to position [3151, 0]
type textarea "Awesome! It makes me really happy to hear you’re enjoying your home. Can I ask …"
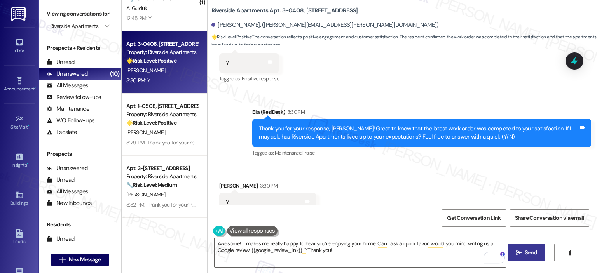
click at [526, 250] on span "Send" at bounding box center [530, 253] width 12 height 8
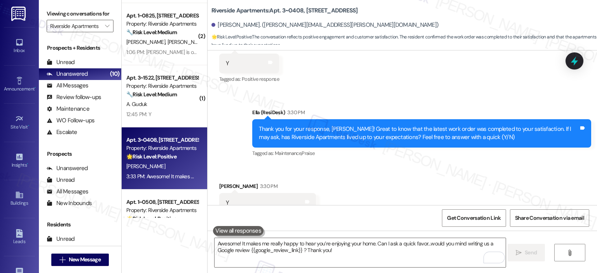
scroll to position [309, 0]
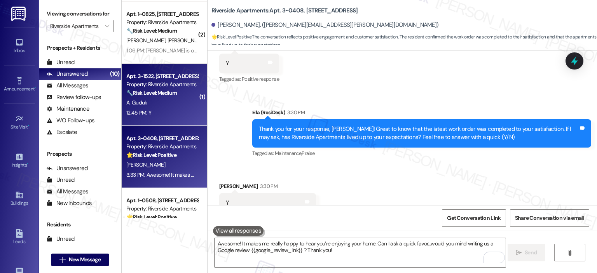
click at [171, 112] on div "12:45 PM: Y 12:45 PM: Y" at bounding box center [161, 113] width 73 height 10
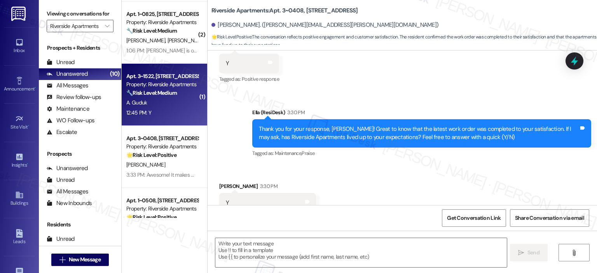
type textarea "Fetching suggested responses. Please feel free to read through the conversation…"
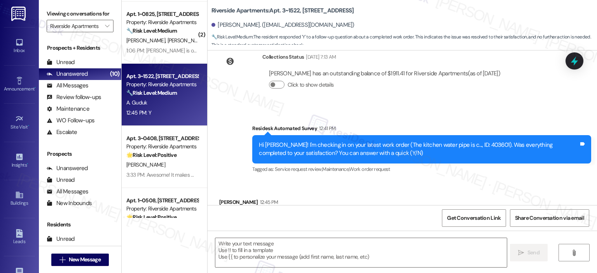
scroll to position [412, 0]
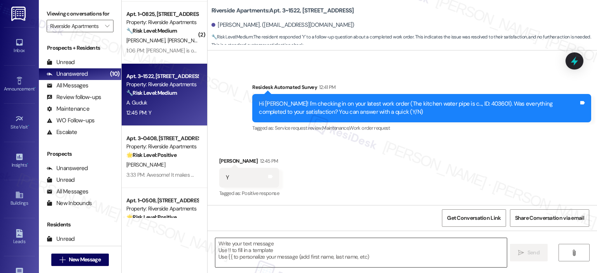
click at [231, 247] on textarea at bounding box center [360, 252] width 291 height 29
paste textarea "Thank you for your response! Great to know that the latest work order was compl…"
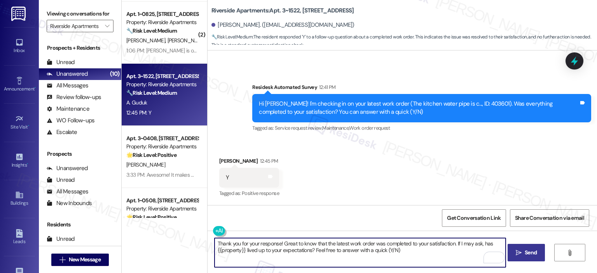
click at [278, 244] on textarea "Thank you for your response! Great to know that the latest work order was compl…" at bounding box center [359, 252] width 291 height 29
type textarea "Thank you for your response, Ahmet! Great to know that the latest work order wa…"
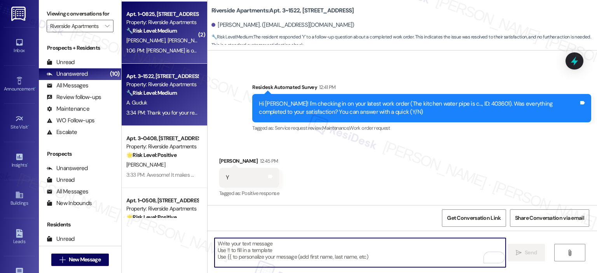
click at [172, 38] on div "R. Brown B. Jackson" at bounding box center [161, 41] width 73 height 10
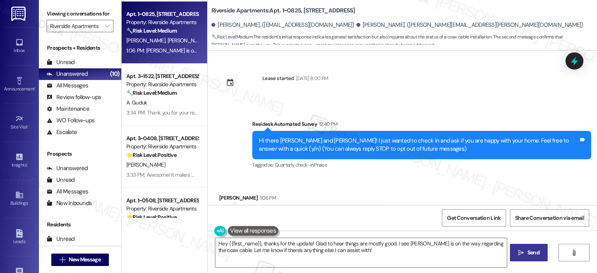
scroll to position [92, 0]
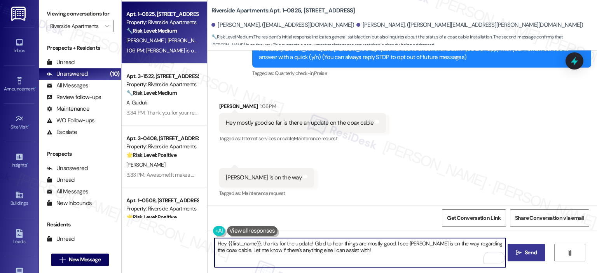
drag, startPoint x: 258, startPoint y: 244, endPoint x: 207, endPoint y: 240, distance: 51.0
click at [210, 240] on div "Hey {{first_name}}, thanks for the update! Glad to hear things are mostly good.…" at bounding box center [356, 253] width 292 height 30
drag, startPoint x: 266, startPoint y: 242, endPoint x: 210, endPoint y: 243, distance: 55.6
click at [209, 243] on div "Thanks for the update! Glad to hear things are mostly good. I see Cox is on the…" at bounding box center [401, 260] width 389 height 58
click at [294, 242] on textarea "Glad to hear things are mostly good. I see Cox is on the way regarding the coax…" at bounding box center [359, 252] width 291 height 29
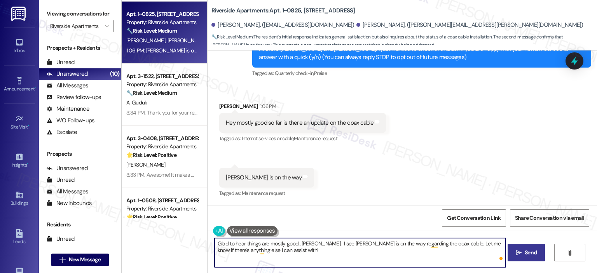
paste textarea "Thanks for the update!"
type textarea "Glad to hear things are mostly good., Rodney. Thanks for the update, and I see …"
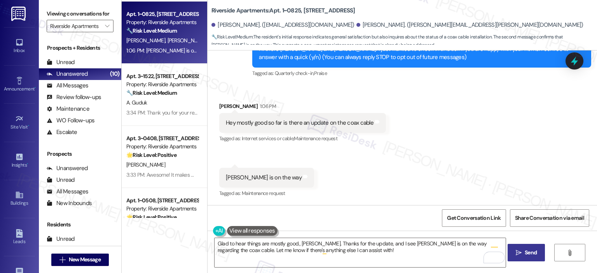
click at [523, 250] on span "Send" at bounding box center [530, 253] width 15 height 8
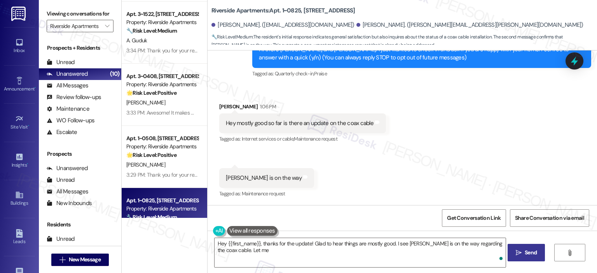
scroll to position [154, 0]
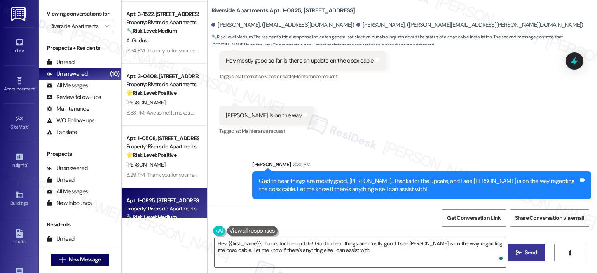
type textarea "Hey {{first_name}}, thanks for the update! Glad to hear things are mostly good.…"
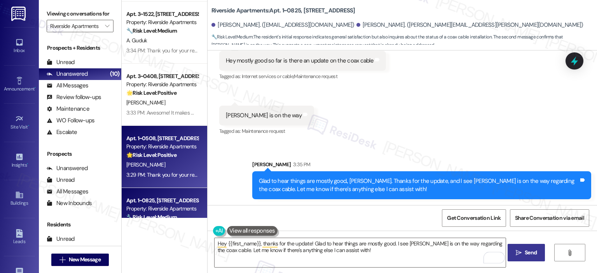
scroll to position [0, 0]
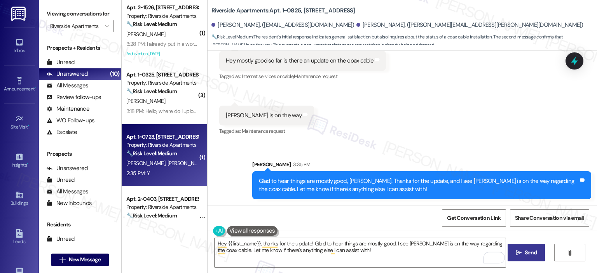
click at [162, 149] on div "Property: Riverside Apartments" at bounding box center [162, 145] width 72 height 8
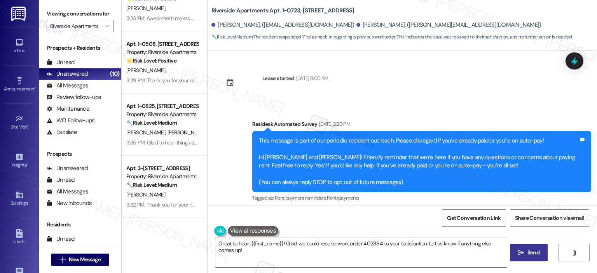
click at [287, 253] on textarea "Great to hear, {{first_name}}! Glad we could resolve work order 402884 to your …" at bounding box center [360, 252] width 291 height 29
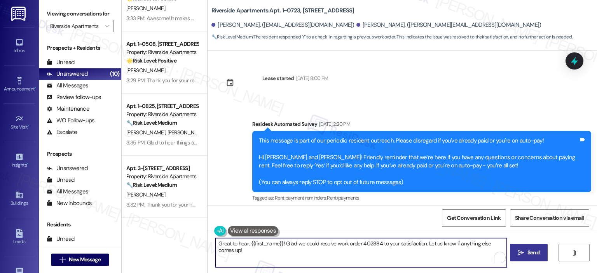
paste textarea "Thank you for your response! Great to know that the latest work order was compl…"
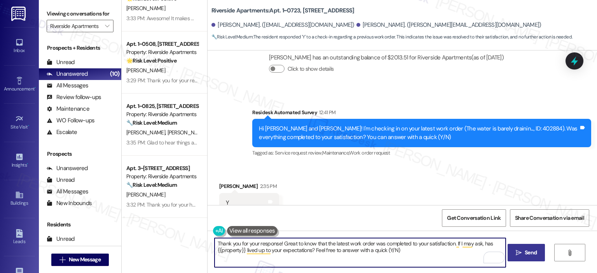
click at [278, 245] on textarea "Thank you for your response! Great to know that the latest work order was compl…" at bounding box center [359, 252] width 291 height 29
type textarea "Thank you for your response, Ahmad! Great to know that the latest work order wa…"
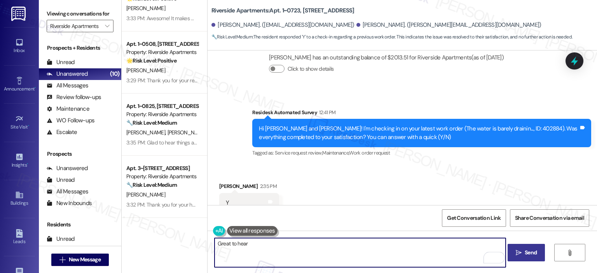
scroll to position [559, 0]
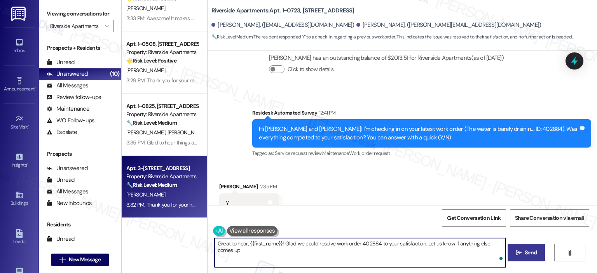
type textarea "Great to hear, {{first_name}}! Glad we could resolve work order 402884 to your …"
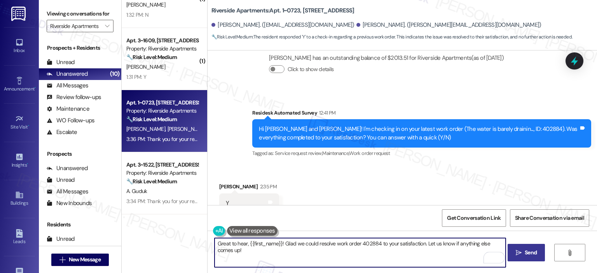
scroll to position [138, 0]
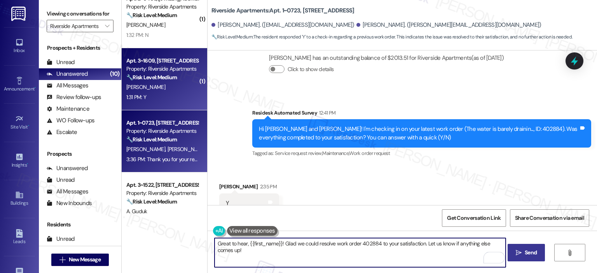
click at [153, 65] on div "Property: Riverside Apartments" at bounding box center [162, 69] width 72 height 8
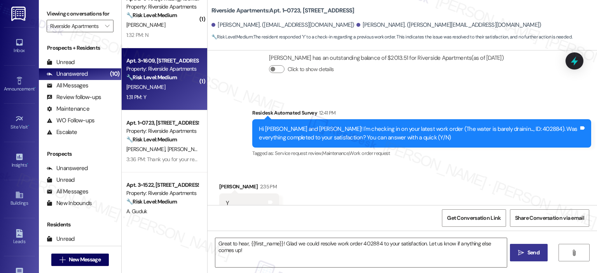
type textarea "Fetching suggested responses. Please feel free to read through the conversation…"
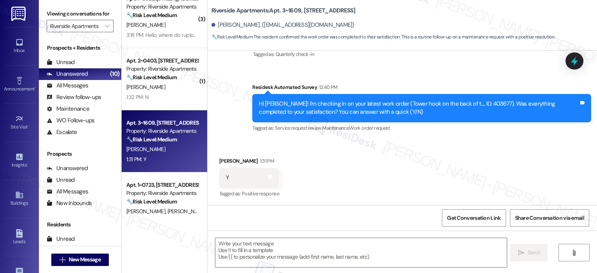
scroll to position [137, 0]
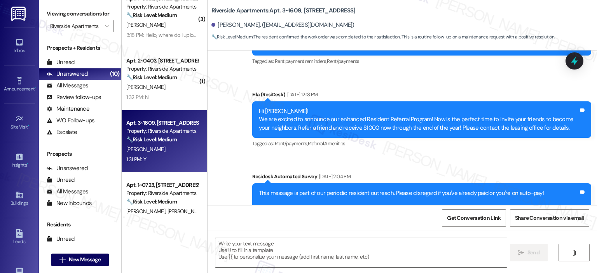
click at [282, 251] on textarea at bounding box center [360, 252] width 291 height 29
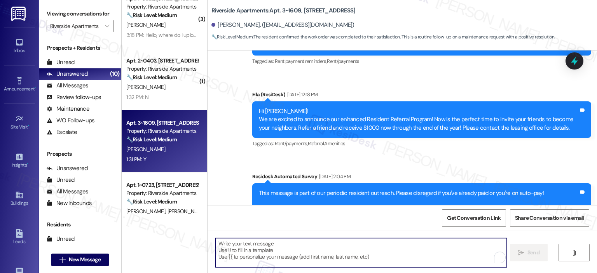
paste textarea "Thank you for your response! Great to know that the latest work order was compl…"
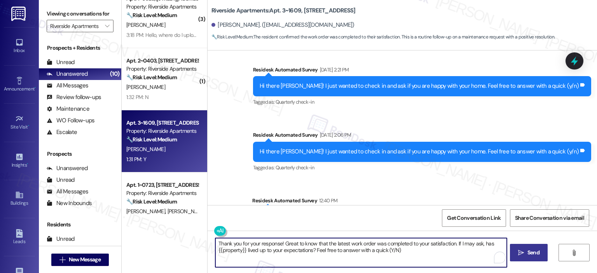
scroll to position [719, 0]
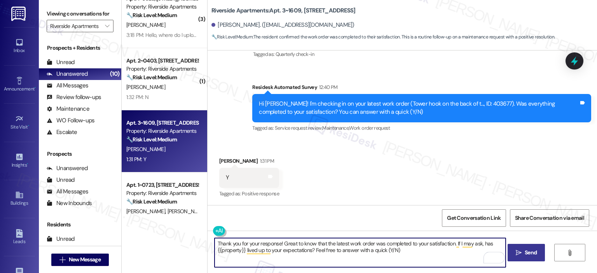
click at [278, 245] on textarea "Thank you for your response! Great to know that the latest work order was compl…" at bounding box center [359, 252] width 291 height 29
type textarea "Thank you for your response, Zachary! Great to know that the latest work order …"
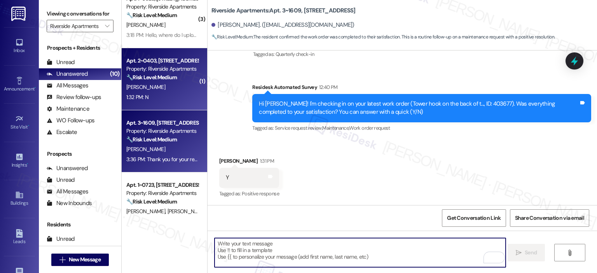
click at [170, 92] on div "1:32 PM: N 1:32 PM: N" at bounding box center [161, 97] width 73 height 10
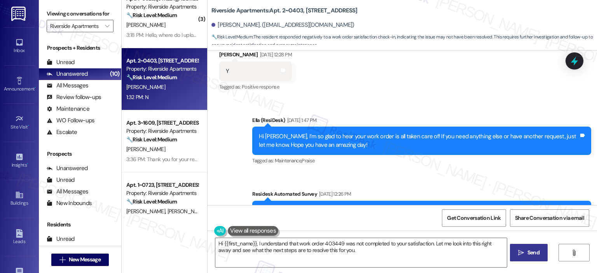
scroll to position [2309, 0]
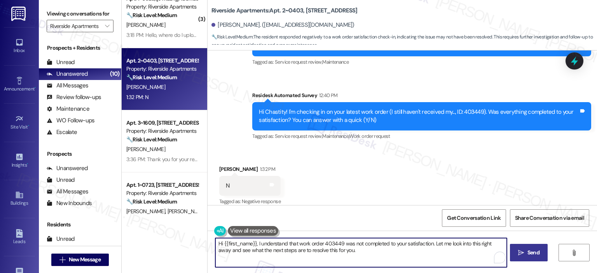
drag, startPoint x: 254, startPoint y: 244, endPoint x: 195, endPoint y: 239, distance: 58.8
click at [195, 239] on div "( 1 ) Apt. 1~0225, 5860 Cameron Run Terrace Property: Riverside Apartments 🔧 Ri…" at bounding box center [359, 136] width 475 height 273
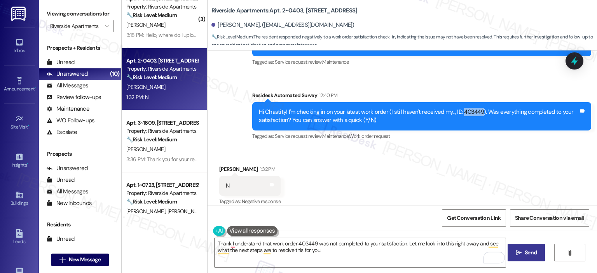
drag, startPoint x: 454, startPoint y: 101, endPoint x: 473, endPoint y: 101, distance: 18.6
click at [473, 108] on div "Hi Chastity! I'm checking in on your latest work order (I still haven't receive…" at bounding box center [419, 116] width 320 height 17
copy div "403449"
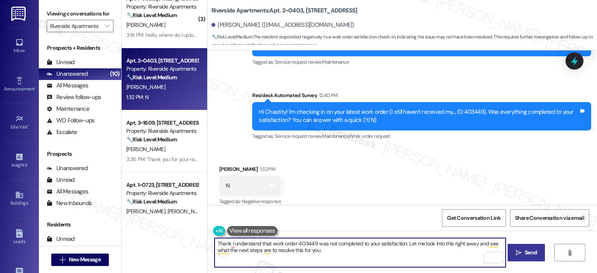
click at [336, 248] on textarea "Thank I understand that work order 403449 was not completed to your satisfactio…" at bounding box center [359, 252] width 291 height 29
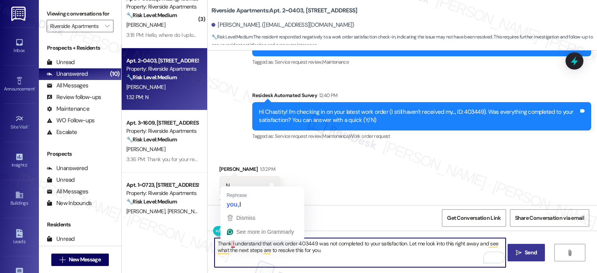
drag, startPoint x: 228, startPoint y: 244, endPoint x: 233, endPoint y: 250, distance: 7.4
click at [228, 245] on textarea "Thank I understand that work order 403449 was not completed to your satisfactio…" at bounding box center [359, 252] width 291 height 29
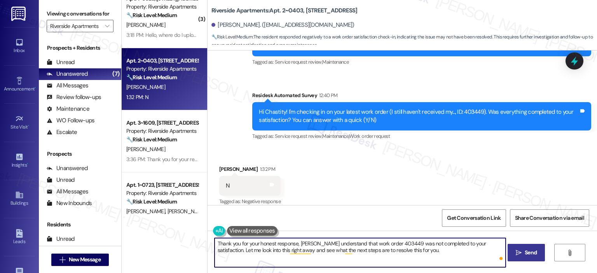
type textarea "Thank you for your honest response, ChastityI understand that work order 403449…"
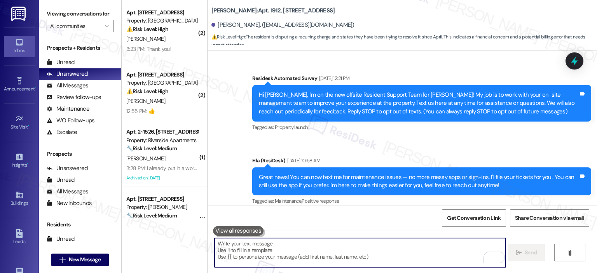
scroll to position [22584, 0]
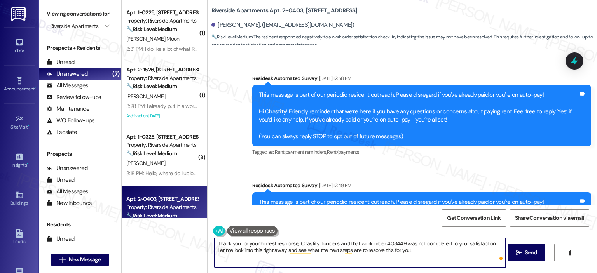
scroll to position [2309, 0]
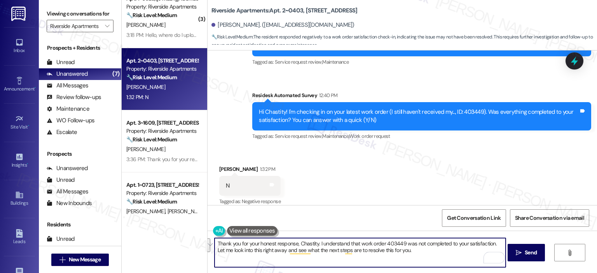
drag, startPoint x: 420, startPoint y: 254, endPoint x: 491, endPoint y: 239, distance: 72.3
click at [491, 239] on textarea "Thank you for your honest response, Chastity. I understand that work order 4034…" at bounding box center [359, 252] width 291 height 29
type textarea "Thank you for your honest response, Chastity. I understand that work order 4034…"
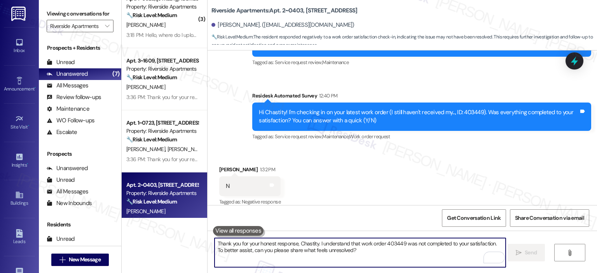
scroll to position [0, 0]
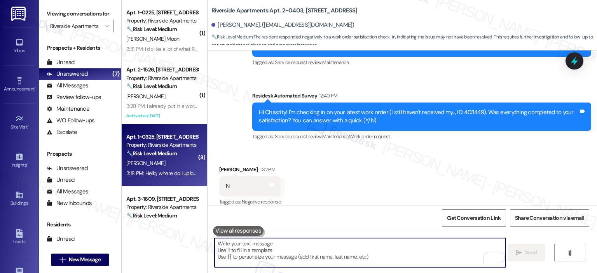
click at [164, 159] on div "[PERSON_NAME]" at bounding box center [161, 163] width 73 height 10
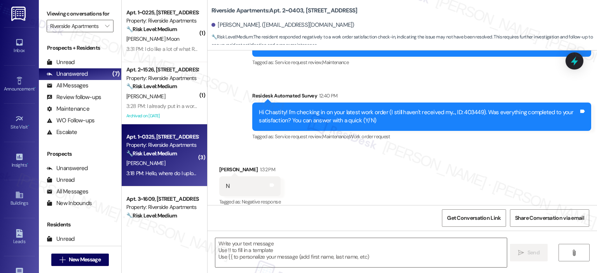
type textarea "Fetching suggested responses. Please feel free to read through the conversation…"
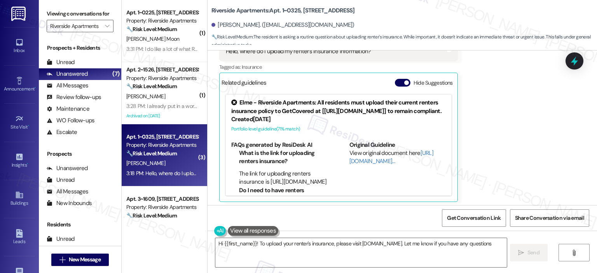
type textarea "Hi {{first_name}}! To upload your renter's insurance, please visit [DOMAIN_NAME…"
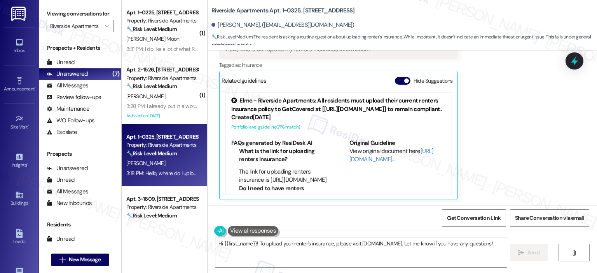
click at [400, 74] on div "Related guidelines Hide Suggestions" at bounding box center [338, 80] width 234 height 15
click at [399, 87] on div "Hide Suggestions" at bounding box center [425, 82] width 61 height 11
click at [404, 79] on span "button" at bounding box center [406, 80] width 5 height 5
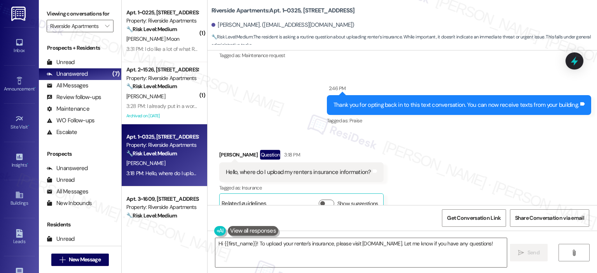
scroll to position [1552, 0]
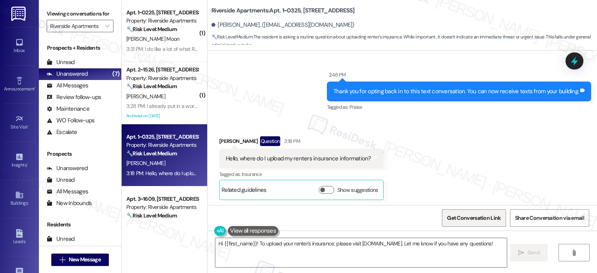
click at [478, 220] on span "Get Conversation Link" at bounding box center [474, 218] width 54 height 8
click at [478, 218] on span "Get Conversation Link" at bounding box center [474, 218] width 54 height 8
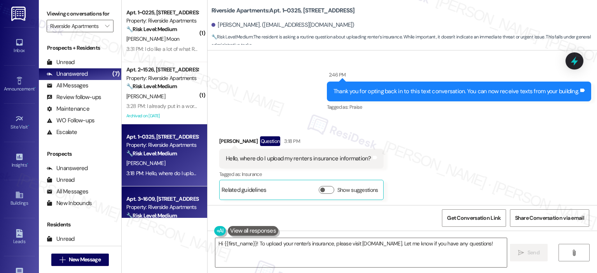
click at [148, 199] on div "Apt. 3~1609, 5860 Cameron Run Terrace" at bounding box center [162, 199] width 72 height 8
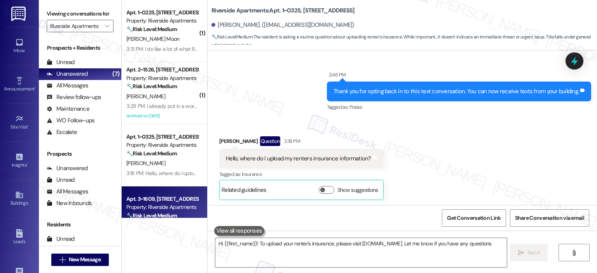
type textarea "Hi {{first_name}}! To upload your renter's insurance, please visit elmecommunit…"
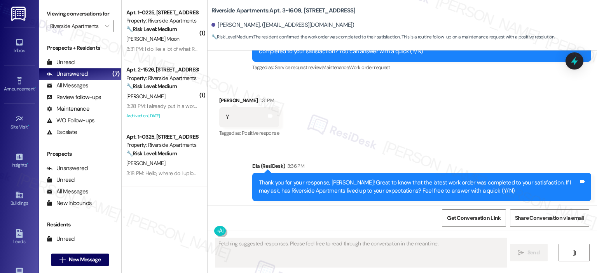
scroll to position [794, 0]
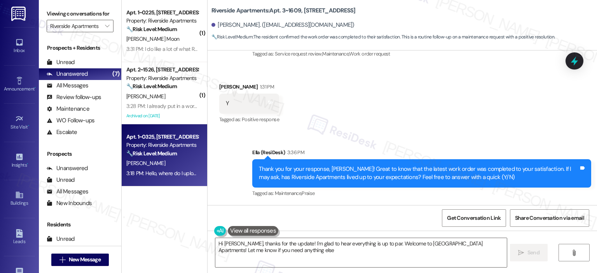
type textarea "Hi Zachary, thanks for the update! I'm glad to hear everything is up to par. We…"
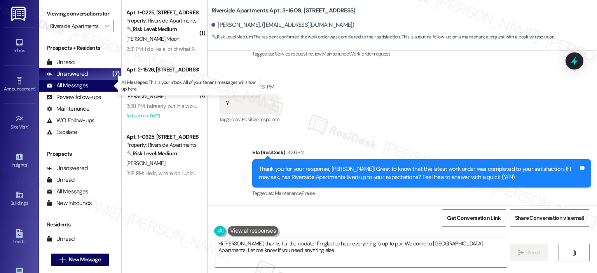
click at [80, 87] on div "All Messages" at bounding box center [68, 86] width 42 height 8
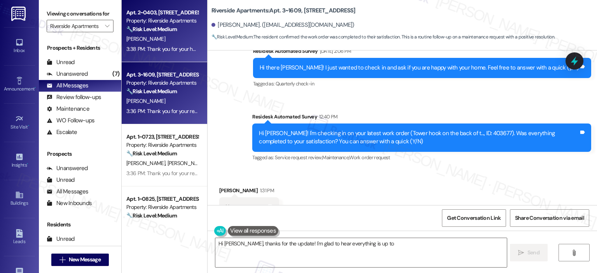
scroll to position [719, 0]
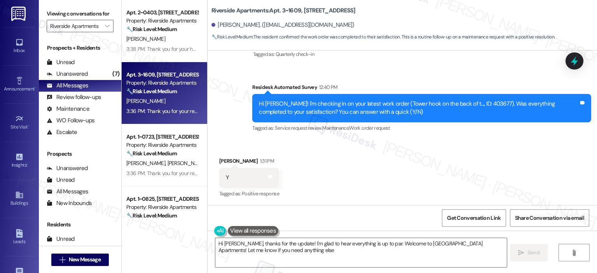
type textarea "Hi Zachary, thanks for the update! I'm glad to hear everything is up to par. We…"
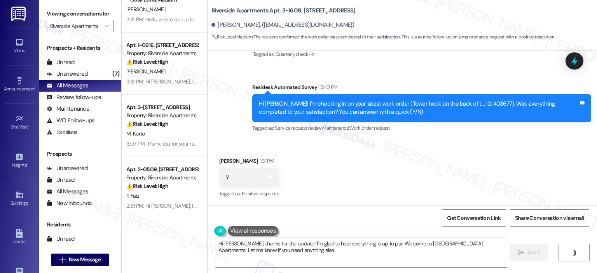
scroll to position [687, 0]
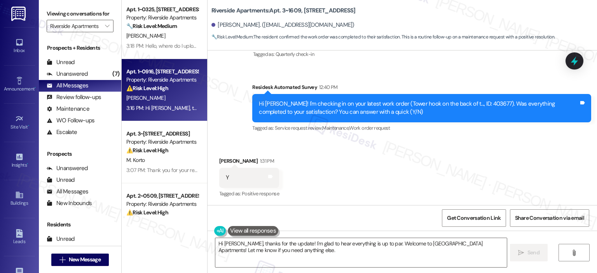
click at [156, 96] on div "J. Sherman" at bounding box center [161, 98] width 73 height 10
type textarea "Hi Zachary, thanks for the update! I'm glad to hear everything is up to par. We…"
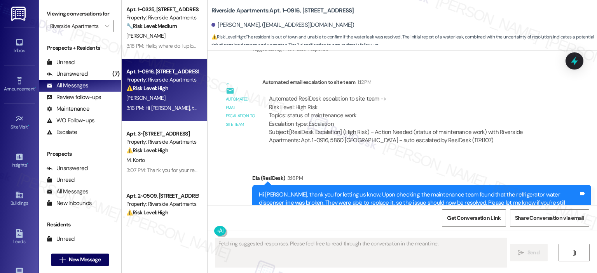
scroll to position [3056, 0]
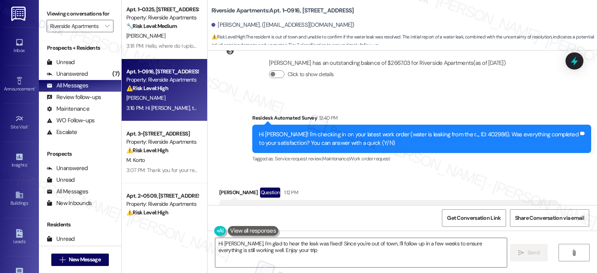
type textarea "Hi Jonathan, I'm glad to hear the leak was fixed! Since you're out of town, I'l…"
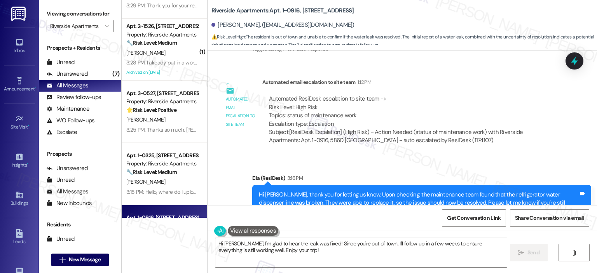
scroll to position [536, 0]
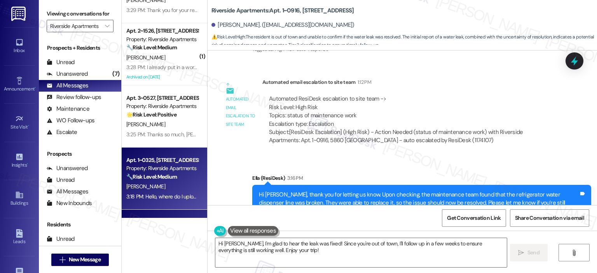
click at [132, 174] on strong "🔧 Risk Level: Medium" at bounding box center [151, 176] width 50 height 7
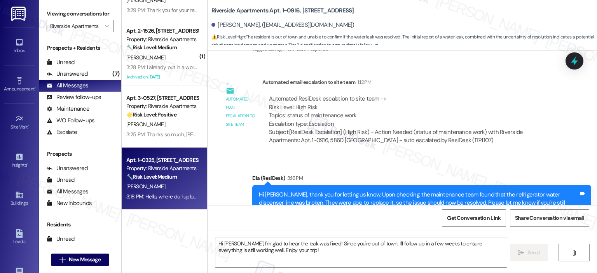
type textarea "Fetching suggested responses. Please feel free to read through the conversation…"
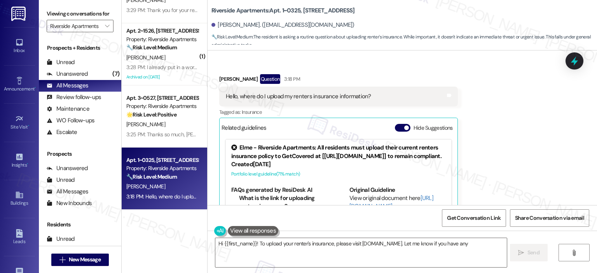
scroll to position [1661, 0]
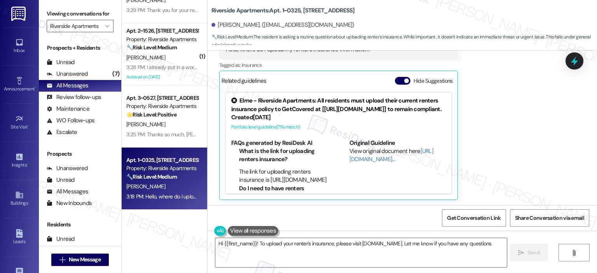
type textarea "Hi {{first_name}}! To upload your renter's insurance, please visit elmecommunit…"
click at [474, 217] on span "Get Conversation Link" at bounding box center [474, 218] width 54 height 8
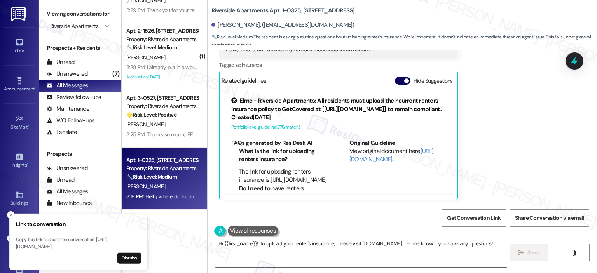
drag, startPoint x: 16, startPoint y: 234, endPoint x: 92, endPoint y: 242, distance: 76.9
click at [92, 242] on p "Copy this link to share the conversation: https://www.theresidesk.com/text/insi…" at bounding box center [78, 244] width 125 height 14
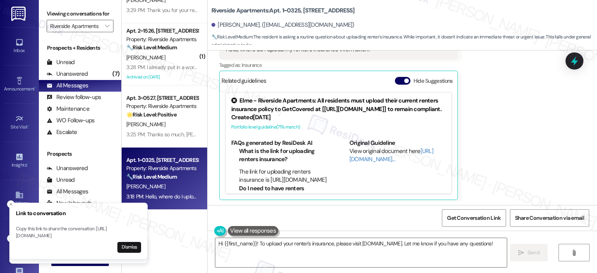
drag, startPoint x: 113, startPoint y: 241, endPoint x: 15, endPoint y: 225, distance: 99.9
click at [16, 226] on p "Copy this link to share the conversation: https://www.theresidesk.com/text/insi…" at bounding box center [78, 233] width 125 height 14
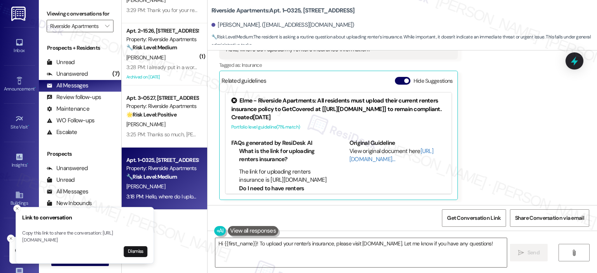
drag, startPoint x: 33, startPoint y: 233, endPoint x: 67, endPoint y: 234, distance: 34.6
click at [67, 234] on p "Copy this link to share the conversation: https://www.theresidesk.com/text/insi…" at bounding box center [84, 237] width 125 height 14
drag, startPoint x: 110, startPoint y: 241, endPoint x: 6, endPoint y: 233, distance: 104.4
click at [16, 233] on p "Copy this link to share the conversation: https://www.theresidesk.com/text/insi…" at bounding box center [78, 237] width 125 height 14
copy p "https://www.theresidesk.com/text/insights-conversations/1174172/share-conversat…"
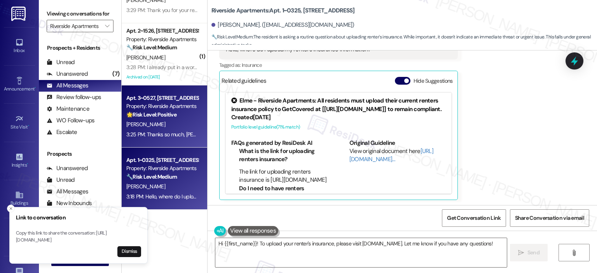
click at [155, 116] on strong "🌟 Risk Level: Positive" at bounding box center [151, 114] width 50 height 7
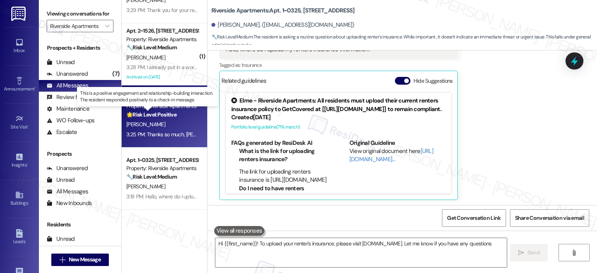
type textarea "Hi {{first_name}}! To upload your renter's insurance, please visit elmecommunit…"
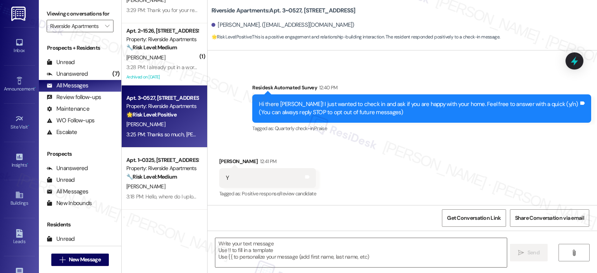
type textarea "Fetching suggested responses. Please feel free to read through the conversation…"
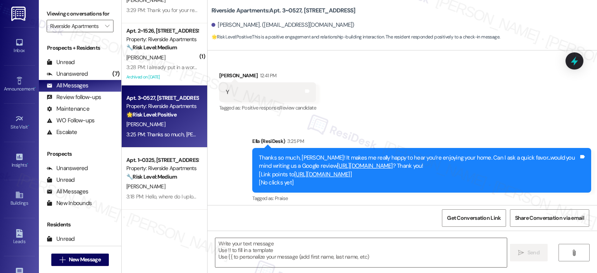
scroll to position [127, 0]
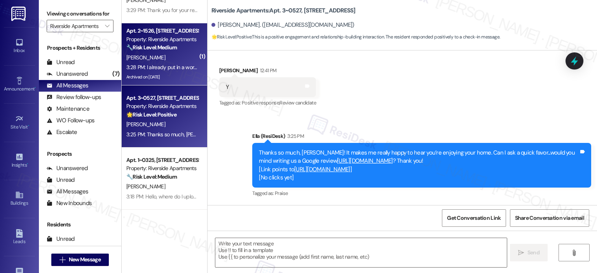
click at [140, 64] on div "3:28 PM: I already put in a work request for the new issue 3:28 PM: I already p…" at bounding box center [190, 67] width 129 height 7
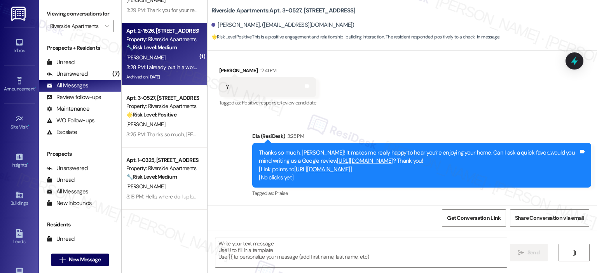
type textarea "Fetching suggested responses. Please feel free to read through the conversation…"
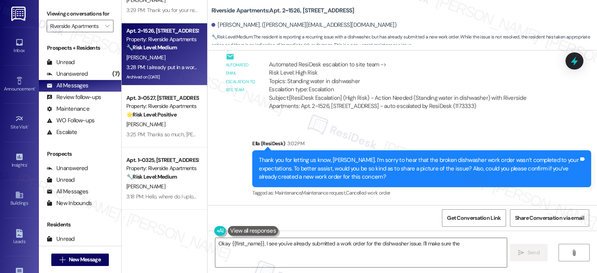
scroll to position [12302, 0]
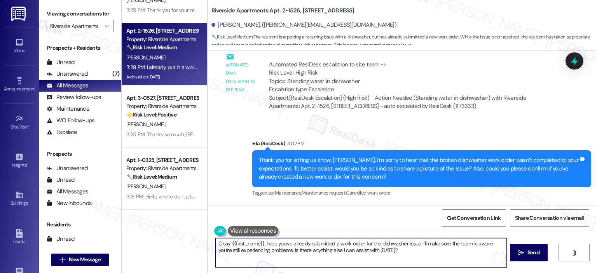
drag, startPoint x: 381, startPoint y: 251, endPoint x: 190, endPoint y: 240, distance: 192.2
click at [190, 240] on div "Apt. 3~0819, 5860 Cameron Run Terrace Property: Riverside Apartments 🔧 Risk Lev…" at bounding box center [359, 136] width 475 height 273
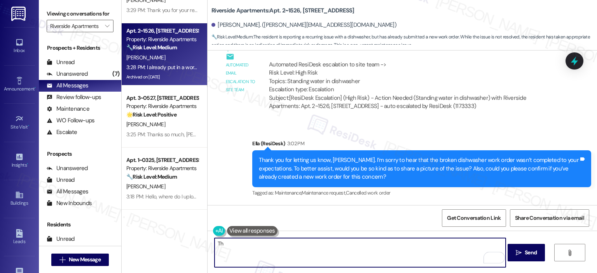
click at [272, 240] on textarea "Th" at bounding box center [359, 252] width 291 height 29
type textarea "T"
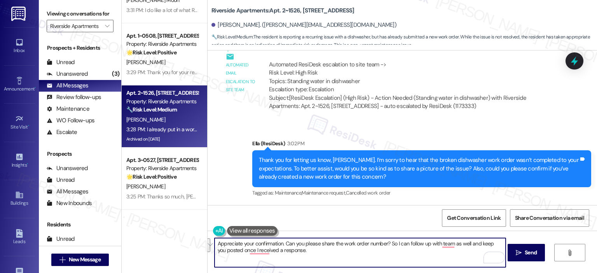
click at [317, 252] on textarea "Appreciate your confirmation. Can you please share the work order number? So I …" at bounding box center [359, 252] width 291 height 29
paste textarea "Thank you for confirming, {{first_name}}. Could you please share the work order…"
drag, startPoint x: 306, startPoint y: 244, endPoint x: 272, endPoint y: 244, distance: 34.2
click at [272, 244] on textarea "Thank you for confirming, {{first_name}}. Could you please share the work order…" at bounding box center [359, 252] width 291 height 29
drag, startPoint x: 421, startPoint y: 244, endPoint x: 411, endPoint y: 244, distance: 10.9
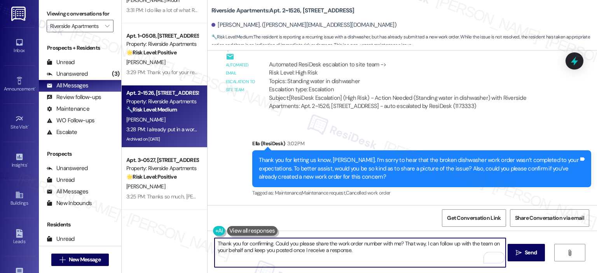
click at [411, 244] on textarea "Thank you for confirming. Could you please share the work order number with me?…" at bounding box center [359, 252] width 291 height 29
drag, startPoint x: 239, startPoint y: 249, endPoint x: 208, endPoint y: 254, distance: 31.8
click at [208, 254] on div "Thank you for confirming. Could you please share the work order number with me?…" at bounding box center [401, 260] width 389 height 58
type textarea "Thank you for confirming. Could you please share the work order number with me?…"
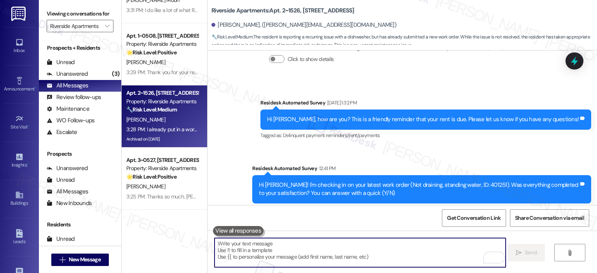
scroll to position [12364, 0]
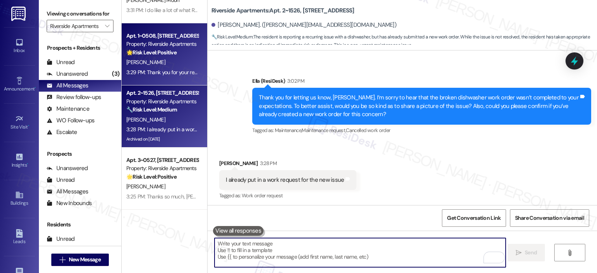
click at [160, 55] on strong "🌟 Risk Level: Positive" at bounding box center [151, 52] width 50 height 7
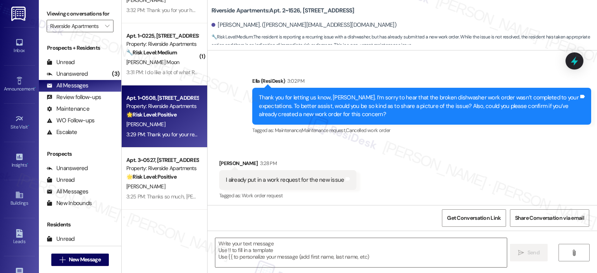
type textarea "Fetching suggested responses. Please feel free to read through the conversation…"
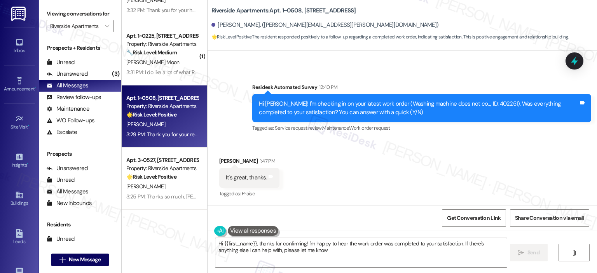
type textarea "Hi {{first_name}}, thanks for confirming! I'm happy to hear the work order was …"
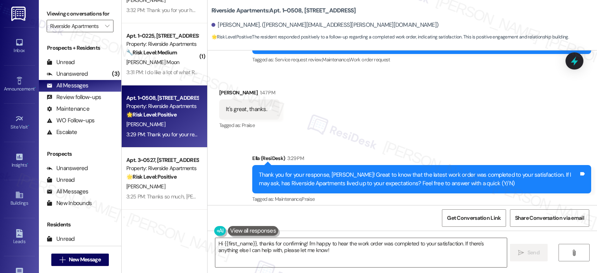
scroll to position [533, 0]
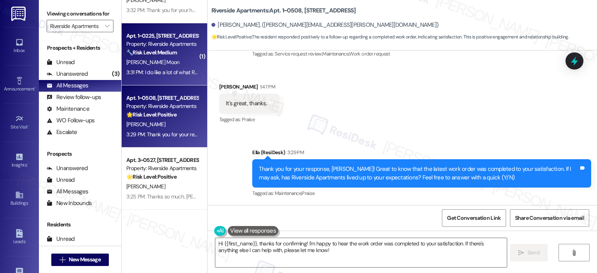
click at [168, 61] on div "L. Chaves Moon" at bounding box center [161, 62] width 73 height 10
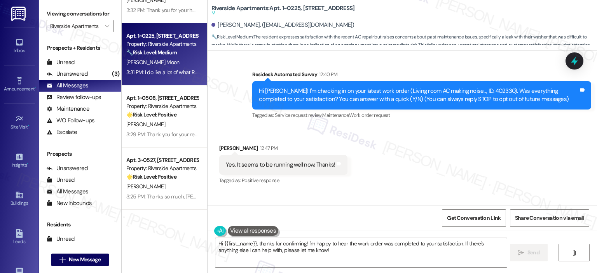
scroll to position [244, 0]
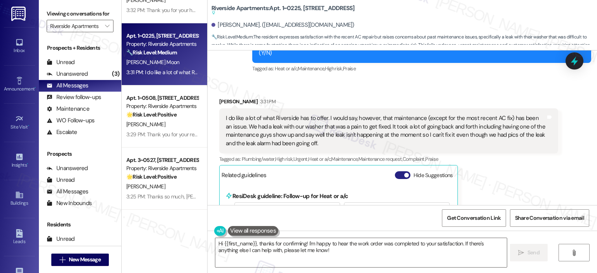
click at [395, 171] on button "Hide Suggestions" at bounding box center [403, 175] width 16 height 8
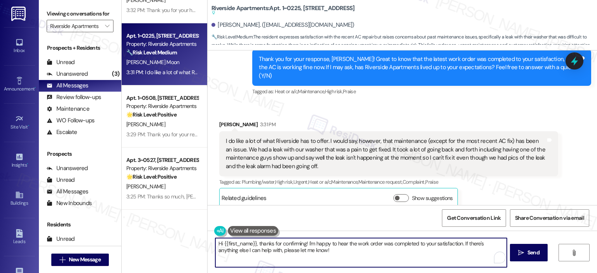
drag, startPoint x: 301, startPoint y: 252, endPoint x: 190, endPoint y: 245, distance: 111.6
click at [190, 245] on div "Apt. 3~1522, 5860 Cameron Run Terrace Property: Riverside Apartments 🔧 Risk Lev…" at bounding box center [359, 136] width 475 height 273
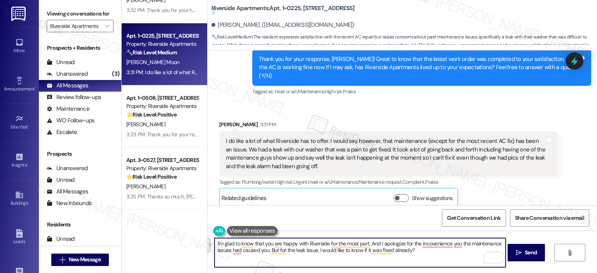
click at [316, 245] on textarea "I'm glad to know that you are happy with Riverside for the most part. And I apo…" at bounding box center [359, 252] width 291 height 29
paste textarea "’m glad to hear you’re happy with Riverside overall, and I truly apologize for …"
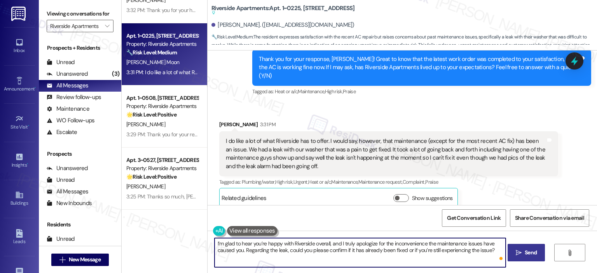
type textarea "I’m glad to hear you’re happy with Riverside overall, and I truly apologize for…"
click at [519, 256] on span " Send" at bounding box center [526, 253] width 24 height 8
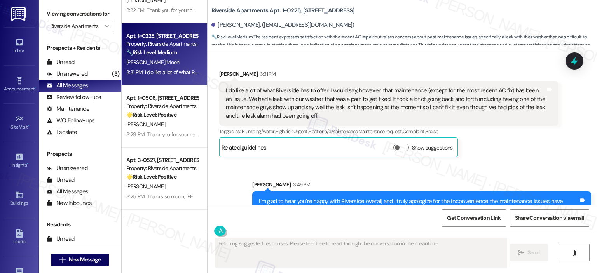
scroll to position [284, 0]
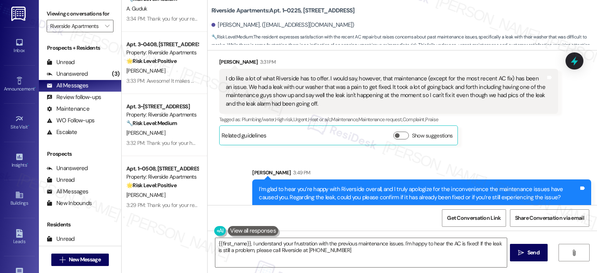
type textarea "{{first_name}}, I understand your frustration with the previous maintenance iss…"
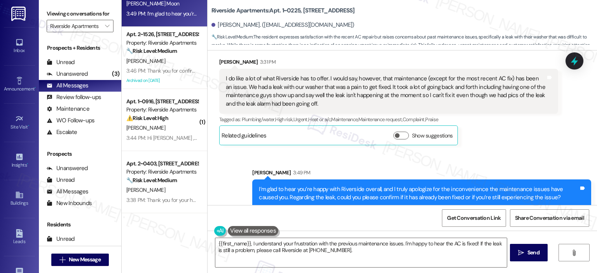
scroll to position [0, 0]
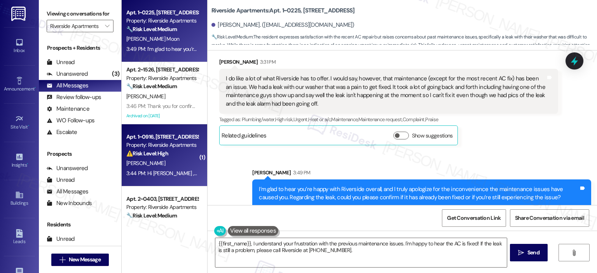
click at [145, 156] on strong "⚠️ Risk Level: High" at bounding box center [147, 153] width 42 height 7
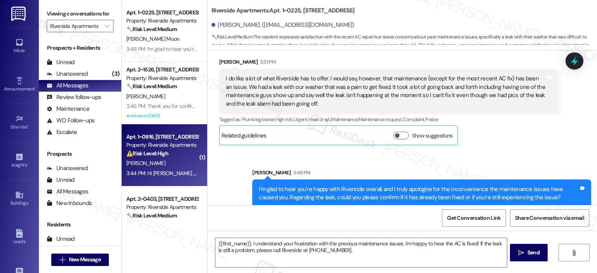
type textarea "Fetching suggested responses. Please feel free to read through the conversation…"
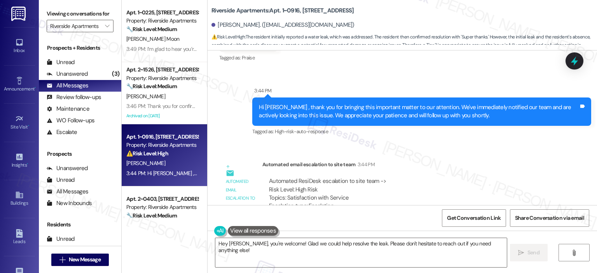
scroll to position [3450, 0]
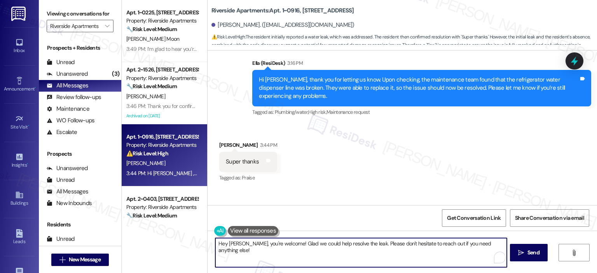
drag, startPoint x: 285, startPoint y: 245, endPoint x: 212, endPoint y: 245, distance: 73.0
click at [215, 245] on textarea "Hey Jonathan, you're welcome! Glad we could help resolve the leak. Please don't…" at bounding box center [360, 252] width 291 height 29
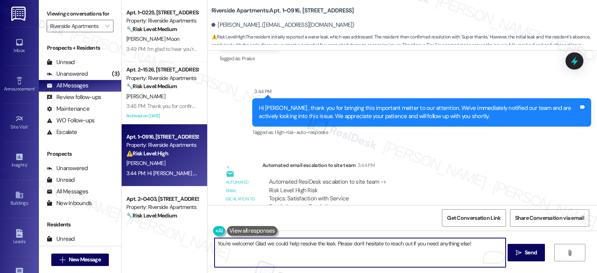
scroll to position [3570, 0]
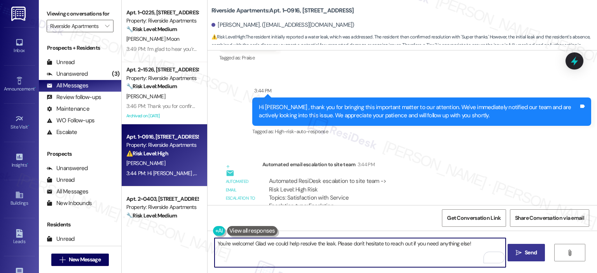
type textarea "You're welcome! Glad we could help resolve the leak. Please don't hesitate to r…"
click at [516, 251] on icon "" at bounding box center [518, 253] width 6 height 6
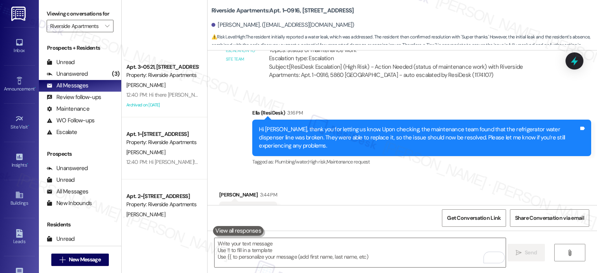
scroll to position [1748, 0]
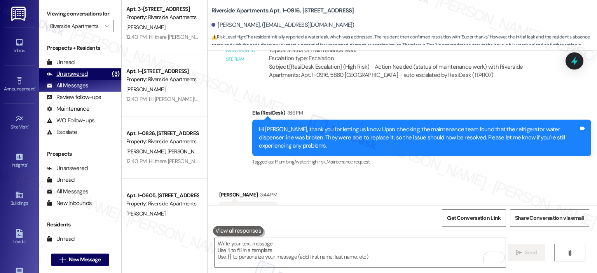
click at [78, 71] on div "Unanswered" at bounding box center [67, 74] width 41 height 8
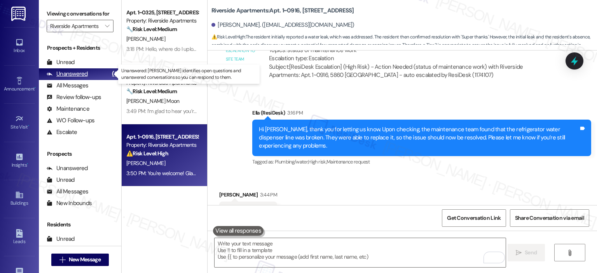
scroll to position [0, 0]
click at [105, 24] on icon "" at bounding box center [107, 26] width 4 height 6
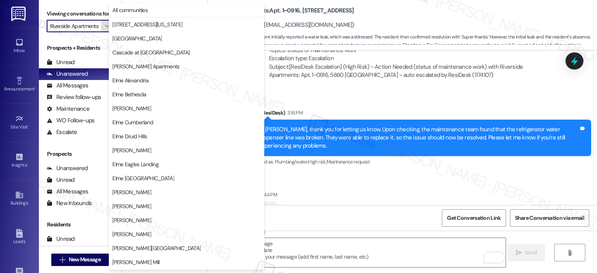
scroll to position [139, 0]
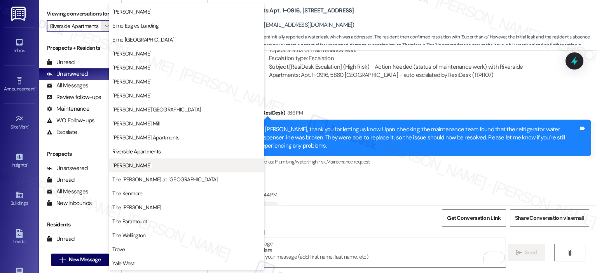
click at [135, 164] on span "[PERSON_NAME]" at bounding box center [131, 166] width 39 height 8
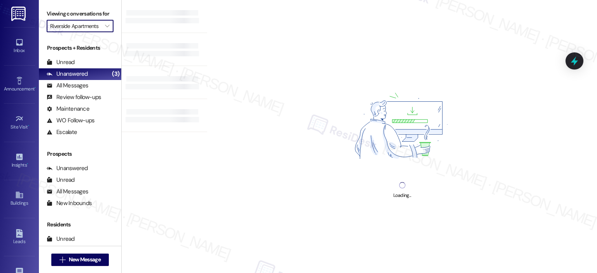
type input "[PERSON_NAME]"
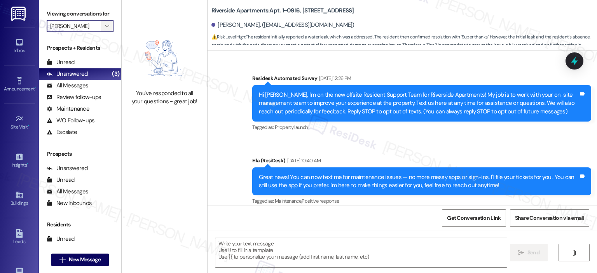
click at [105, 24] on icon "" at bounding box center [107, 26] width 4 height 6
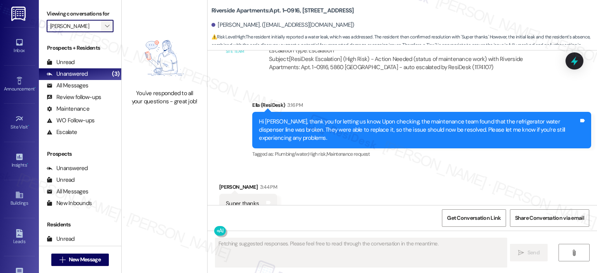
scroll to position [3400, 0]
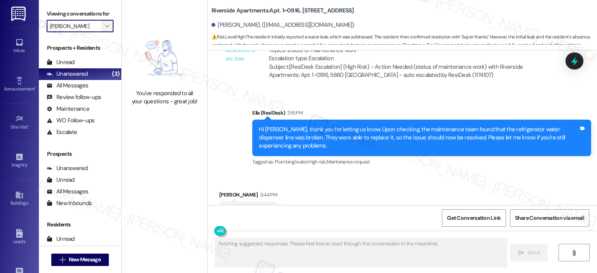
click at [105, 24] on icon "" at bounding box center [107, 26] width 4 height 6
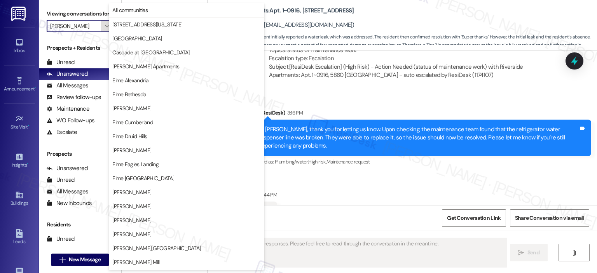
scroll to position [139, 0]
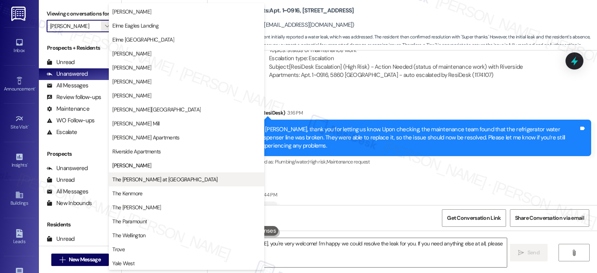
click at [137, 176] on span "The [PERSON_NAME] at [GEOGRAPHIC_DATA]" at bounding box center [164, 180] width 105 height 8
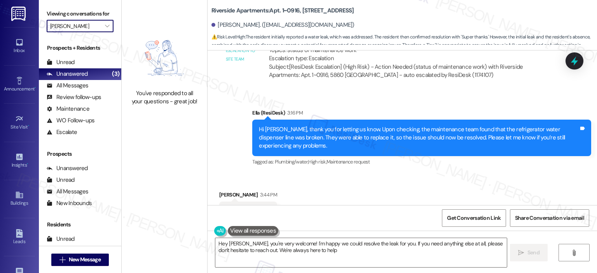
type textarea "Hey Jonathan, you're very welcome! I'm happy we could resolve the leak for you.…"
type input "The [PERSON_NAME] at [GEOGRAPHIC_DATA]"
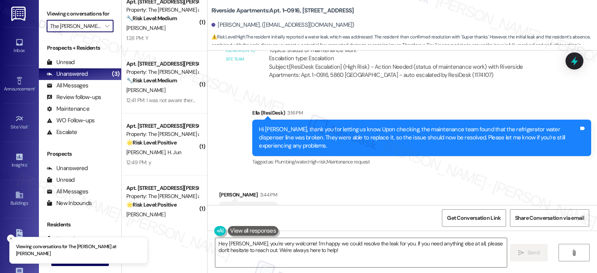
scroll to position [31, 0]
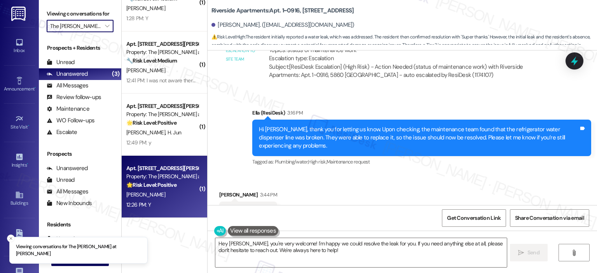
click at [169, 184] on strong "🌟 Risk Level: Positive" at bounding box center [151, 184] width 50 height 7
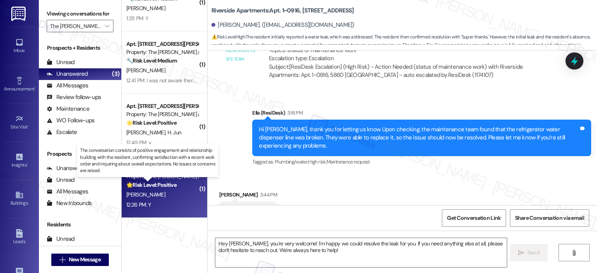
type textarea "Fetching suggested responses. Please feel free to read through the conversation…"
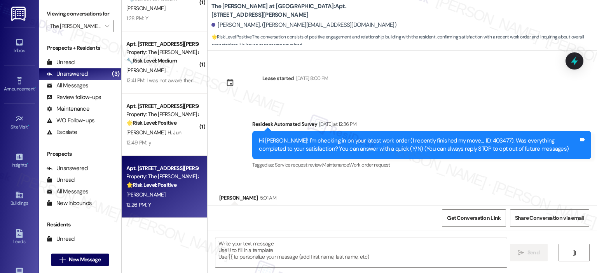
scroll to position [176, 0]
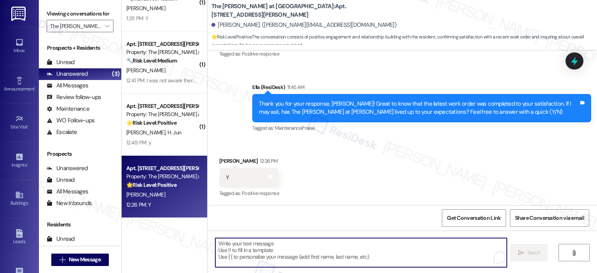
click at [275, 249] on textarea "To enrich screen reader interactions, please activate Accessibility in Grammarl…" at bounding box center [360, 252] width 291 height 29
paste textarea "Thanks so much, {{first_name}}! It makes me really happy to hear you’re enjoyin…"
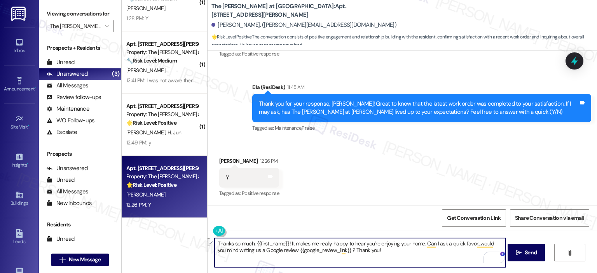
drag, startPoint x: 284, startPoint y: 245, endPoint x: 207, endPoint y: 243, distance: 77.7
click at [207, 243] on div "Thanks so much, {{first_name}}! It makes me really happy to hear you’re enjoyin…" at bounding box center [401, 260] width 389 height 58
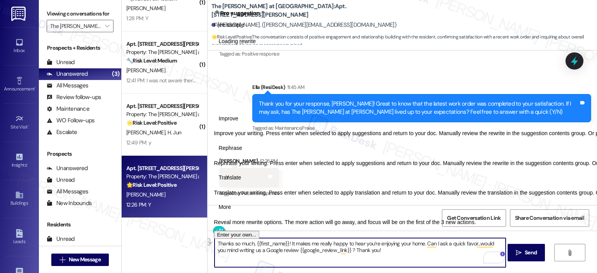
type textarea "Thanks so much, {{first_name}}! It makes me really happy to hear you’re enjoyin…"
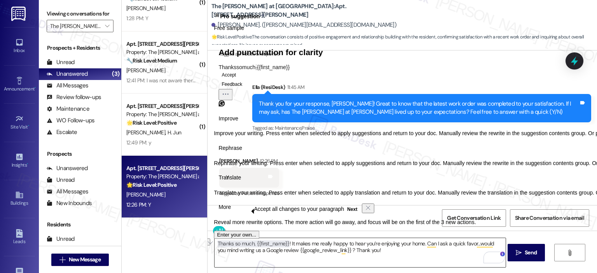
drag, startPoint x: 225, startPoint y: 264, endPoint x: 233, endPoint y: 261, distance: 9.3
click at [225, 264] on textarea "Thanks so much, {{first_name}}! It makes me really happy to hear you’re enjoyin…" at bounding box center [359, 252] width 291 height 29
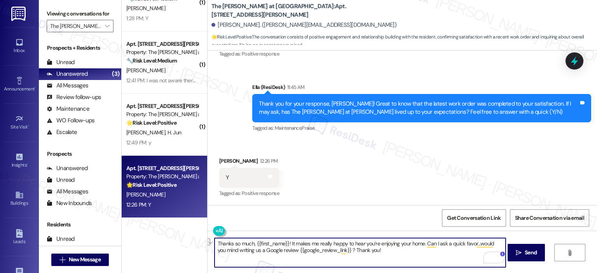
drag, startPoint x: 284, startPoint y: 242, endPoint x: 200, endPoint y: 241, distance: 84.3
click at [200, 241] on div "( 1 ) Apt. 1202, 1350 Beverly Road Property: The Ashby at McLean 🔧 Risk Level: …" at bounding box center [359, 136] width 475 height 273
type textarea "Awesome! It makes me really happy to hear you’re enjoying your home. Can I ask …"
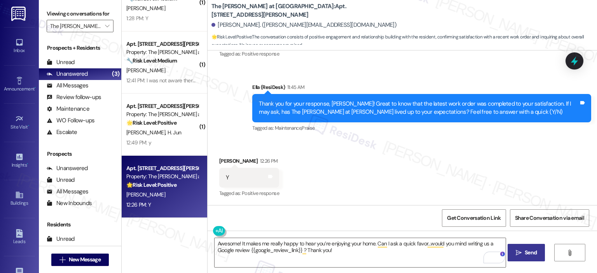
click at [534, 257] on button " Send" at bounding box center [526, 252] width 38 height 17
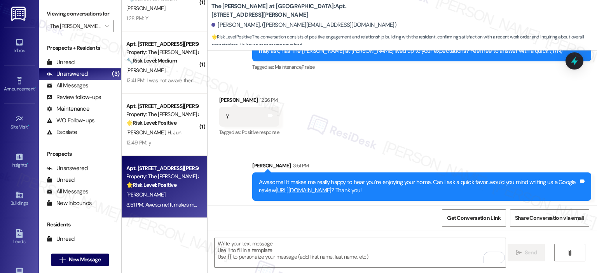
scroll to position [239, 0]
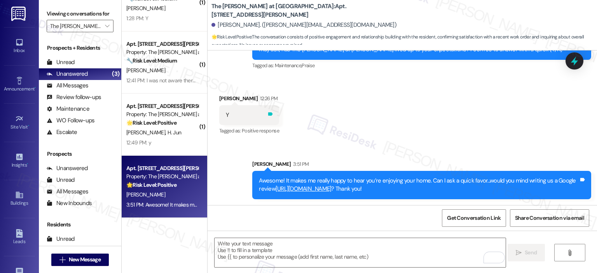
click at [268, 111] on icon at bounding box center [270, 114] width 6 height 6
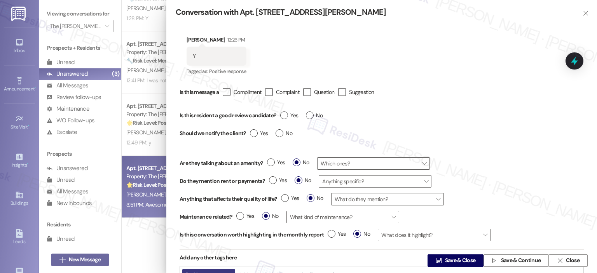
click at [282, 110] on div "Yes No" at bounding box center [301, 117] width 50 height 18
click at [287, 115] on label "Yes" at bounding box center [289, 115] width 18 height 8
click at [287, 115] on input "Yes" at bounding box center [289, 116] width 18 height 10
radio input "true"
click at [445, 258] on span "Save & Close" at bounding box center [460, 261] width 31 height 8
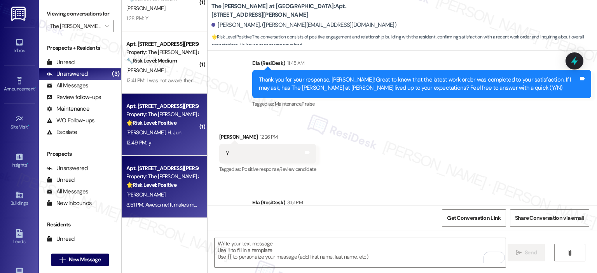
scroll to position [176, 0]
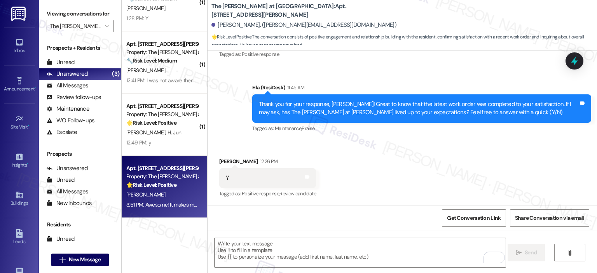
click at [171, 139] on div "12:49 PM: y 12:49 PM: y" at bounding box center [161, 143] width 73 height 10
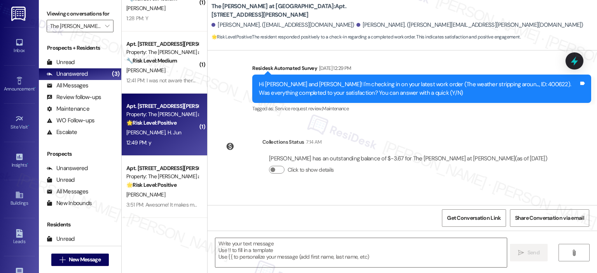
type textarea "Fetching suggested responses. Please feel free to read through the conversation…"
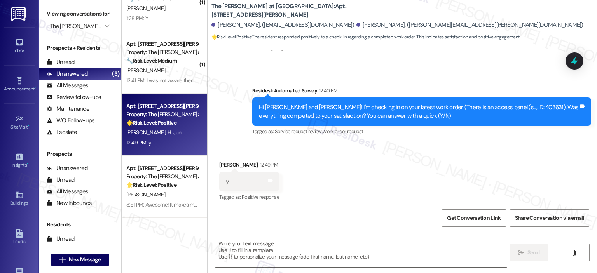
scroll to position [264, 0]
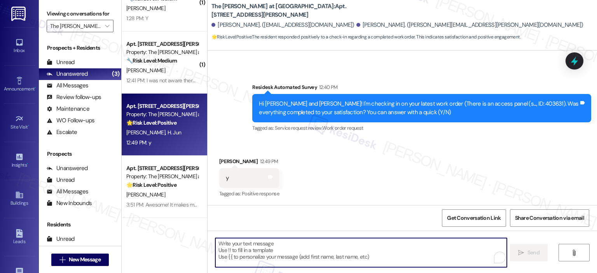
click at [268, 251] on textarea "To enrich screen reader interactions, please activate Accessibility in Grammarl…" at bounding box center [360, 252] width 291 height 29
paste textarea "Thank you for your response! Great to know that the latest work order was compl…"
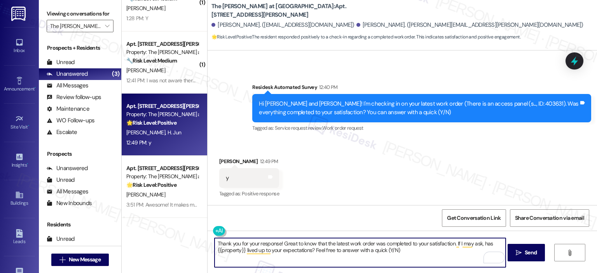
click at [276, 244] on textarea "Thank you for your response! Great to know that the latest work order was compl…" at bounding box center [359, 252] width 291 height 29
type textarea "Thank you for your response Sung Hwan! Great to know that the latest work order…"
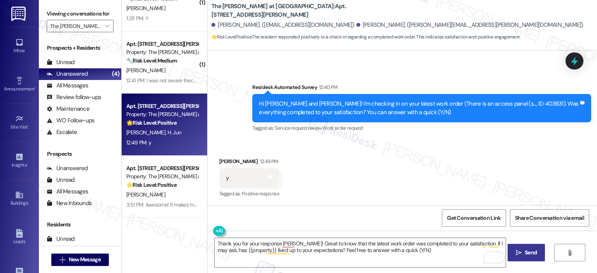
click at [526, 259] on button " Send" at bounding box center [526, 252] width 38 height 17
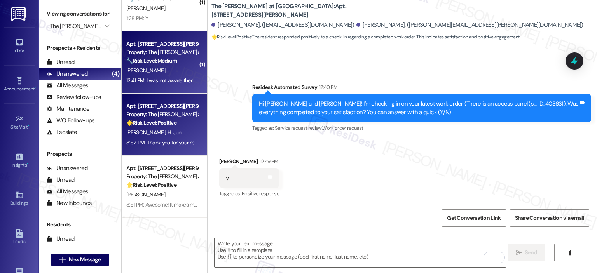
click at [174, 74] on div "M. Collins" at bounding box center [161, 71] width 73 height 10
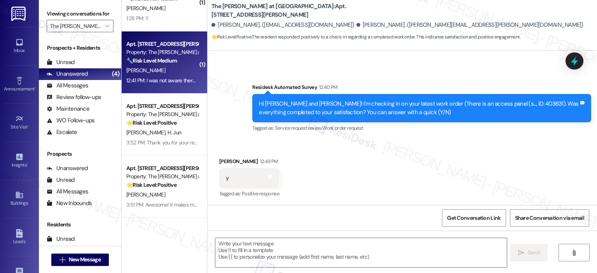
type textarea "Fetching suggested responses. Please feel free to read through the conversation…"
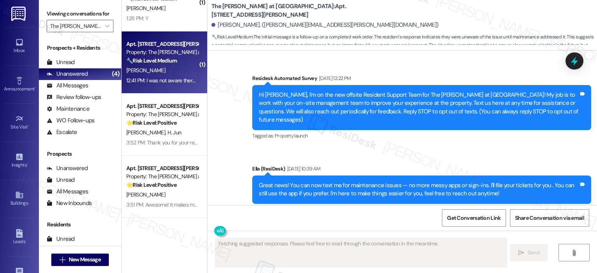
scroll to position [6692, 0]
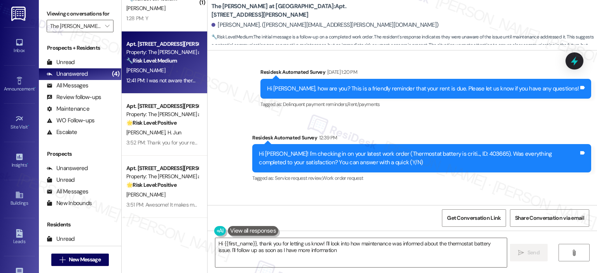
type textarea "Hi {{first_name}}, thank you for letting us know! I'll look into how maintenanc…"
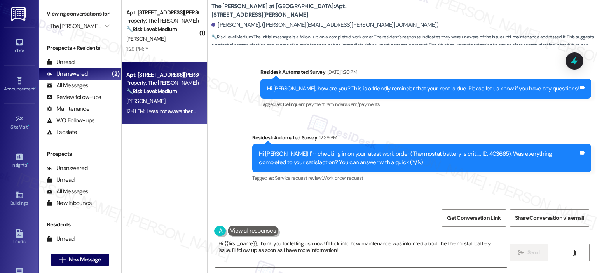
scroll to position [0, 0]
drag, startPoint x: 456, startPoint y: 100, endPoint x: 472, endPoint y: 101, distance: 16.3
click at [472, 150] on div "Hi Martha! I'm checking in on your latest work order (Thermostat battery is cri…" at bounding box center [419, 158] width 320 height 17
click at [475, 150] on div "Hi Martha! I'm checking in on your latest work order (Thermostat battery is cri…" at bounding box center [419, 158] width 320 height 17
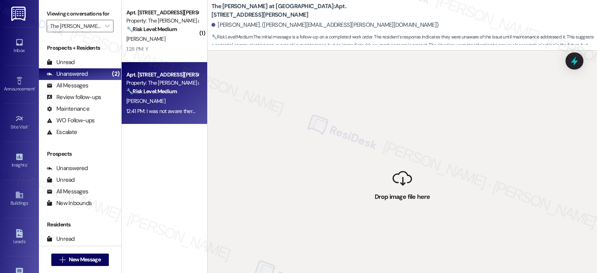
click at [193, 157] on div "( 1 ) Apt. 1202, 1350 Beverly Road Property: The Ashby at McLean 🔧 Risk Level: …" at bounding box center [164, 109] width 85 height 218
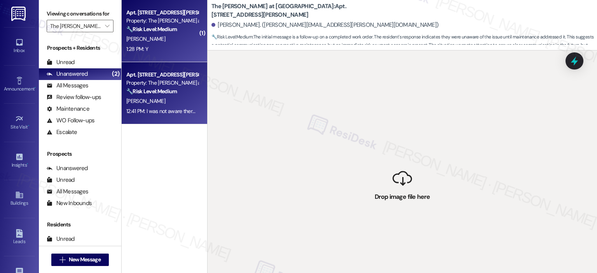
click at [126, 32] on strong "🔧 Risk Level: Medium" at bounding box center [151, 29] width 50 height 7
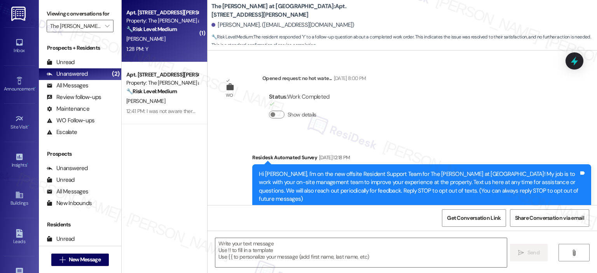
scroll to position [5081, 0]
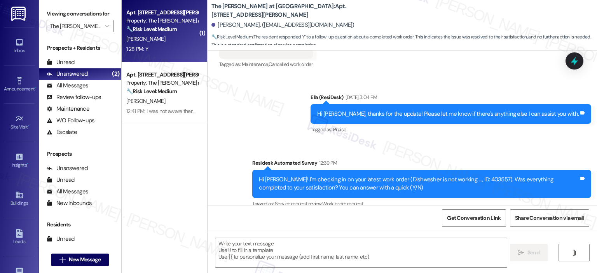
type textarea "Fetching suggested responses. Please feel free to read through the conversation…"
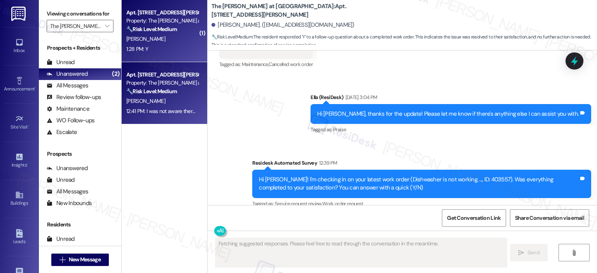
click at [162, 71] on div "Apt. 702, 1350 Beverly Road" at bounding box center [162, 75] width 72 height 8
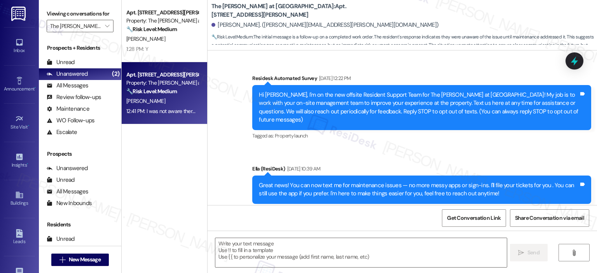
scroll to position [6692, 0]
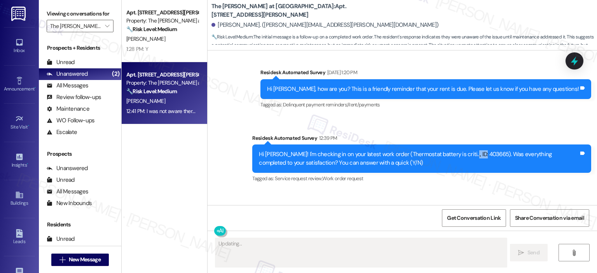
copy div "403665"
drag, startPoint x: 454, startPoint y: 104, endPoint x: 473, endPoint y: 107, distance: 19.2
click at [473, 150] on div "Hi Martha! I'm checking in on your latest work order (Thermostat battery is cri…" at bounding box center [419, 158] width 320 height 17
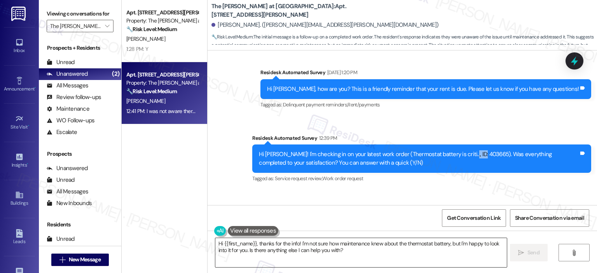
click at [321, 252] on textarea "Hi {{first_name}}, thanks for the info! I'm not sure how maintenance knew about…" at bounding box center [360, 252] width 291 height 29
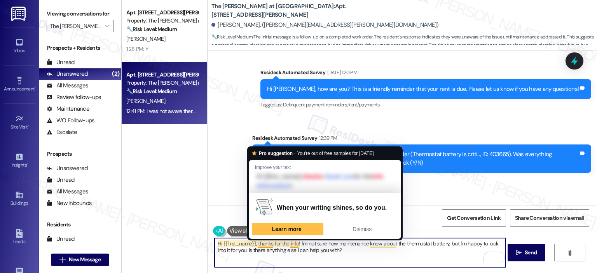
click at [256, 261] on textarea "Hi {{first_name}}, thanks for the info! I'm not sure how maintenance knew about…" at bounding box center [359, 252] width 291 height 29
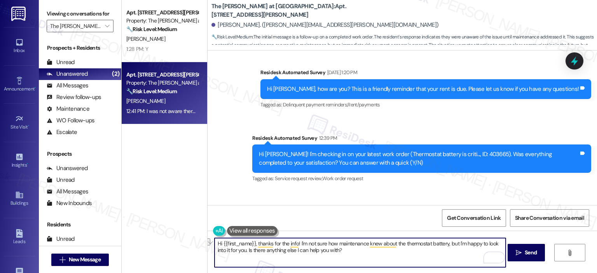
drag, startPoint x: 253, startPoint y: 244, endPoint x: 197, endPoint y: 244, distance: 55.5
click at [197, 244] on div "Apt. 1202, 1350 Beverly Road Property: The Ashby at McLean 🔧 Risk Level: Medium…" at bounding box center [359, 136] width 475 height 273
type textarea "thanks for the info! I'm not sure how maintenance knew about the thermostat bat…"
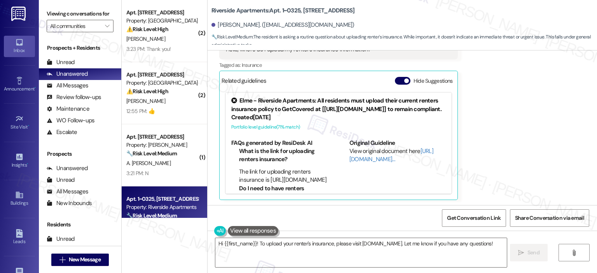
scroll to position [85, 0]
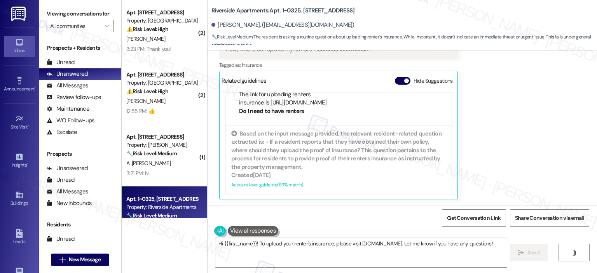
click at [405, 83] on div "Hide Suggestions" at bounding box center [425, 81] width 61 height 8
click at [404, 78] on span "button" at bounding box center [406, 80] width 5 height 5
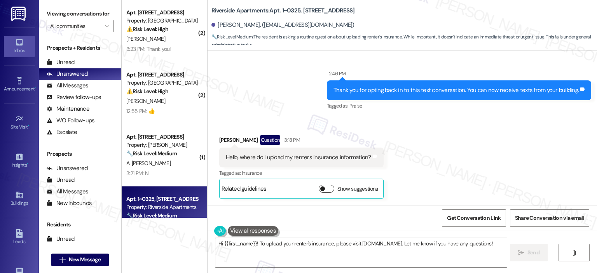
scroll to position [1552, 0]
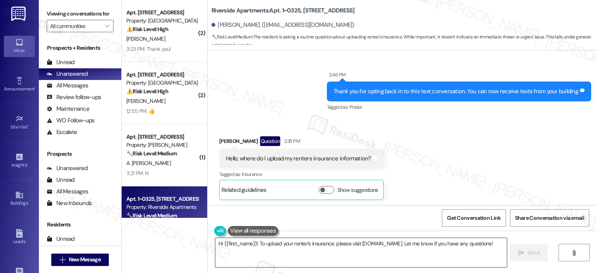
click at [301, 266] on textarea "Hi {{first_name}}! To upload your renter's insurance, please visit [DOMAIN_NAME…" at bounding box center [360, 252] width 291 height 29
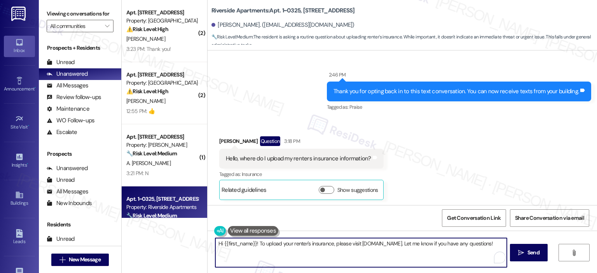
paste textarea ", Your insurance policy needs to be uploaded and approved via Get Covered via […"
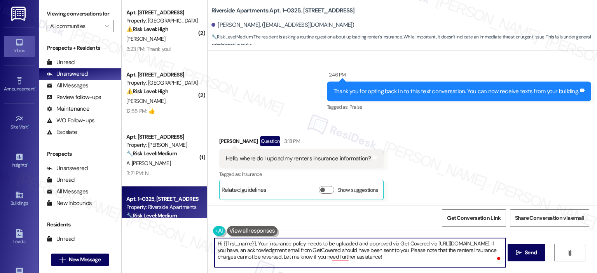
click at [256, 243] on textarea "Hi {{first_name}}, Your insurance policy needs to be uploaded and approved via …" at bounding box center [359, 252] width 291 height 29
click at [254, 243] on textarea "Hi {{first_name}}, Your insurance policy needs to be uploaded and approved via …" at bounding box center [359, 252] width 291 height 29
drag, startPoint x: 433, startPoint y: 256, endPoint x: 283, endPoint y: 255, distance: 150.7
click at [283, 255] on textarea "Hi {{first_name}}, your insurance policy needs to be uploaded and approved via …" at bounding box center [359, 252] width 291 height 29
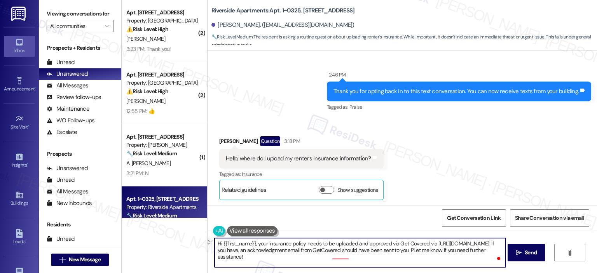
scroll to position [0, 0]
drag, startPoint x: 384, startPoint y: 257, endPoint x: 358, endPoint y: 258, distance: 26.4
click at [358, 258] on textarea "Hi {{first_name}}, your insurance policy needs to be uploaded and approved via …" at bounding box center [359, 252] width 291 height 29
click at [427, 263] on textarea "Hi {{first_name}}, your insurance policy needs to be uploaded and approved via …" at bounding box center [359, 252] width 291 height 29
drag, startPoint x: 381, startPoint y: 256, endPoint x: 324, endPoint y: 257, distance: 56.7
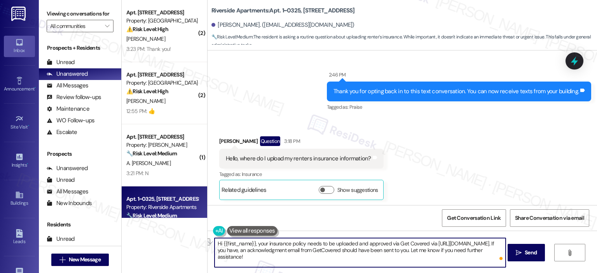
click at [324, 257] on textarea "Hi {{first_name}}, your insurance policy needs to be uploaded and approved via …" at bounding box center [359, 252] width 291 height 29
type textarea "Hi {{first_name}}, your insurance policy needs to be uploaded and approved via …"
click at [529, 253] on span "Send" at bounding box center [530, 253] width 12 height 8
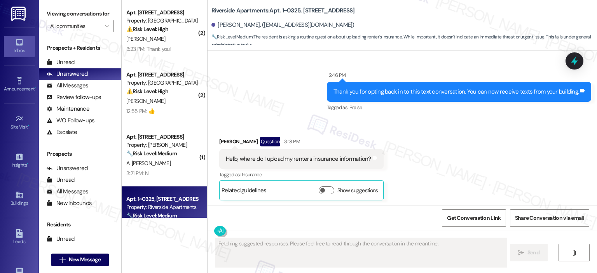
scroll to position [1622, 0]
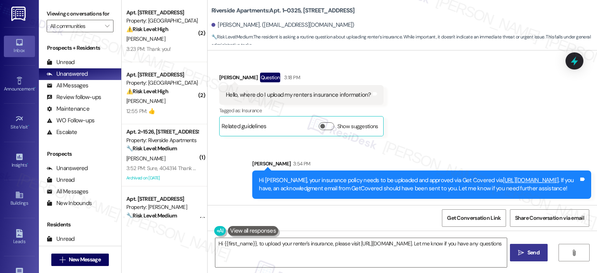
type textarea "Hi {{first_name}}, to upload your renter's insurance, please visit https://elme…"
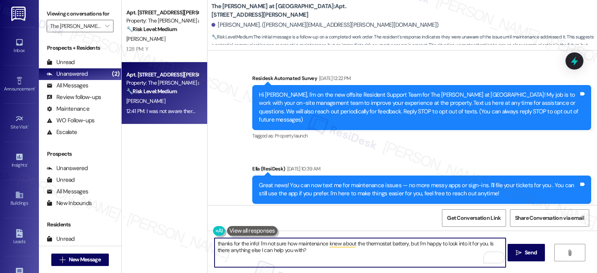
scroll to position [6692, 0]
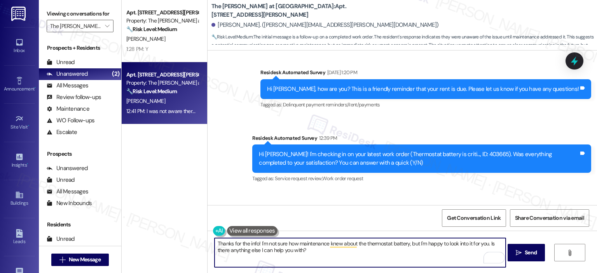
click at [253, 244] on textarea "Thanks for the info! I'm not sure how maintenance knew about the thermostat bat…" at bounding box center [359, 252] width 291 height 29
drag, startPoint x: 331, startPoint y: 252, endPoint x: 294, endPoint y: 239, distance: 39.3
click at [294, 239] on textarea "Thanks for letting me know, [PERSON_NAME]! I'm not sure how maintenance knew ab…" at bounding box center [359, 252] width 291 height 29
paste textarea "a work order was automatically created by the smart system"
click at [293, 243] on textarea "Thanks for letting me know, [PERSON_NAME]! a work order was automatically creat…" at bounding box center [359, 252] width 291 height 29
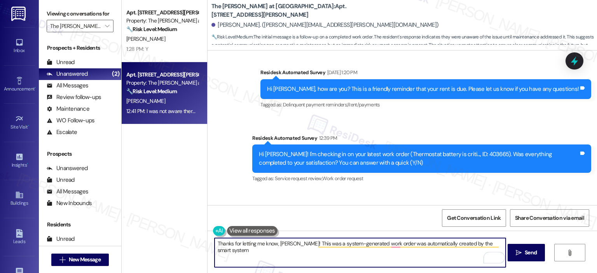
click at [390, 251] on textarea "Thanks for letting me know, [PERSON_NAME]! This was a system-generated work ord…" at bounding box center [359, 252] width 291 height 29
drag, startPoint x: 387, startPoint y: 243, endPoint x: 494, endPoint y: 243, distance: 107.6
click at [494, 243] on textarea "Thanks for letting me know, Martha! This was a system-generated work order was …" at bounding box center [359, 252] width 291 height 29
click at [294, 243] on textarea "Thanks for letting me know, Martha! This was a system-generated work order, the…" at bounding box center [359, 252] width 291 height 29
drag, startPoint x: 247, startPoint y: 249, endPoint x: 383, endPoint y: 242, distance: 136.9
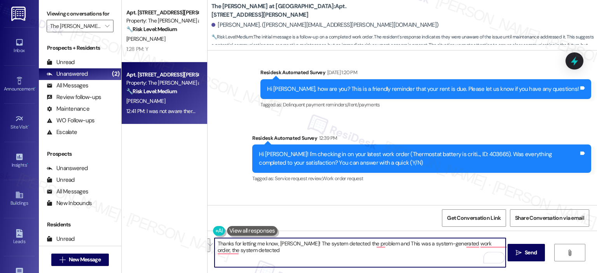
click at [383, 242] on textarea "Thanks for letting me know, Martha! The system detected the problem and This wa…" at bounding box center [359, 252] width 291 height 29
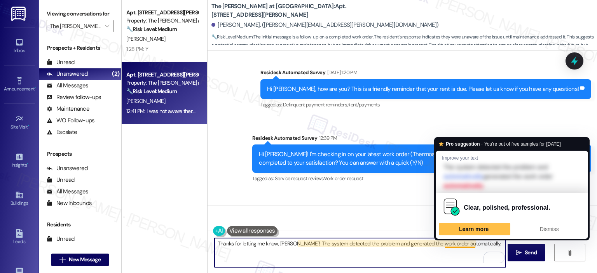
click at [482, 244] on textarea "Thanks for letting me know, Martha! The system detected the problem and generat…" at bounding box center [359, 252] width 291 height 29
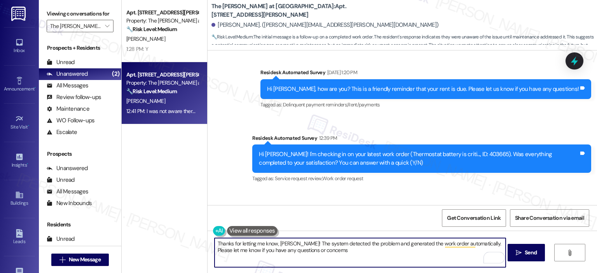
type textarea "Thanks for letting me know, Martha! The system detected the problem and generat…"
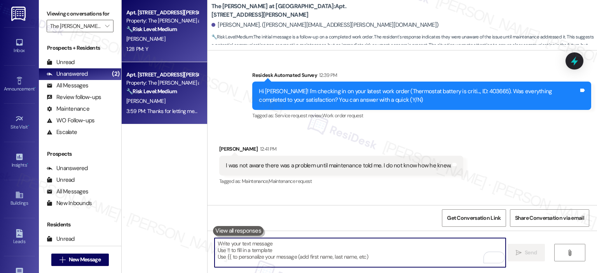
click at [167, 38] on div "G. Gernstein" at bounding box center [161, 39] width 73 height 10
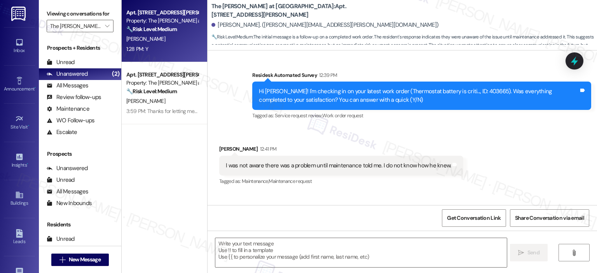
type textarea "Fetching suggested responses. Please feel free to read through the conversation…"
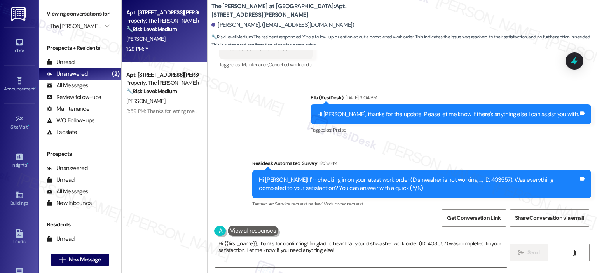
scroll to position [5081, 0]
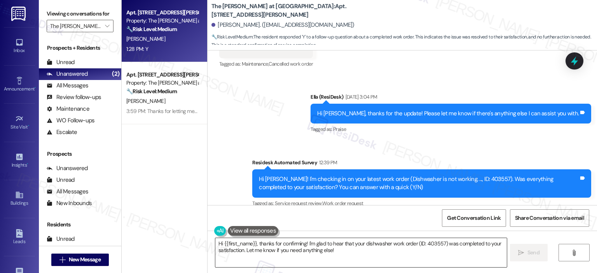
click at [309, 247] on textarea "Hi {{first_name}}, thanks for confirming! I'm glad to hear that your dishwasher…" at bounding box center [360, 252] width 291 height 29
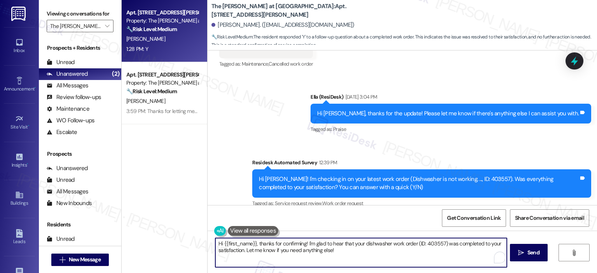
paste textarea "Thank you for your response! Great to know that the latest work order was compl…"
click at [278, 241] on textarea "Thank you for your response! Great to know that the latest work order was compl…" at bounding box center [360, 252] width 291 height 29
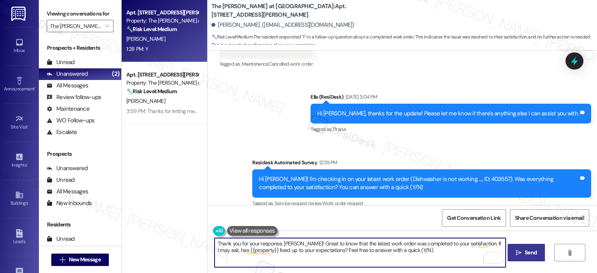
type textarea "Thank you for your response, Gloria! Great to know that the latest work order w…"
click at [528, 252] on span "Send" at bounding box center [530, 253] width 12 height 8
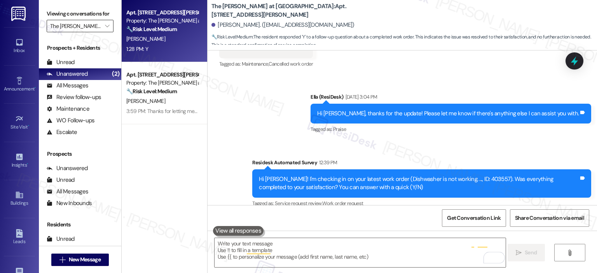
scroll to position [5081, 0]
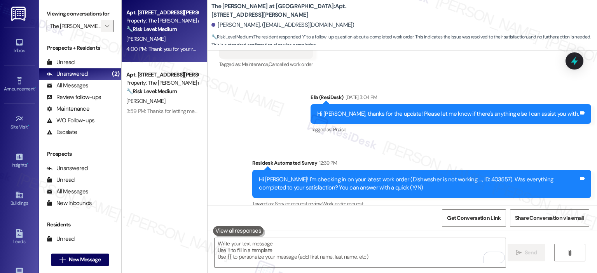
click at [105, 25] on icon "" at bounding box center [107, 26] width 4 height 6
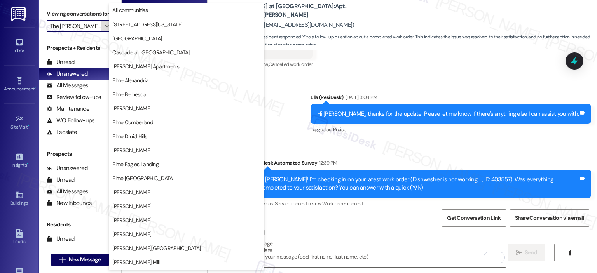
scroll to position [139, 0]
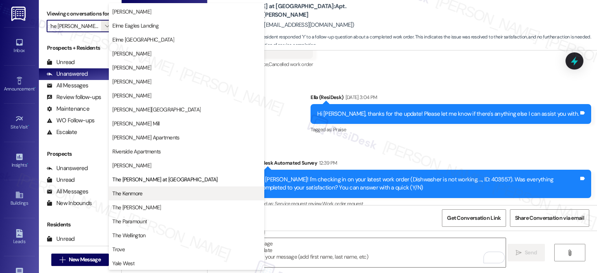
click at [152, 194] on span "The Kenmore" at bounding box center [186, 194] width 148 height 8
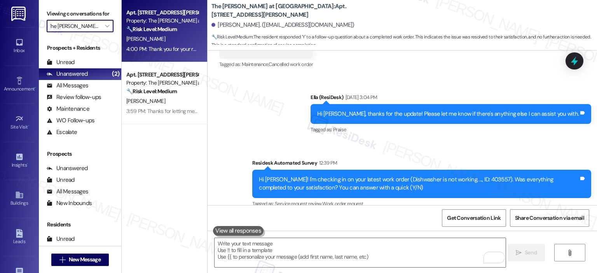
type input "The Kenmore"
click at [171, 27] on strong "🌟 Risk Level: Positive" at bounding box center [151, 29] width 50 height 7
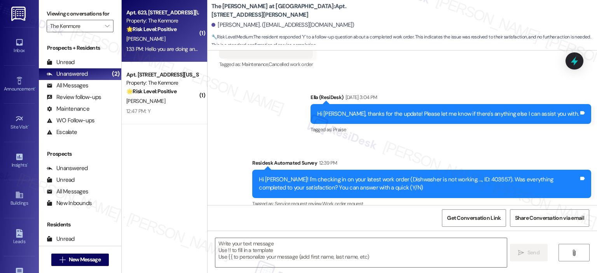
type textarea "Fetching suggested responses. Please feel free to read through the conversation…"
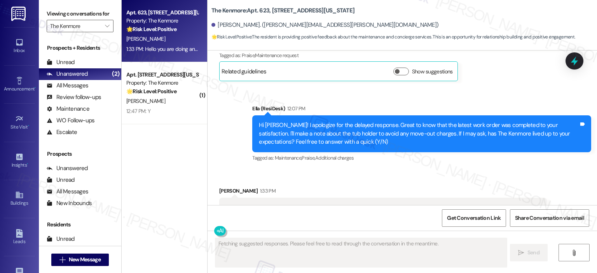
scroll to position [669, 0]
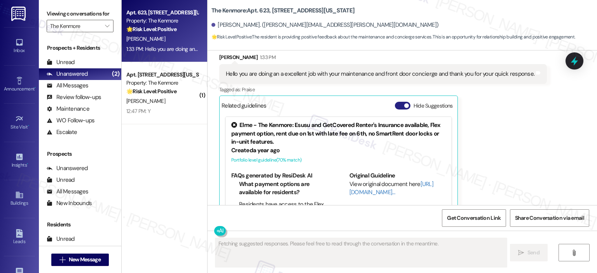
click at [395, 102] on button "Hide Suggestions" at bounding box center [403, 106] width 16 height 8
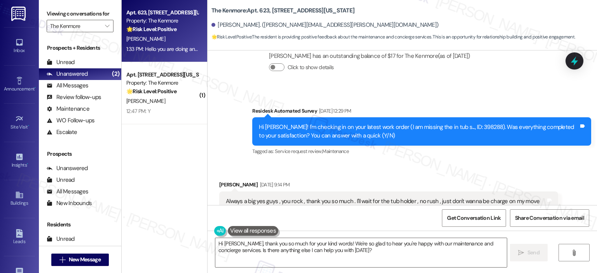
scroll to position [560, 0]
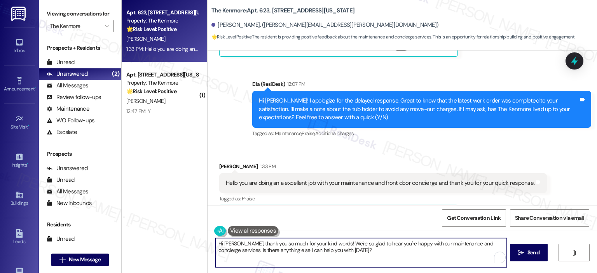
drag, startPoint x: 347, startPoint y: 253, endPoint x: 346, endPoint y: 246, distance: 7.4
click at [346, 246] on textarea "Hi Charles, thank you so much for your kind words! We're so glad to hear you're…" at bounding box center [360, 252] width 291 height 29
click at [350, 253] on textarea "Hi Charles, thank you so much for your kind words! We're so glad to hear you're…" at bounding box center [360, 252] width 291 height 29
drag, startPoint x: 343, startPoint y: 251, endPoint x: 233, endPoint y: 251, distance: 110.3
click at [233, 251] on textarea "Hi Charles, thank you so much for your kind words! We're so glad to hear you're…" at bounding box center [359, 252] width 291 height 29
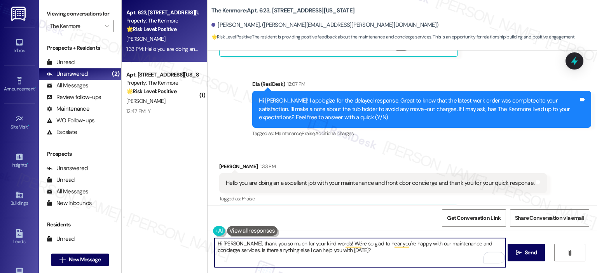
paste textarea "Can I ask a quick favor...would you mind writing us a Google review {{google_re…"
type textarea "Hi Charles, thank you so much for your kind words! We're so glad to hear you're…"
click at [529, 251] on span "Send" at bounding box center [530, 253] width 12 height 8
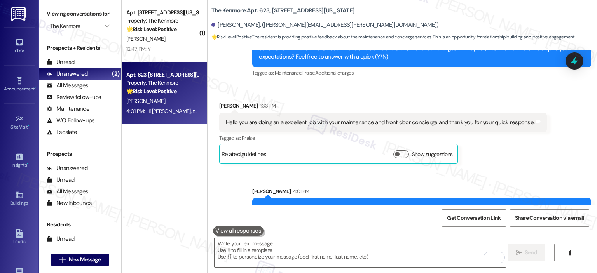
scroll to position [623, 0]
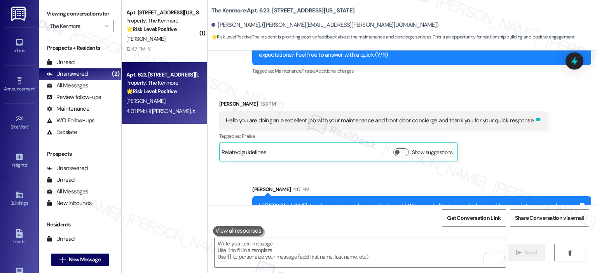
click at [536, 118] on icon at bounding box center [538, 119] width 5 height 3
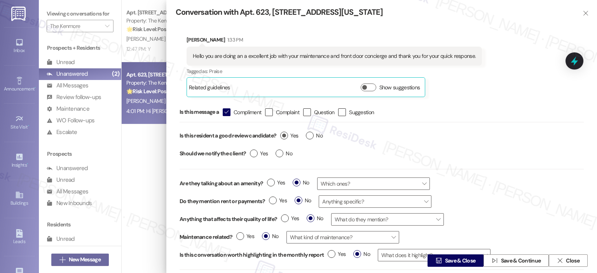
click at [289, 133] on span "Yes" at bounding box center [289, 136] width 18 height 8
click at [289, 133] on input "Yes" at bounding box center [289, 137] width 18 height 10
radio input "true"
click at [452, 263] on span "Save & Close" at bounding box center [460, 261] width 31 height 8
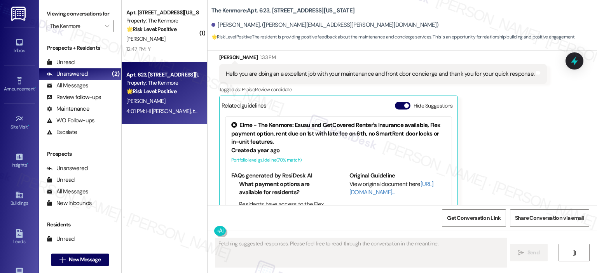
scroll to position [194, 0]
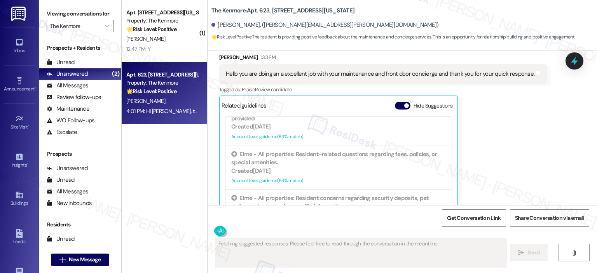
click at [397, 102] on div "Hide Suggestions" at bounding box center [425, 106] width 61 height 8
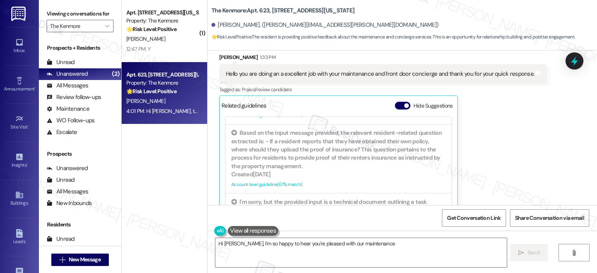
scroll to position [777, 0]
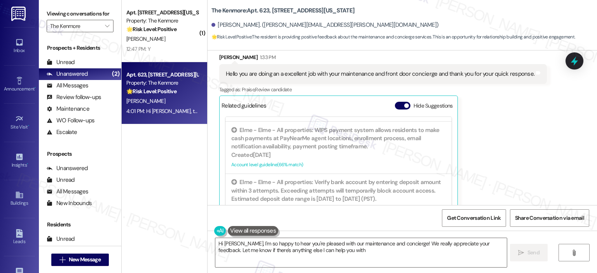
type textarea "Hi Charles, I'm so happy to hear you're pleased with our maintenance and concie…"
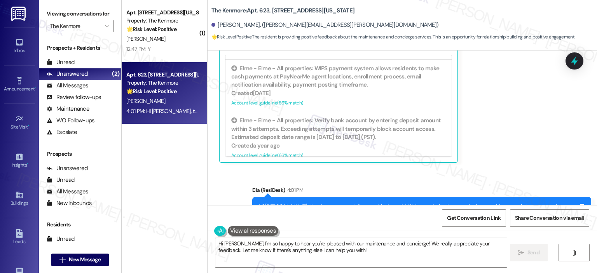
scroll to position [760, 0]
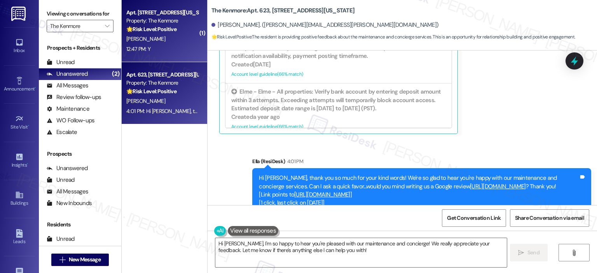
click at [154, 22] on div "Property: The Kenmore" at bounding box center [162, 21] width 72 height 8
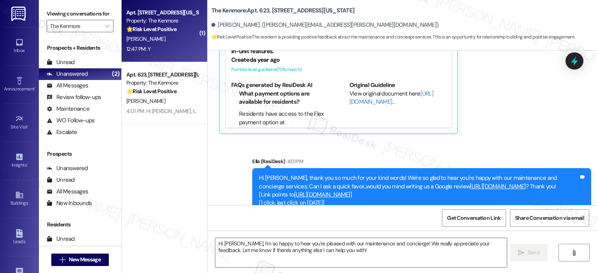
type textarea "Fetching suggested responses. Please feel free to read through the conversation…"
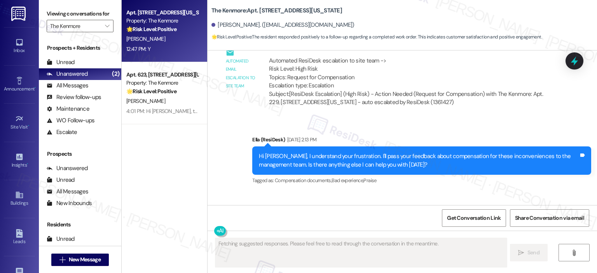
scroll to position [2780, 0]
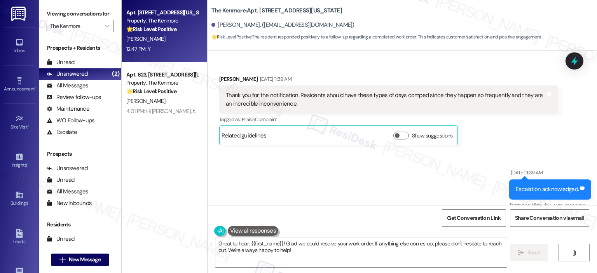
click at [413, 151] on div "Sent via SMS Aug 01, 2025 at 11:39 AM Escalation acknowledged. Tags and notes T…" at bounding box center [401, 184] width 389 height 66
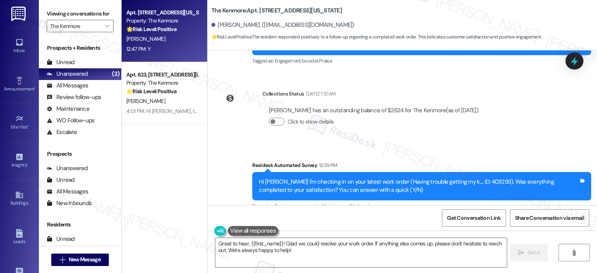
scroll to position [3556, 0]
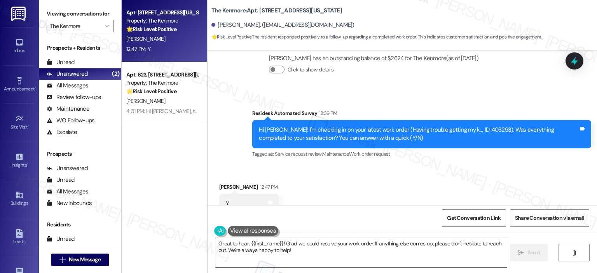
click at [290, 253] on textarea "Great to hear, {{first_name}}! Glad we could resolve your work order. If anythi…" at bounding box center [360, 252] width 291 height 29
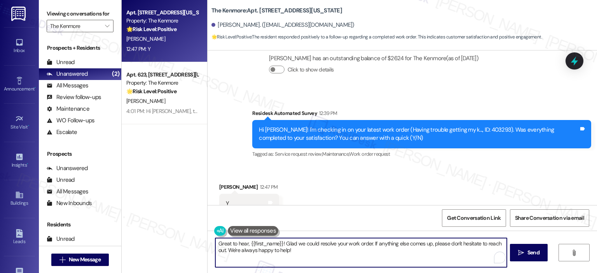
paste textarea "Thank you for your response! Great to know that the latest work order was compl…"
click at [275, 243] on textarea "Thank you for your response! Great to know that the latest work order was compl…" at bounding box center [359, 252] width 291 height 29
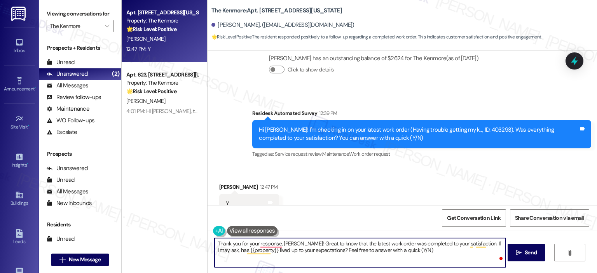
type textarea "Thank you for your response, Jennifer! Great to know that the latest work order…"
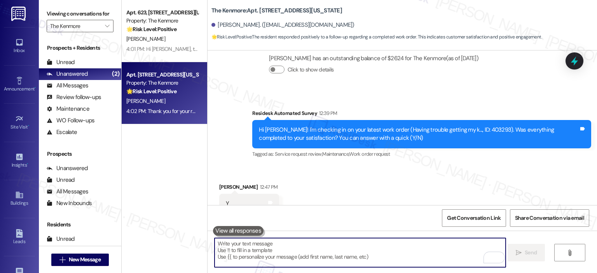
scroll to position [3619, 0]
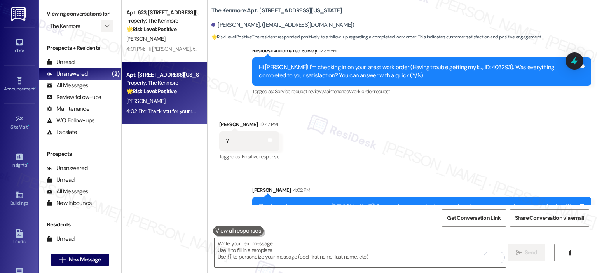
click at [103, 26] on span "" at bounding box center [106, 26] width 7 height 12
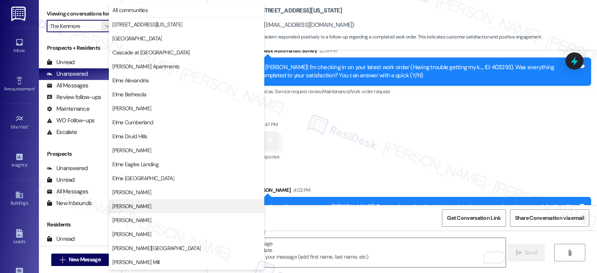
scroll to position [139, 0]
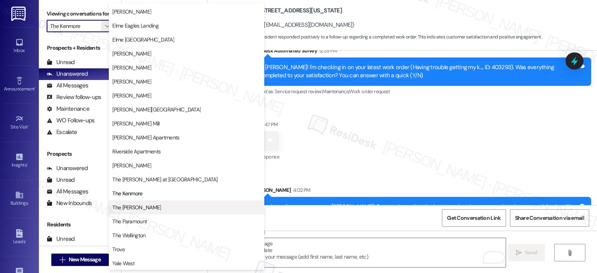
click at [152, 208] on span "The [PERSON_NAME]" at bounding box center [186, 208] width 148 height 8
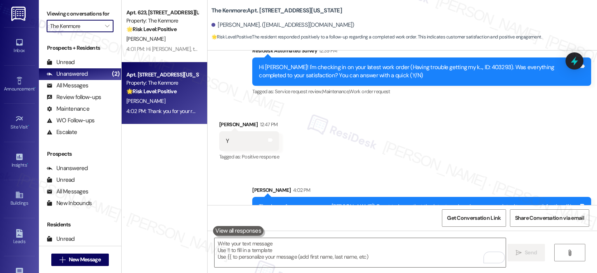
type input "The [PERSON_NAME]"
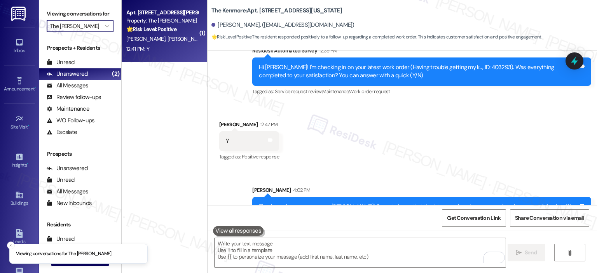
click at [160, 15] on div "Apt. 229, 4200 N. Carlin Springs Road" at bounding box center [162, 13] width 72 height 8
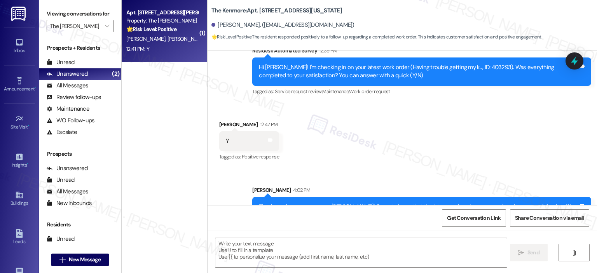
type textarea "Fetching suggested responses. Please feel free to read through the conversation…"
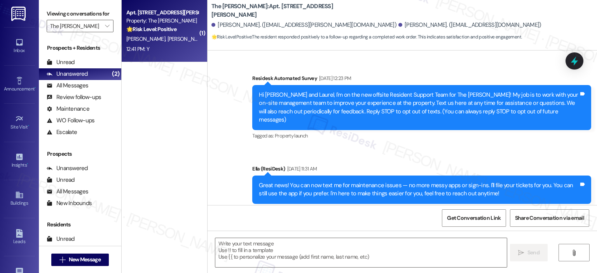
scroll to position [3284, 0]
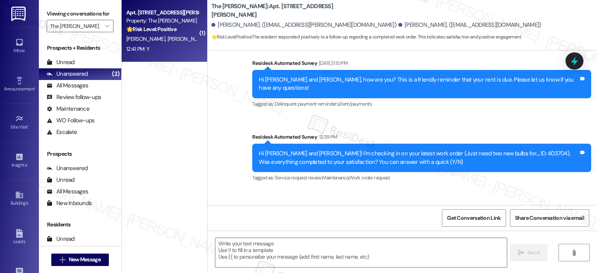
type textarea "Fetching suggested responses. Please feel free to read through the conversation…"
click at [273, 248] on textarea at bounding box center [360, 252] width 291 height 29
paste textarea "Thank you for your response! Great to know that the latest work order was compl…"
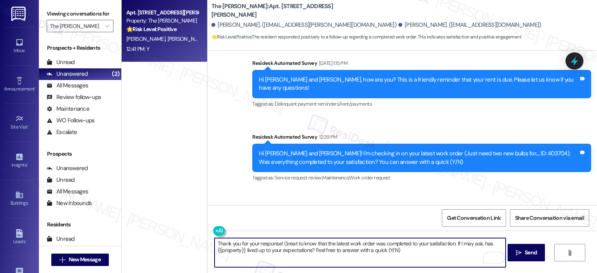
drag, startPoint x: 277, startPoint y: 244, endPoint x: 307, endPoint y: 253, distance: 32.1
click at [277, 244] on textarea "Thank you for your response! Great to know that the latest work order was compl…" at bounding box center [359, 252] width 291 height 29
type textarea "Thank you for your response, Jaden! Great to know that the latest work order wa…"
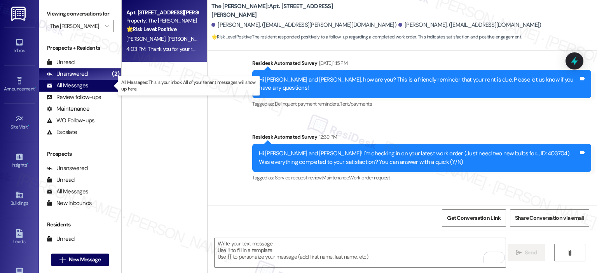
click at [77, 84] on div "All Messages" at bounding box center [68, 86] width 42 height 8
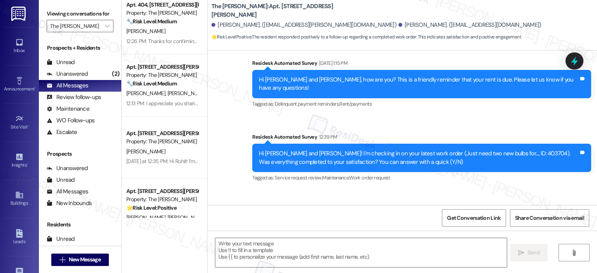
type textarea "Fetching suggested responses. Please feel free to read through the conversation…"
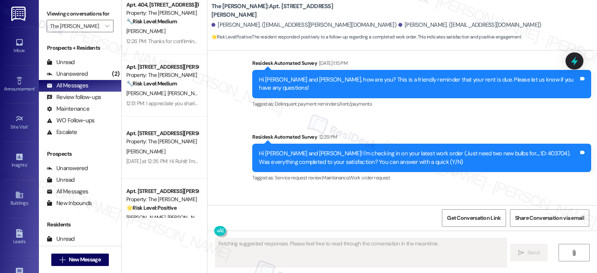
click at [162, 41] on div "12:26 PM: Thanks for confirming, Carly. Upon checking, the technician noted tha…" at bounding box center [369, 41] width 487 height 7
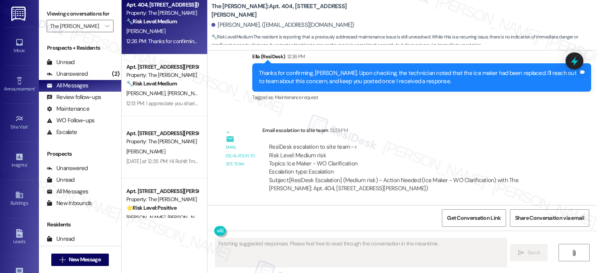
scroll to position [659, 0]
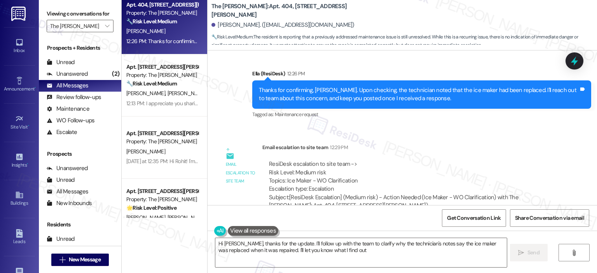
type textarea "Hi Carly, thanks for the update. I'll follow up with the team to clarify why th…"
click at [168, 197] on div "Property: The Maxwell" at bounding box center [162, 199] width 72 height 8
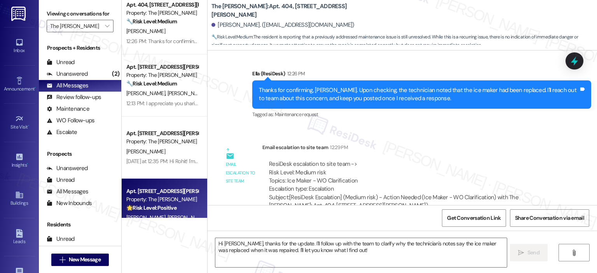
type textarea "Fetching suggested responses. Please feel free to read through the conversation…"
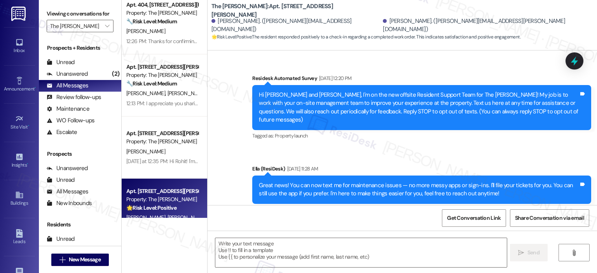
type textarea "Fetching suggested responses. Please feel free to read through the conversation…"
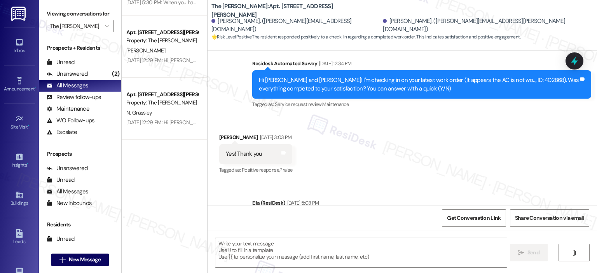
scroll to position [1359, 0]
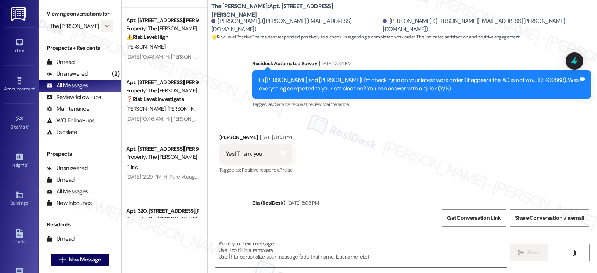
click at [105, 28] on icon "" at bounding box center [107, 26] width 4 height 6
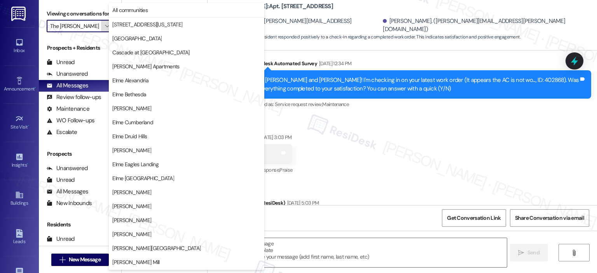
scroll to position [139, 0]
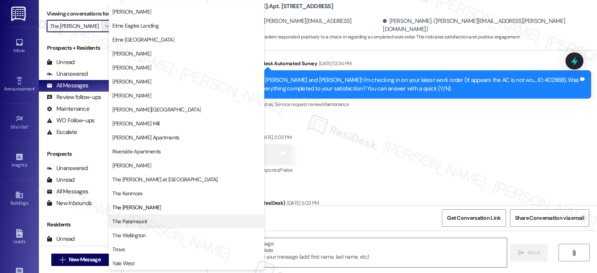
click at [148, 217] on button "The Paramount" at bounding box center [186, 221] width 155 height 14
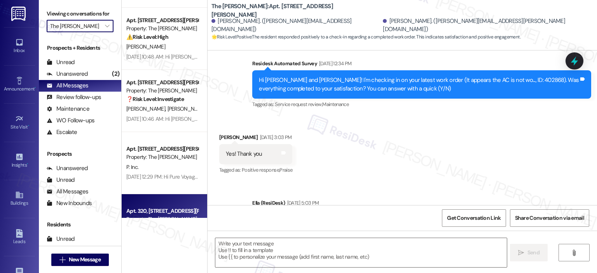
type input "The Paramount"
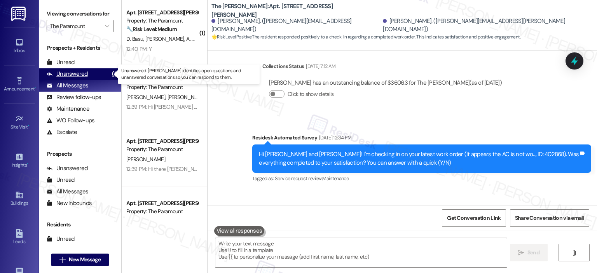
click at [77, 73] on div "Unanswered" at bounding box center [67, 74] width 41 height 8
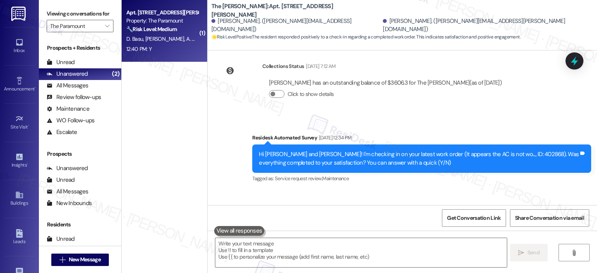
click at [151, 14] on div "Apt. [STREET_ADDRESS][PERSON_NAME]" at bounding box center [162, 13] width 72 height 8
type textarea "Fetching suggested responses. Please feel free to read through the conversation…"
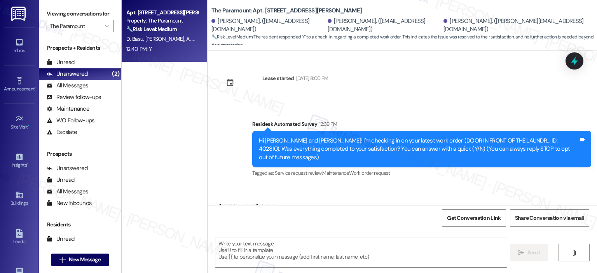
scroll to position [45, 0]
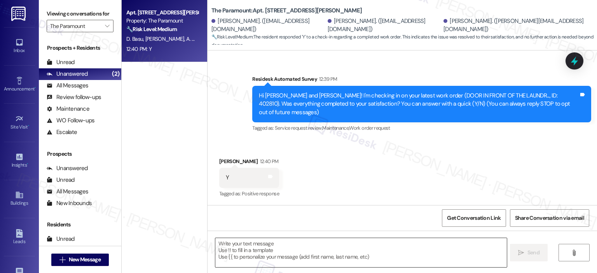
click at [238, 252] on textarea at bounding box center [360, 252] width 291 height 29
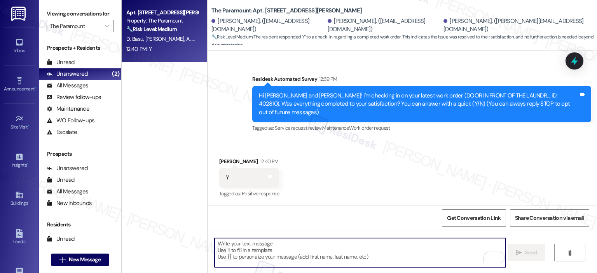
click at [278, 252] on textarea "To enrich screen reader interactions, please activate Accessibility in Grammarl…" at bounding box center [359, 252] width 291 height 29
paste textarea "Thank you for your response! Great to know that the latest work order was compl…"
type textarea "Thank you for your response! Great to know that the latest work order was compl…"
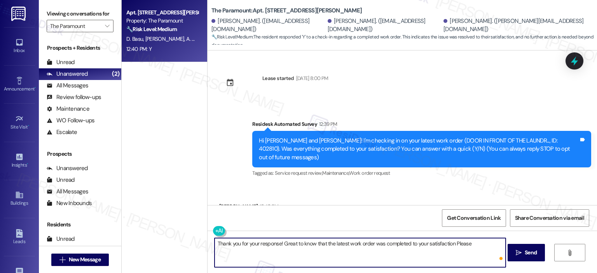
scroll to position [45, 0]
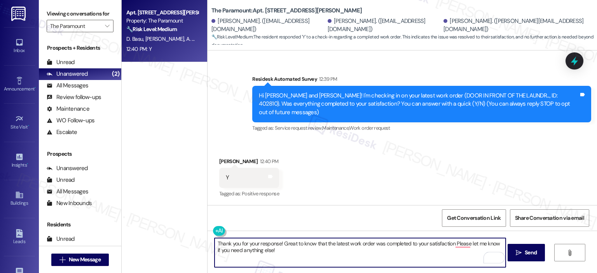
click at [275, 244] on textarea "Thank you for your response! Great to know that the latest work order was compl…" at bounding box center [359, 252] width 291 height 29
type textarea "Thank you for your response, [PERSON_NAME]! Great to know that the latest work …"
click at [527, 250] on span "Send" at bounding box center [530, 253] width 12 height 8
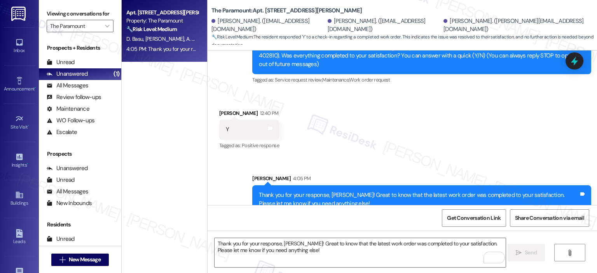
scroll to position [108, 0]
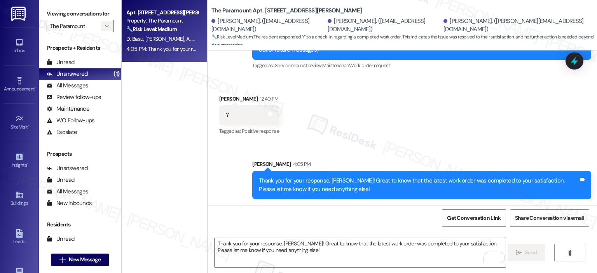
click at [103, 29] on span "" at bounding box center [106, 26] width 7 height 12
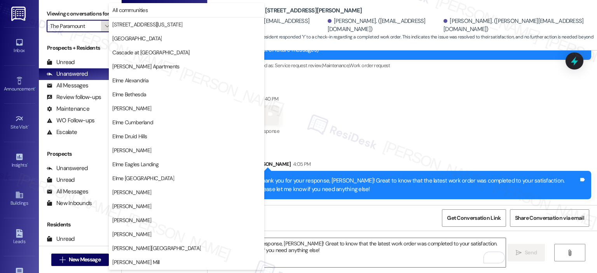
scroll to position [139, 0]
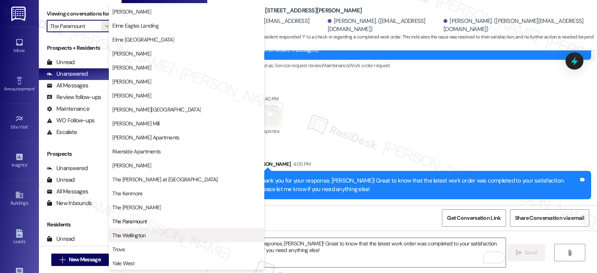
click at [147, 233] on span "The Wellington" at bounding box center [186, 235] width 148 height 8
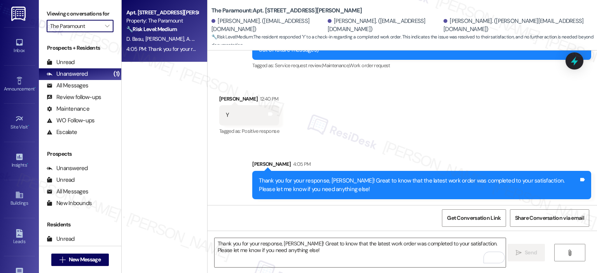
type input "The Wellington"
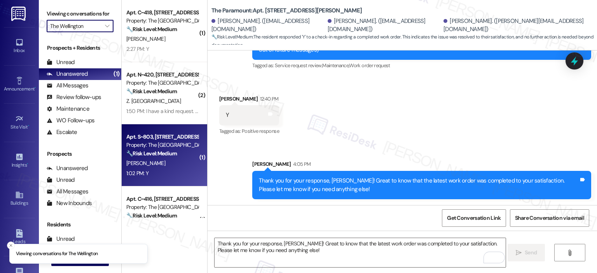
scroll to position [155, 0]
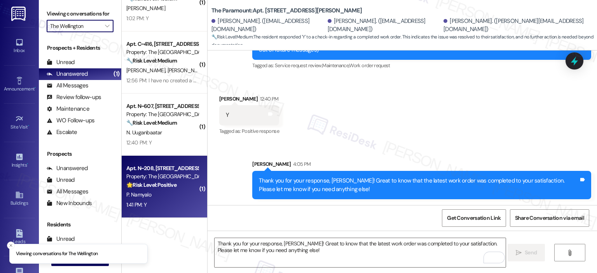
click at [165, 194] on div "P. Namyalo" at bounding box center [161, 195] width 73 height 10
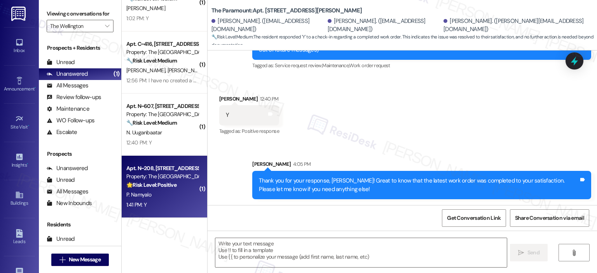
type textarea "Fetching suggested responses. Please feel free to read through the conversation…"
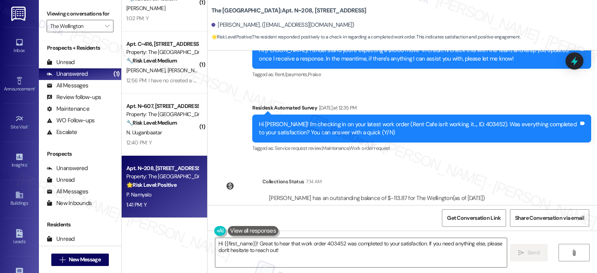
scroll to position [1278, 0]
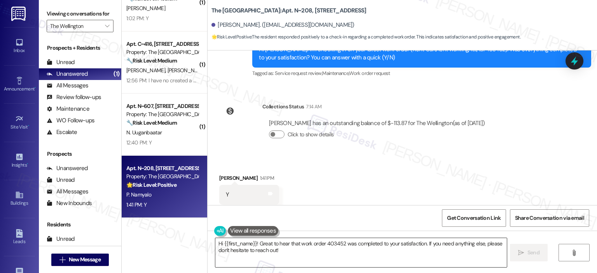
click at [287, 251] on textarea "Hi {{first_name}}! Great to hear that work order 403452 was completed to your s…" at bounding box center [360, 252] width 291 height 29
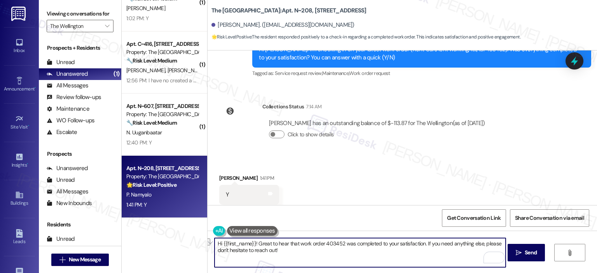
drag, startPoint x: 253, startPoint y: 243, endPoint x: 210, endPoint y: 243, distance: 43.5
click at [210, 243] on div "Hi {{first_name}}! Great to hear that work order 403452 was completed to your s…" at bounding box center [401, 260] width 389 height 58
click at [379, 245] on textarea "Great to hear that work order 403452 was completed to your satisfaction. If you…" at bounding box center [359, 252] width 291 height 29
type textarea "Great to hear that work order 403452 was completed to your satisfaction, [PERSO…"
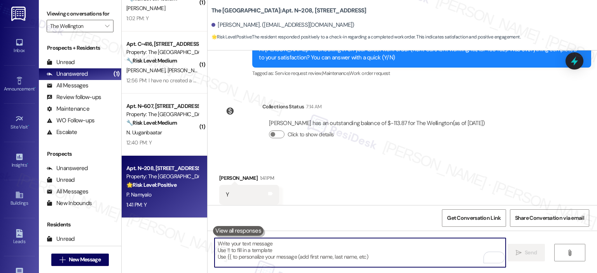
scroll to position [1278, 0]
click at [168, 115] on div "Property: The [GEOGRAPHIC_DATA]" at bounding box center [162, 114] width 72 height 8
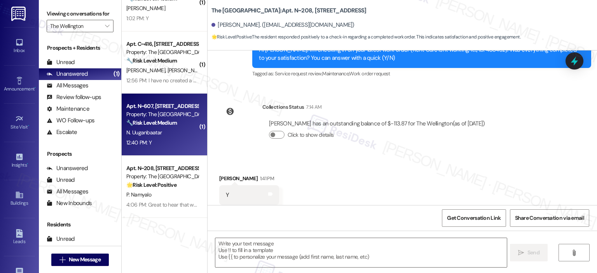
type textarea "Fetching suggested responses. Please feel free to read through the conversation…"
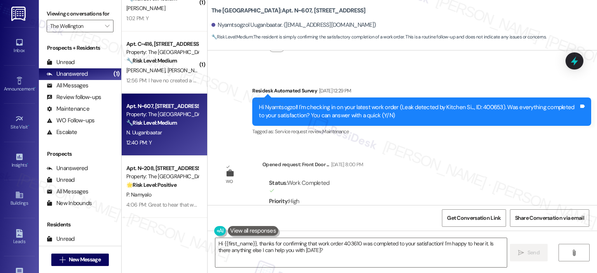
scroll to position [3654, 0]
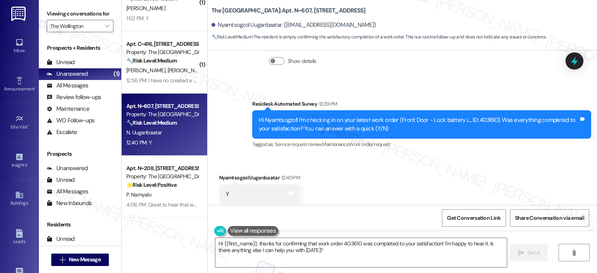
click at [256, 270] on div "Hi {{first_name}}, thanks for confirming that work order 403610 was completed t…" at bounding box center [401, 260] width 389 height 58
click at [259, 258] on textarea "Hi {{first_name}}, thanks for confirming that work order 403610 was completed t…" at bounding box center [360, 252] width 291 height 29
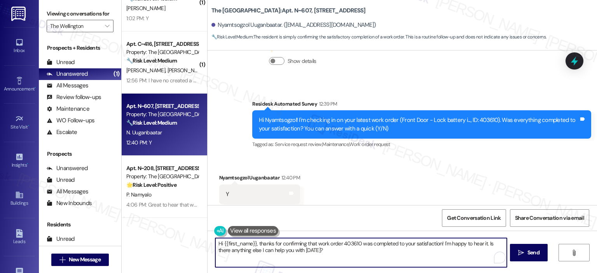
paste textarea "Thank you for your response! Great to know that the latest work order was compl…"
click at [277, 243] on textarea "Thank you for your response! Great to know that the latest work order was compl…" at bounding box center [359, 252] width 291 height 29
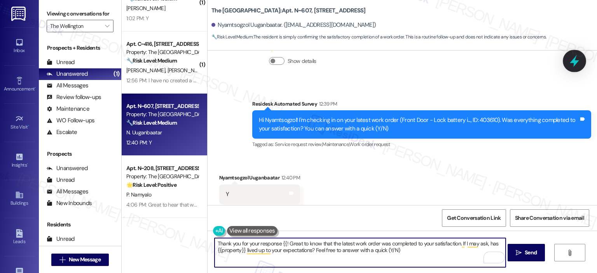
type textarea "Thank you for your response {{! Great to know that the latest work order was co…"
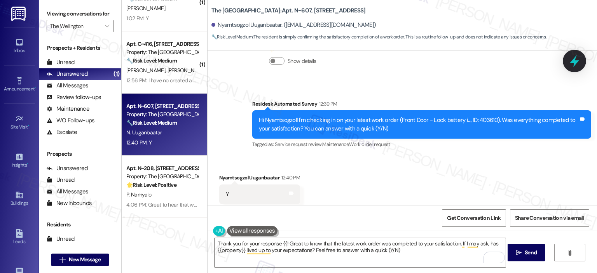
click at [577, 62] on icon at bounding box center [573, 60] width 13 height 13
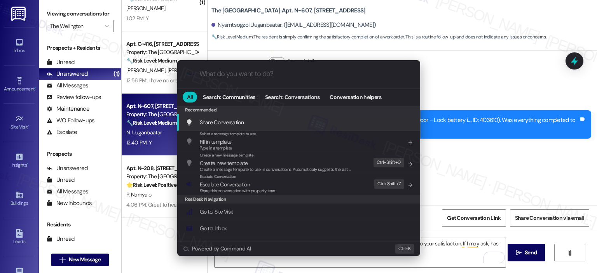
click at [244, 75] on input "What do you want to do?" at bounding box center [304, 74] width 211 height 8
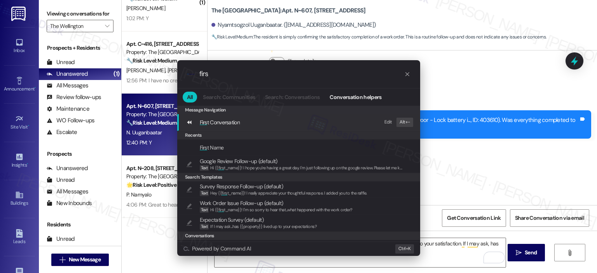
type input "firs"
drag, startPoint x: 244, startPoint y: 75, endPoint x: 195, endPoint y: 148, distance: 88.0
click at [195, 148] on div "Firs t Name" at bounding box center [299, 147] width 227 height 9
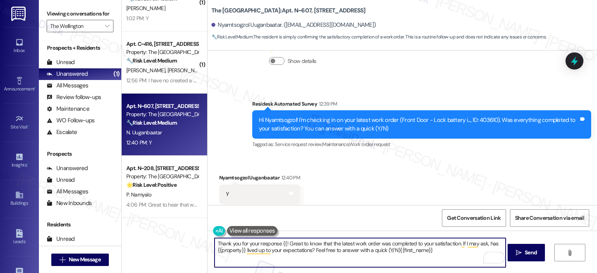
drag, startPoint x: 431, startPoint y: 258, endPoint x: 395, endPoint y: 255, distance: 35.5
click at [395, 254] on textarea "Thank you for your response {{! Great to know that the latest work order was co…" at bounding box center [359, 252] width 291 height 29
drag, startPoint x: 282, startPoint y: 244, endPoint x: 278, endPoint y: 244, distance: 4.3
click at [278, 244] on textarea "Thank you for your response {{! Great to know that the latest work order was co…" at bounding box center [359, 252] width 291 height 29
paste textarea "first_name}}"
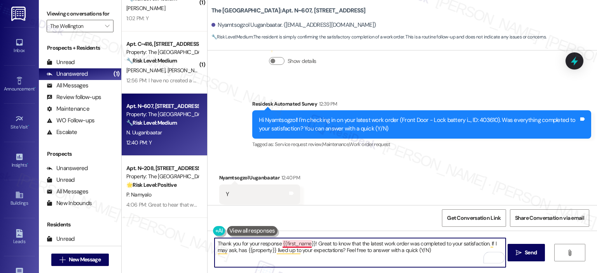
click at [279, 244] on textarea "Thank you for your response {{first_name}}! Great to know that the latest work …" at bounding box center [359, 252] width 291 height 29
type textarea "Thank you for your response {first_name}}! Great to know that the latest work o…"
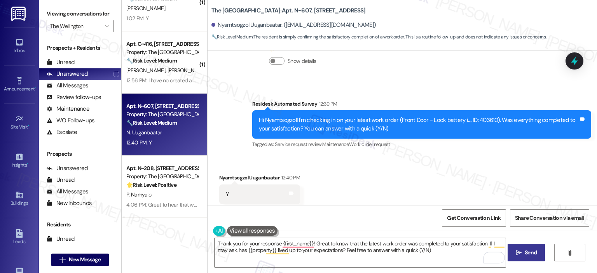
click at [530, 250] on span "Send" at bounding box center [530, 253] width 12 height 8
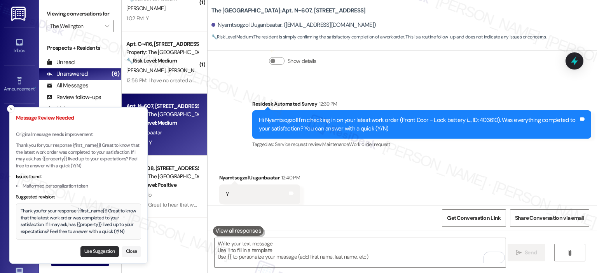
click at [81, 250] on button "Use Suggestion" at bounding box center [99, 251] width 38 height 11
type textarea "Thank you for your response {{first_name}}! Great to know that the latest work …"
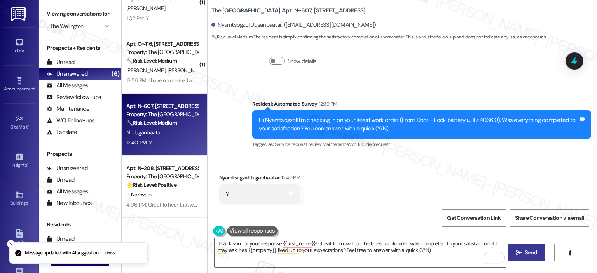
click at [526, 254] on span "Send" at bounding box center [530, 253] width 12 height 8
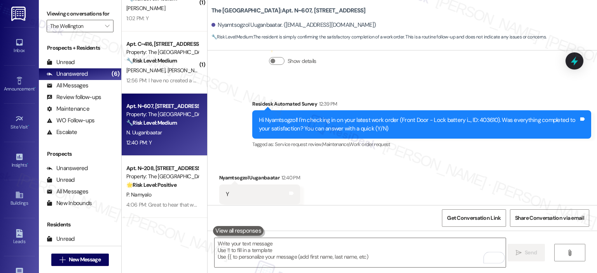
scroll to position [3653, 0]
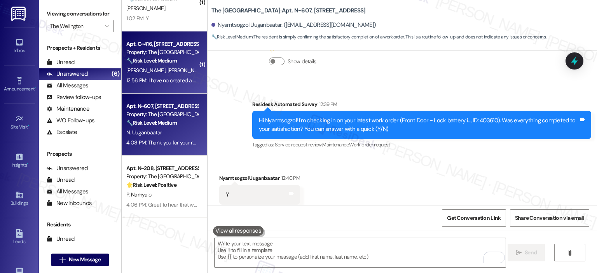
click at [167, 72] on span "[PERSON_NAME]" at bounding box center [186, 70] width 39 height 7
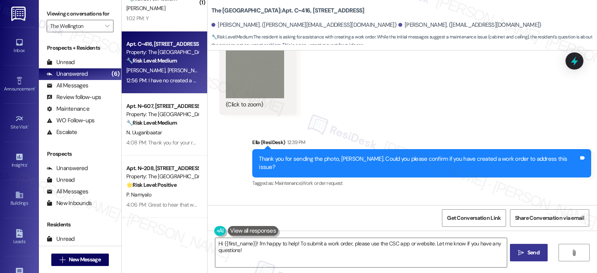
scroll to position [705, 0]
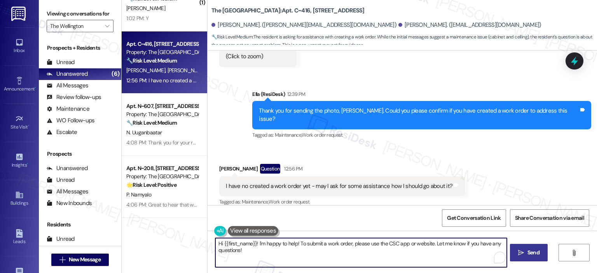
drag, startPoint x: 254, startPoint y: 246, endPoint x: 213, endPoint y: 242, distance: 41.4
click at [215, 242] on textarea "Hi {{first_name}}! I'm happy to help! To submit a work order, please use the CS…" at bounding box center [360, 252] width 291 height 29
type textarea "I'm happy to help! To submit a work order, please use the CSC app or website. L…"
click at [520, 252] on span " Send" at bounding box center [526, 253] width 24 height 8
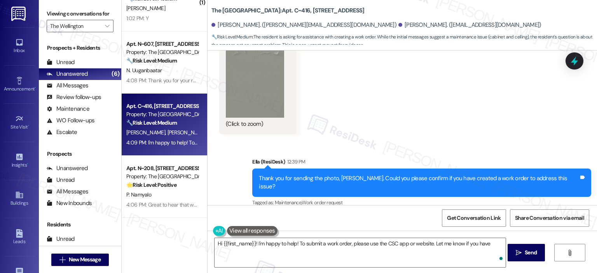
scroll to position [759, 0]
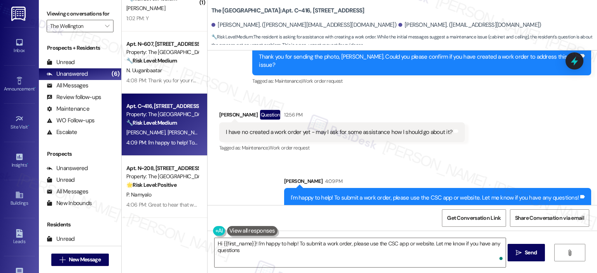
type textarea "Hi {{first_name}}! I'm happy to help! To submit a work order, please use the CS…"
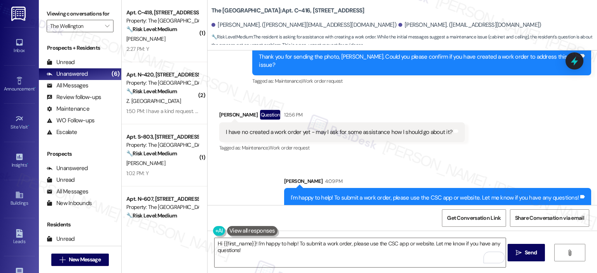
scroll to position [155, 0]
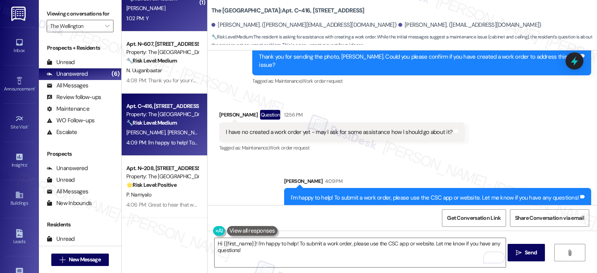
click at [143, 26] on div "Apt. S~803, [STREET_ADDRESS] Property: The Wellington 🔧 Risk Level: Medium The …" at bounding box center [164, 0] width 85 height 62
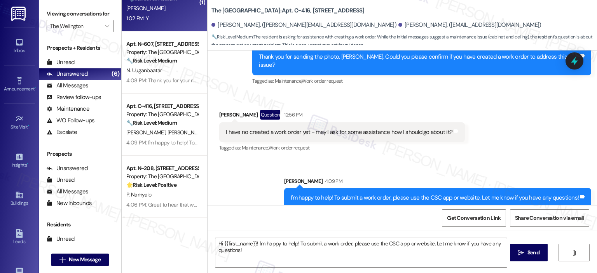
type textarea "Fetching suggested responses. Please feel free to read through the conversation…"
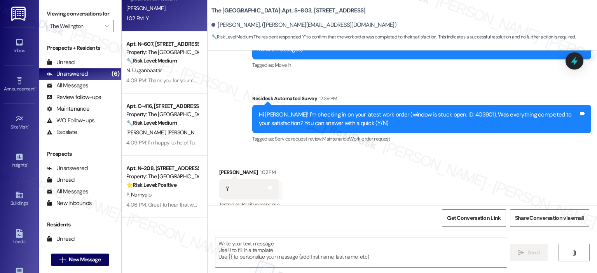
scroll to position [111, 0]
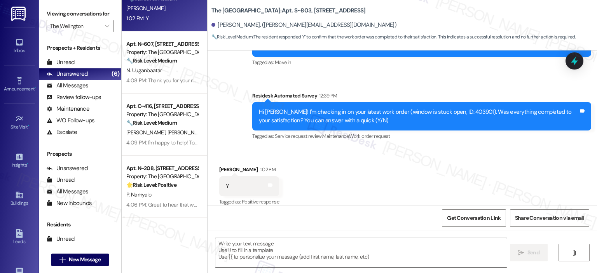
click at [247, 254] on textarea at bounding box center [360, 252] width 291 height 29
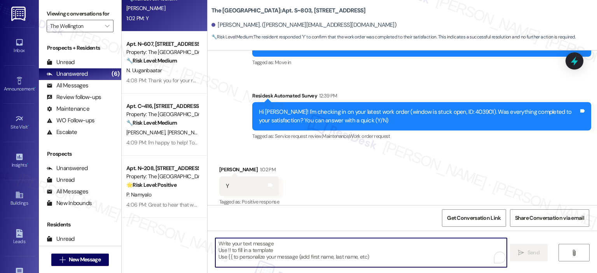
paste textarea "Thank you for your response! Great to know that the latest work order was compl…"
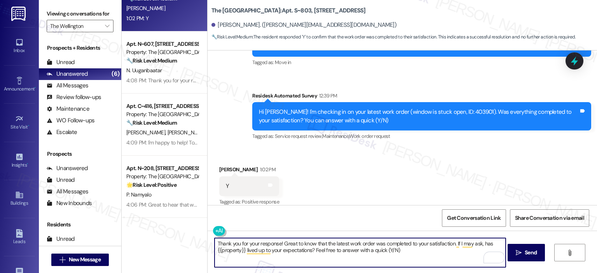
click at [276, 244] on textarea "Thank you for your response! Great to know that the latest work order was compl…" at bounding box center [359, 252] width 291 height 29
type textarea "Thank you for your response, [PERSON_NAME]! Great to know that the latest work …"
click at [538, 254] on button " Send" at bounding box center [526, 252] width 38 height 17
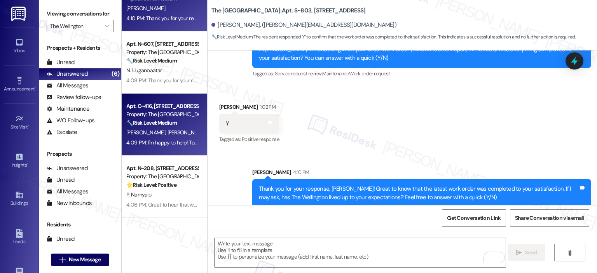
scroll to position [0, 0]
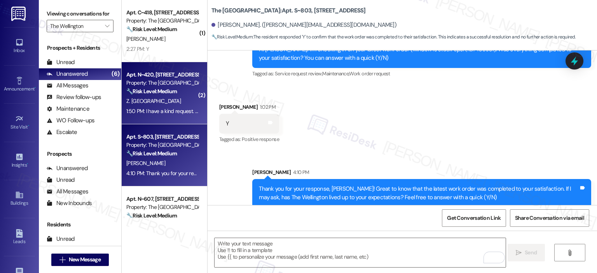
click at [158, 106] on div "1:50 PM: I have a kind request. Can you leave the packages outside of your offi…" at bounding box center [161, 111] width 73 height 10
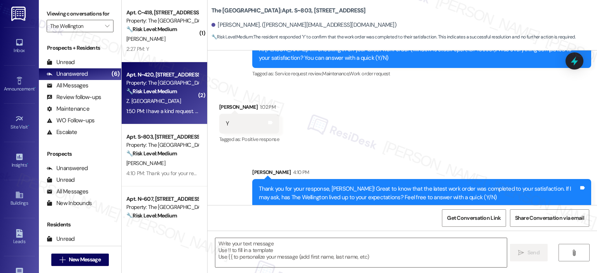
type textarea "Fetching suggested responses. Please feel free to read through the conversation…"
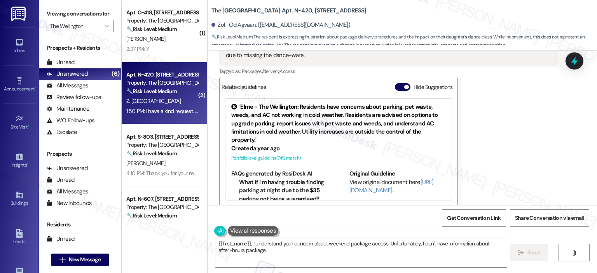
scroll to position [343, 0]
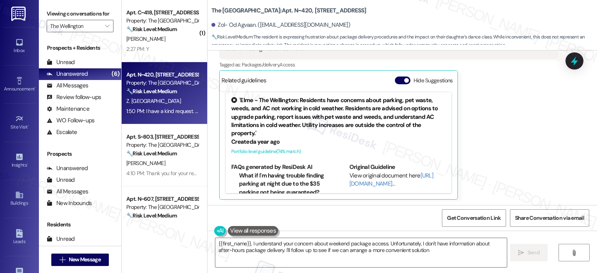
type textarea "{{first_name}}, I understand your concern about weekend package access. Unfortu…"
click at [396, 78] on button "Hide Suggestions" at bounding box center [403, 81] width 16 height 8
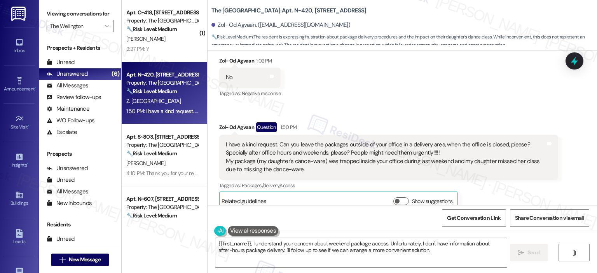
scroll to position [235, 0]
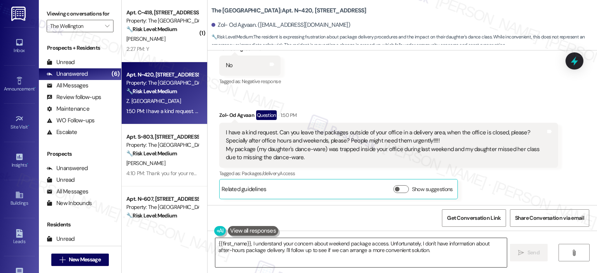
click at [297, 246] on textarea "{{first_name}}, I understand your concern about weekend package access. Unfortu…" at bounding box center [360, 252] width 291 height 29
